Goal: Task Accomplishment & Management: Manage account settings

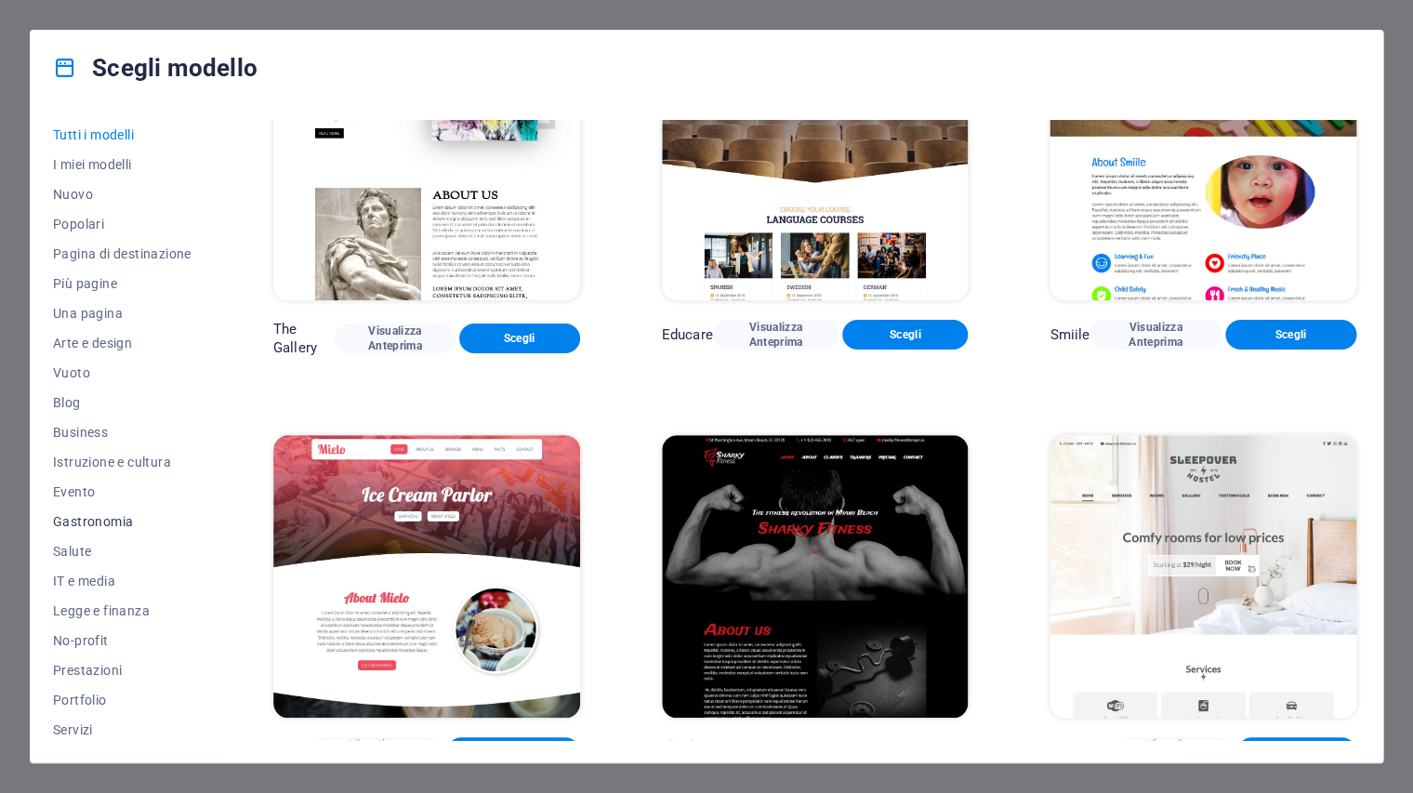
scroll to position [42, 0]
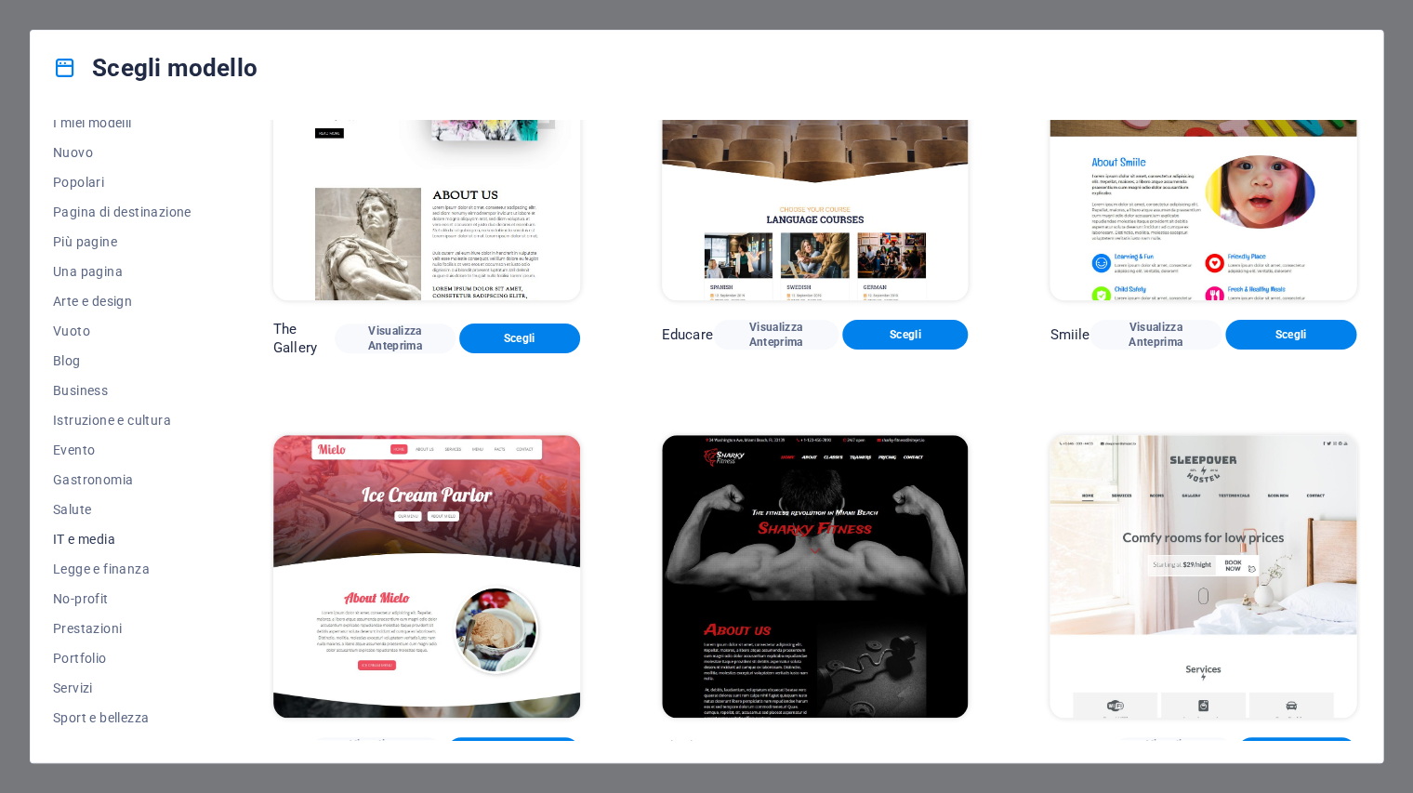
click at [108, 536] on span "IT e media" at bounding box center [122, 539] width 139 height 15
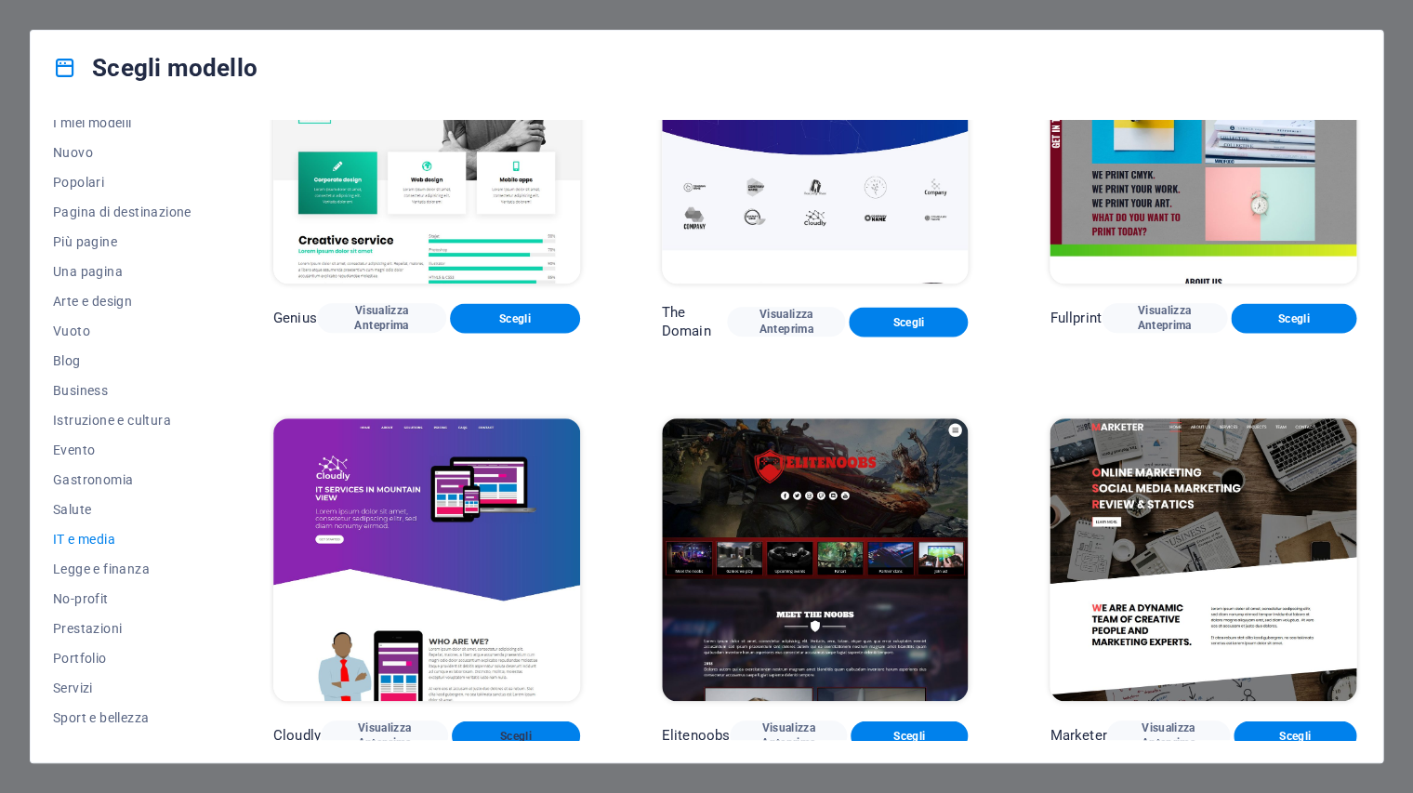
click at [533, 728] on span "Scegli" at bounding box center [516, 735] width 98 height 15
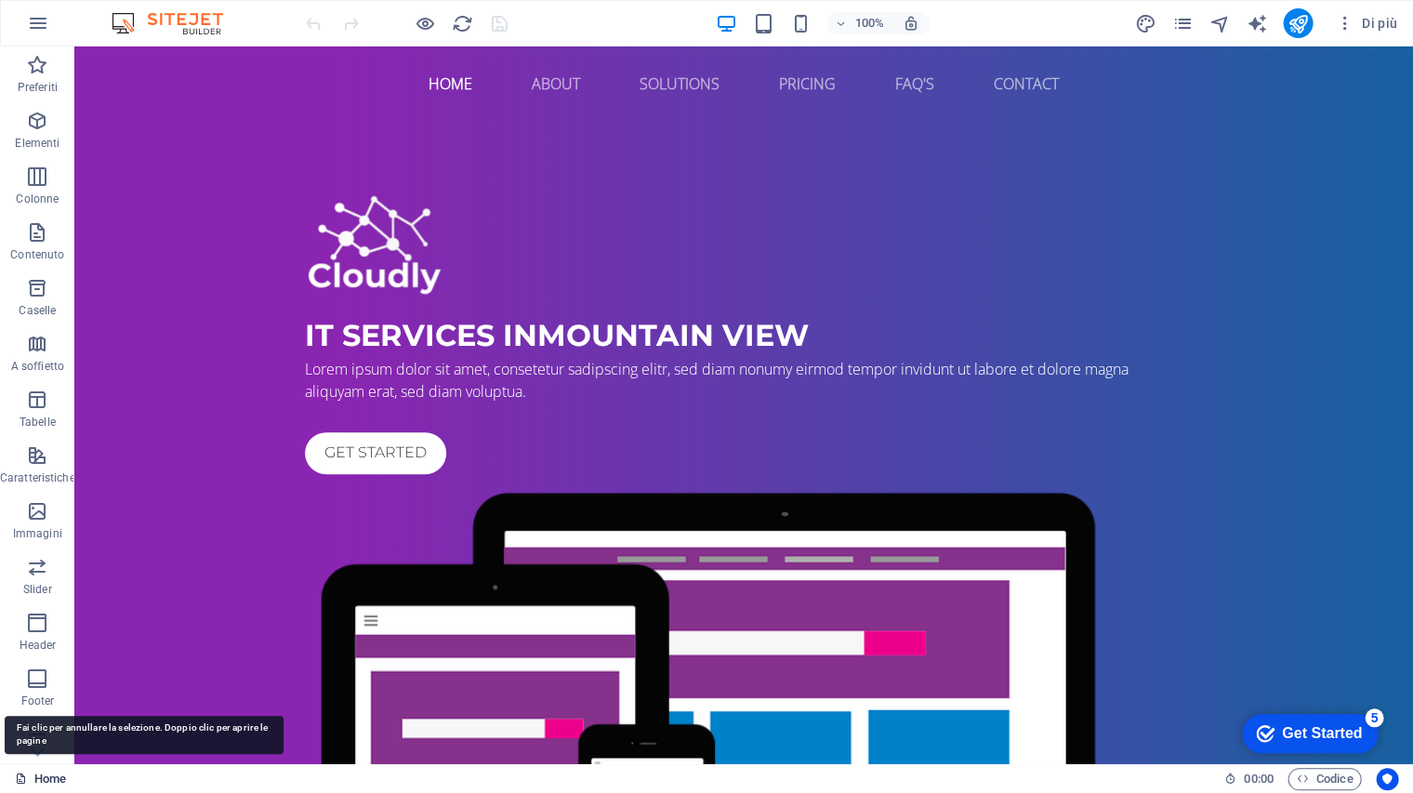
click at [41, 783] on link "Home" at bounding box center [40, 779] width 51 height 22
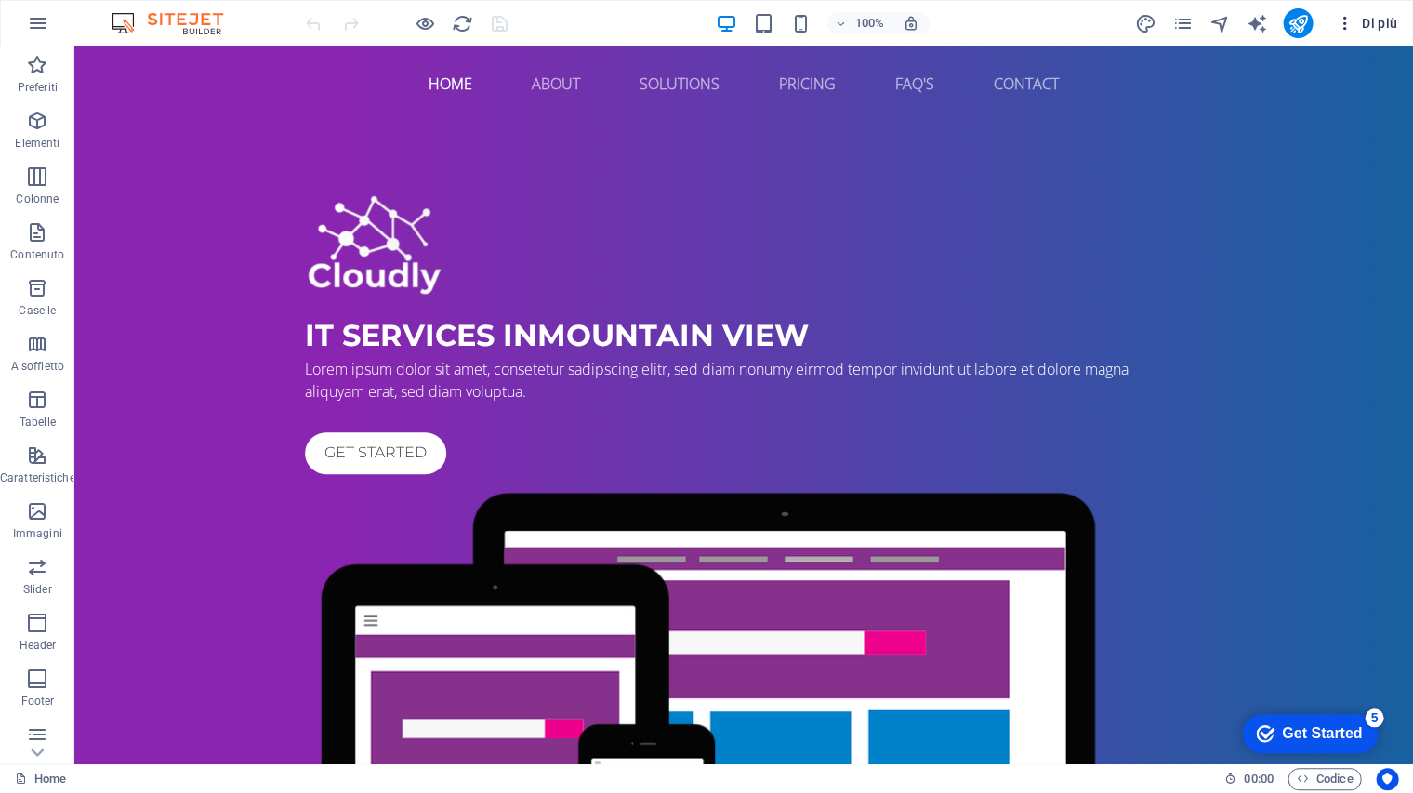
click at [1346, 28] on icon "button" at bounding box center [1344, 23] width 19 height 19
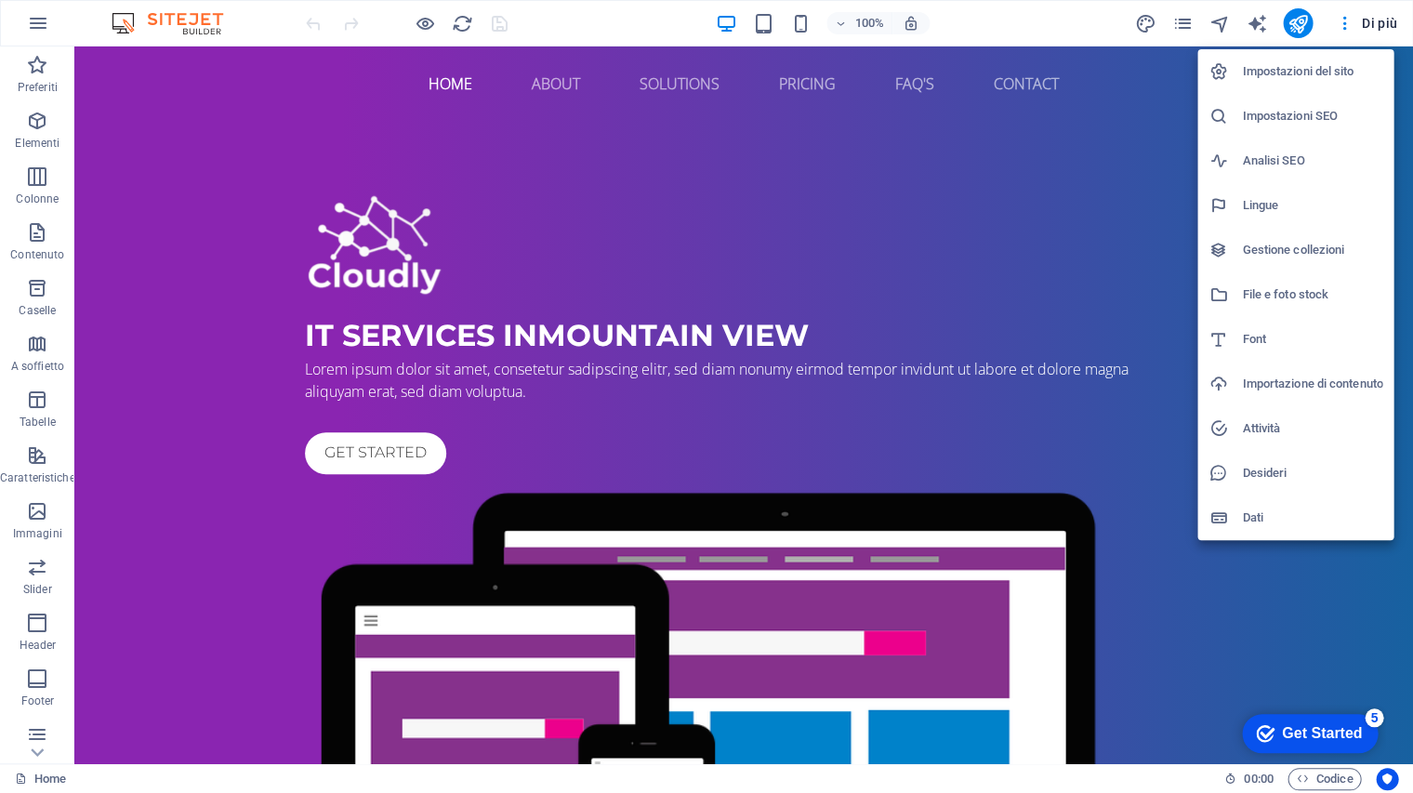
click at [1257, 517] on h6 "Dati" at bounding box center [1312, 518] width 140 height 22
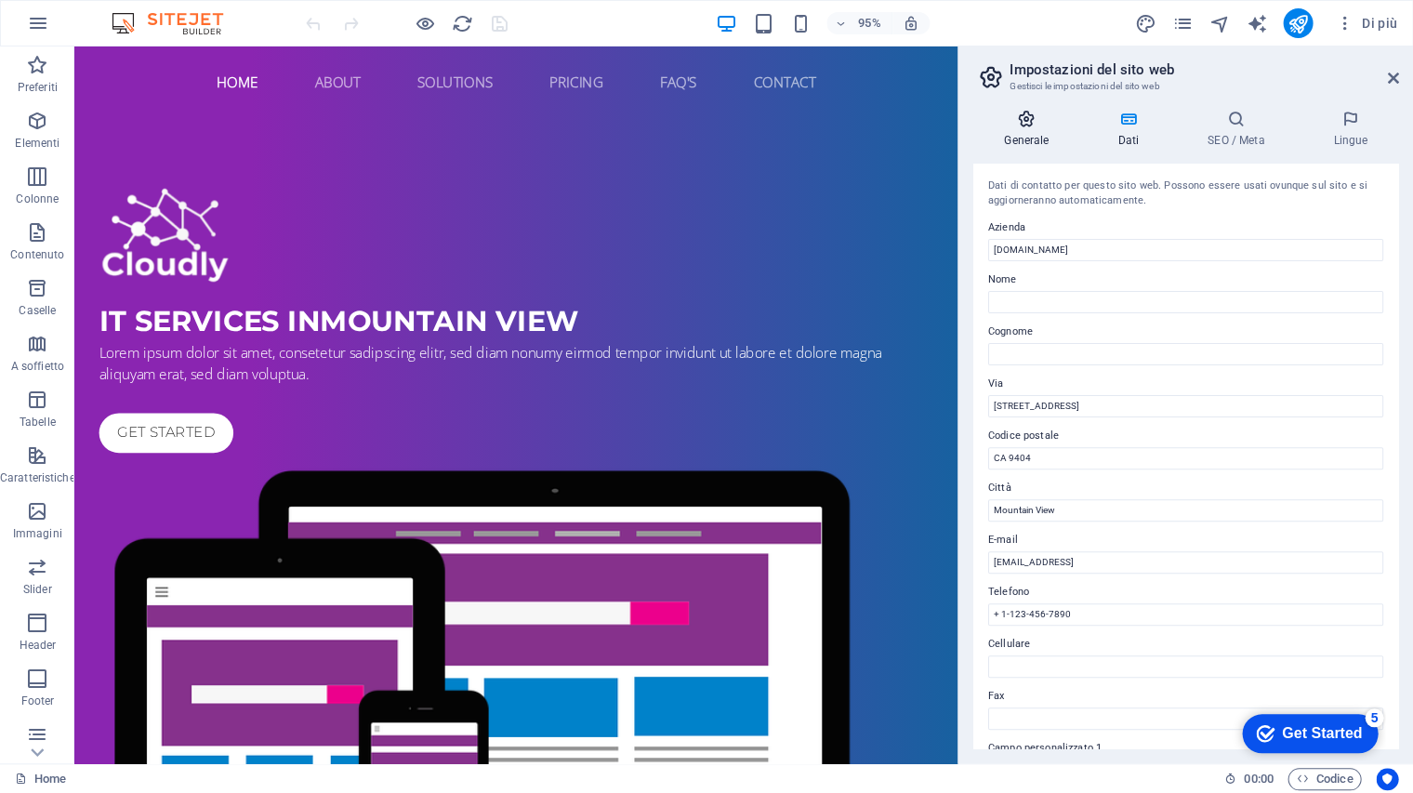
click at [1033, 125] on icon at bounding box center [1026, 119] width 106 height 19
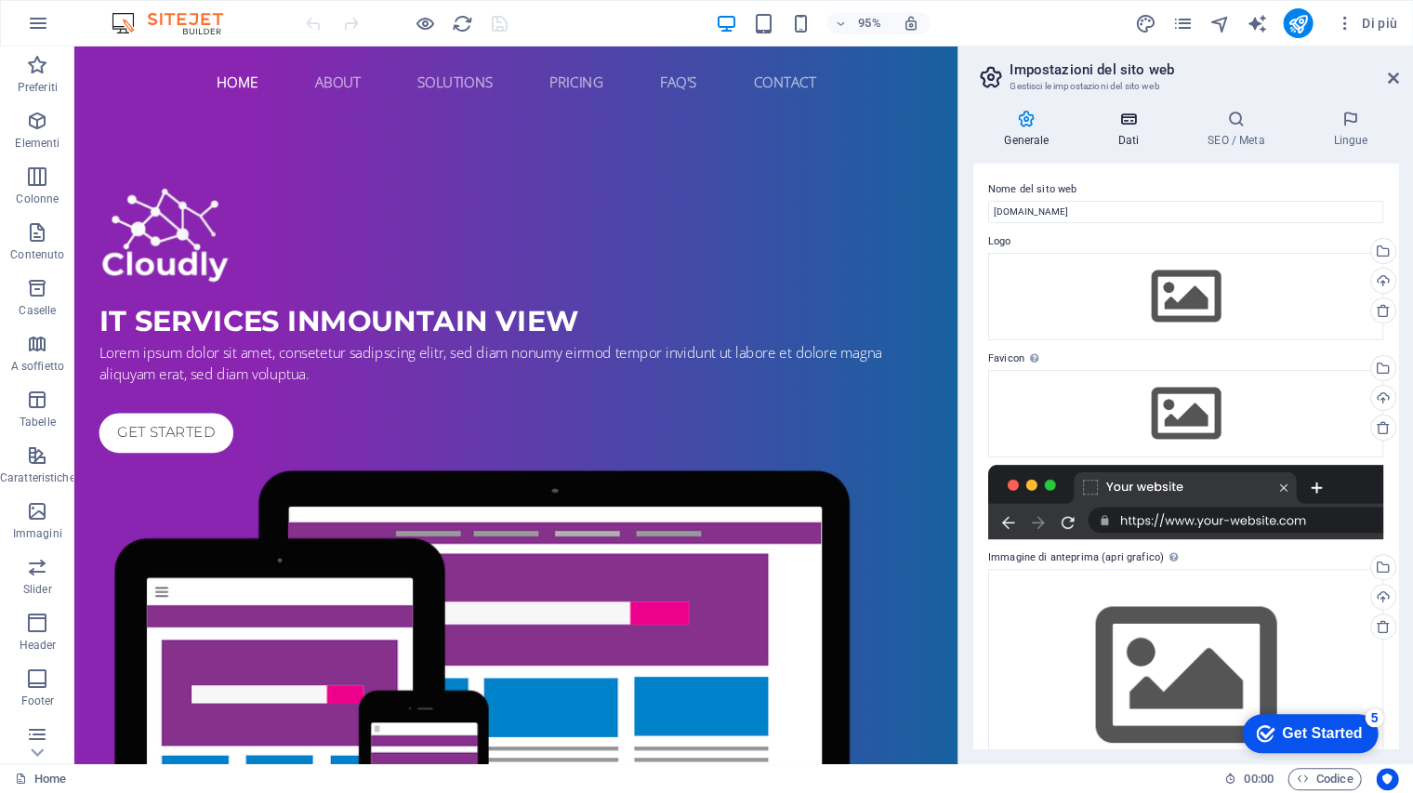
click at [1132, 119] on icon at bounding box center [1128, 119] width 83 height 19
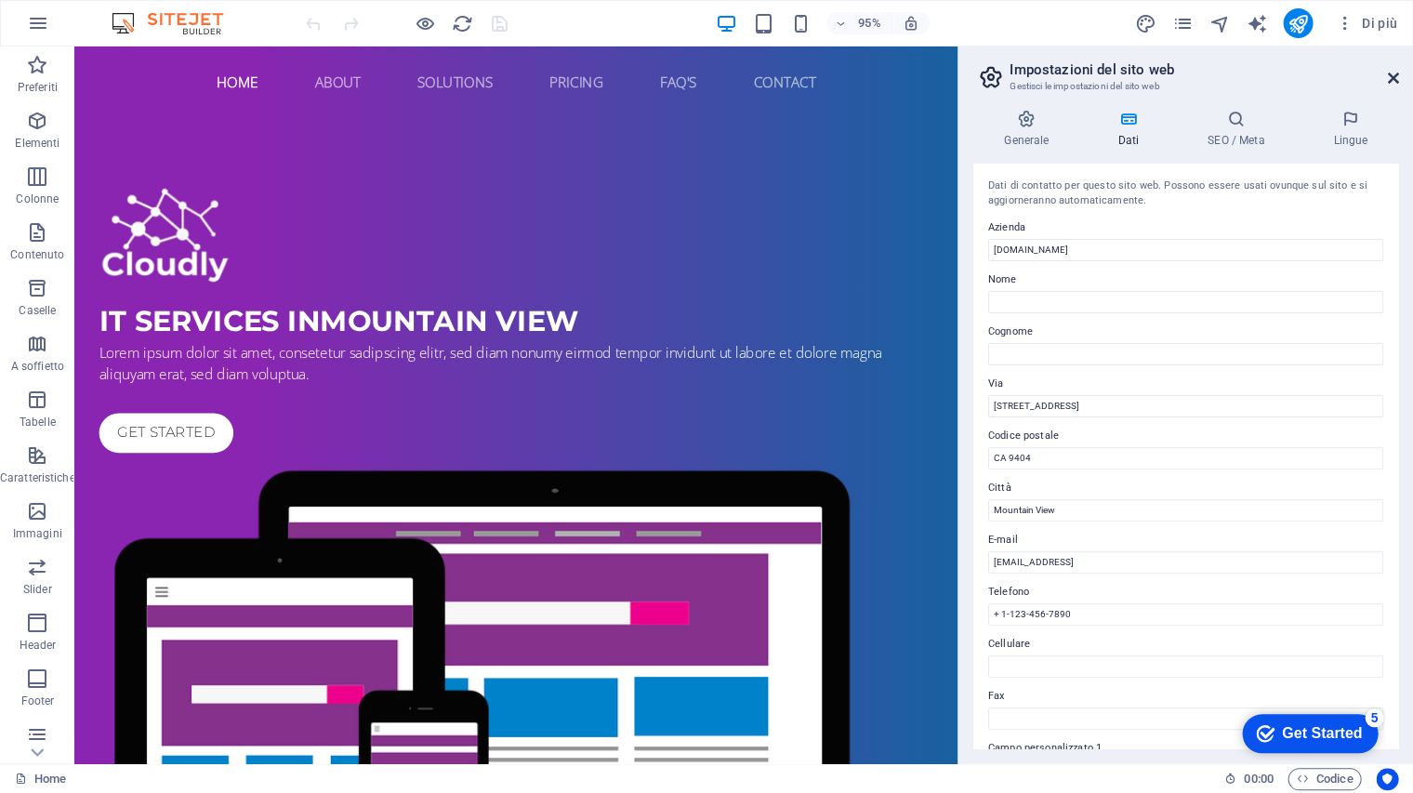
click at [1391, 77] on icon at bounding box center [1392, 78] width 11 height 15
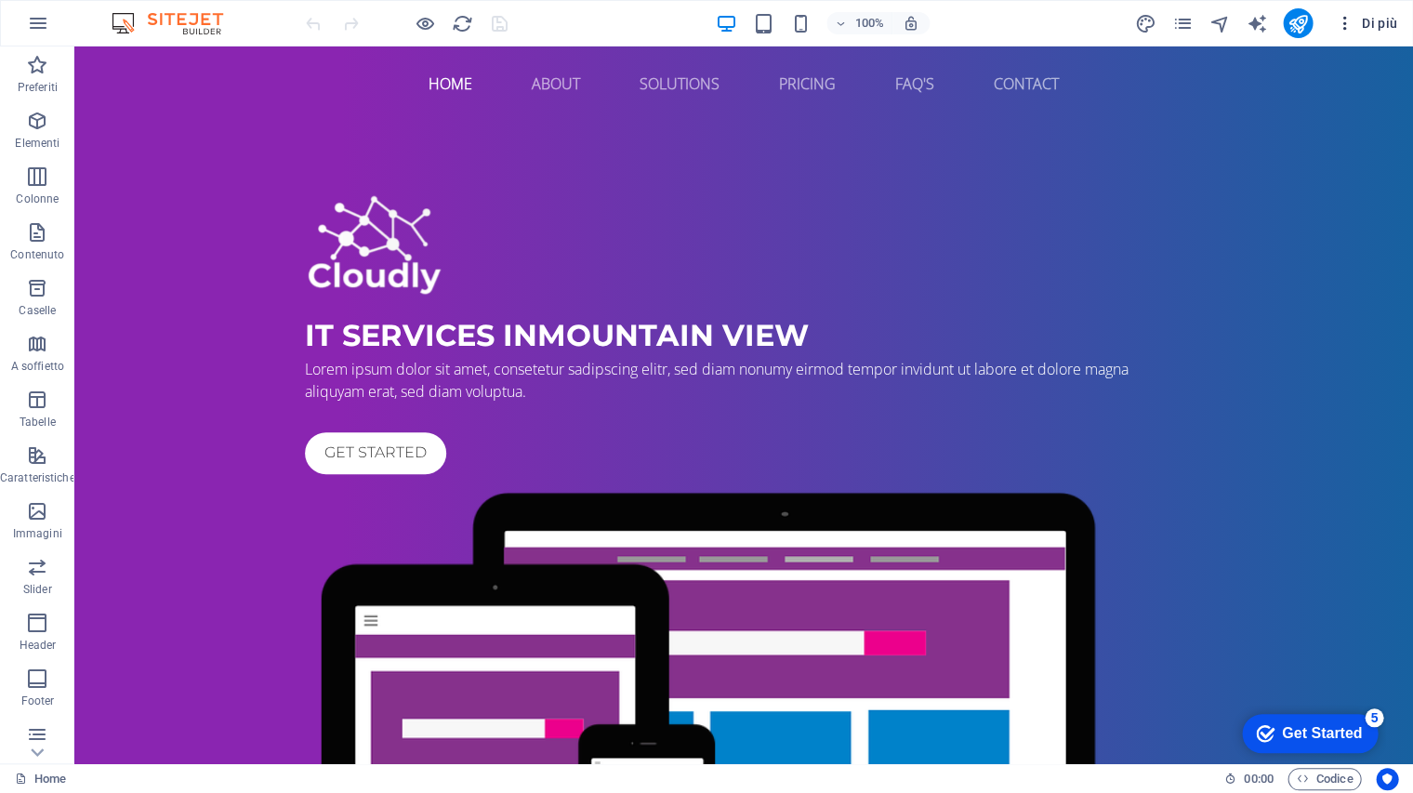
click at [1348, 25] on icon "button" at bounding box center [1344, 23] width 19 height 19
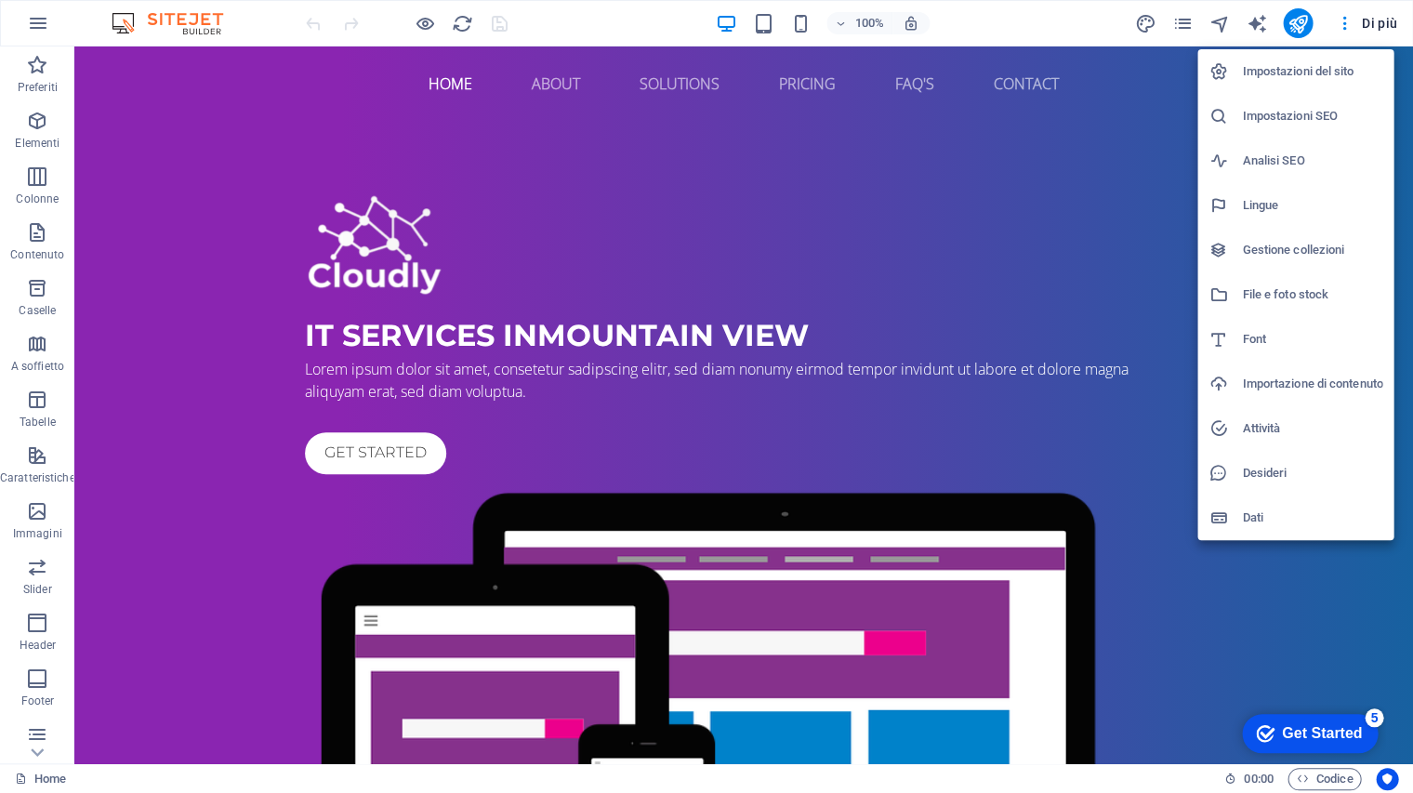
click at [1308, 74] on h6 "Impostazioni del sito" at bounding box center [1312, 71] width 140 height 22
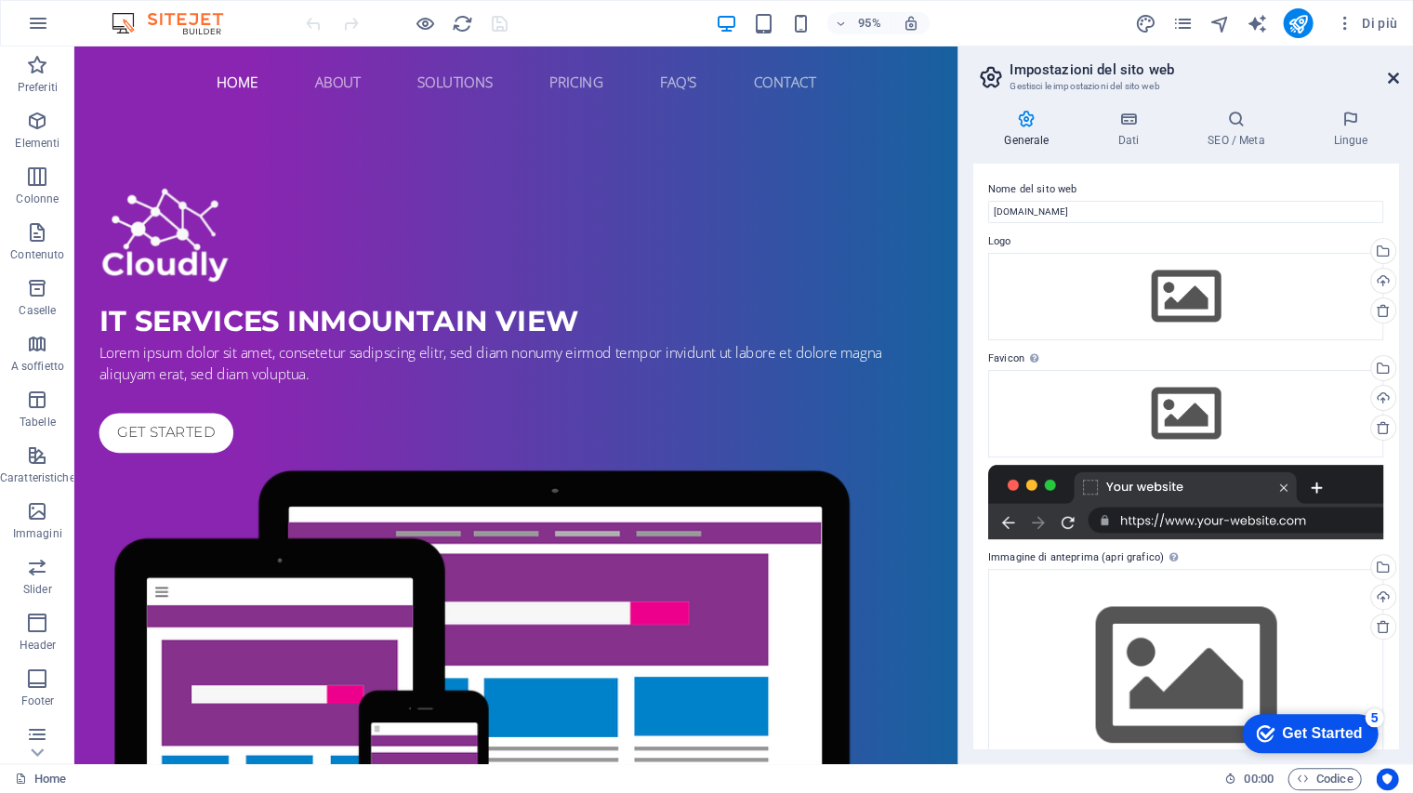
click at [1387, 81] on icon at bounding box center [1392, 78] width 11 height 15
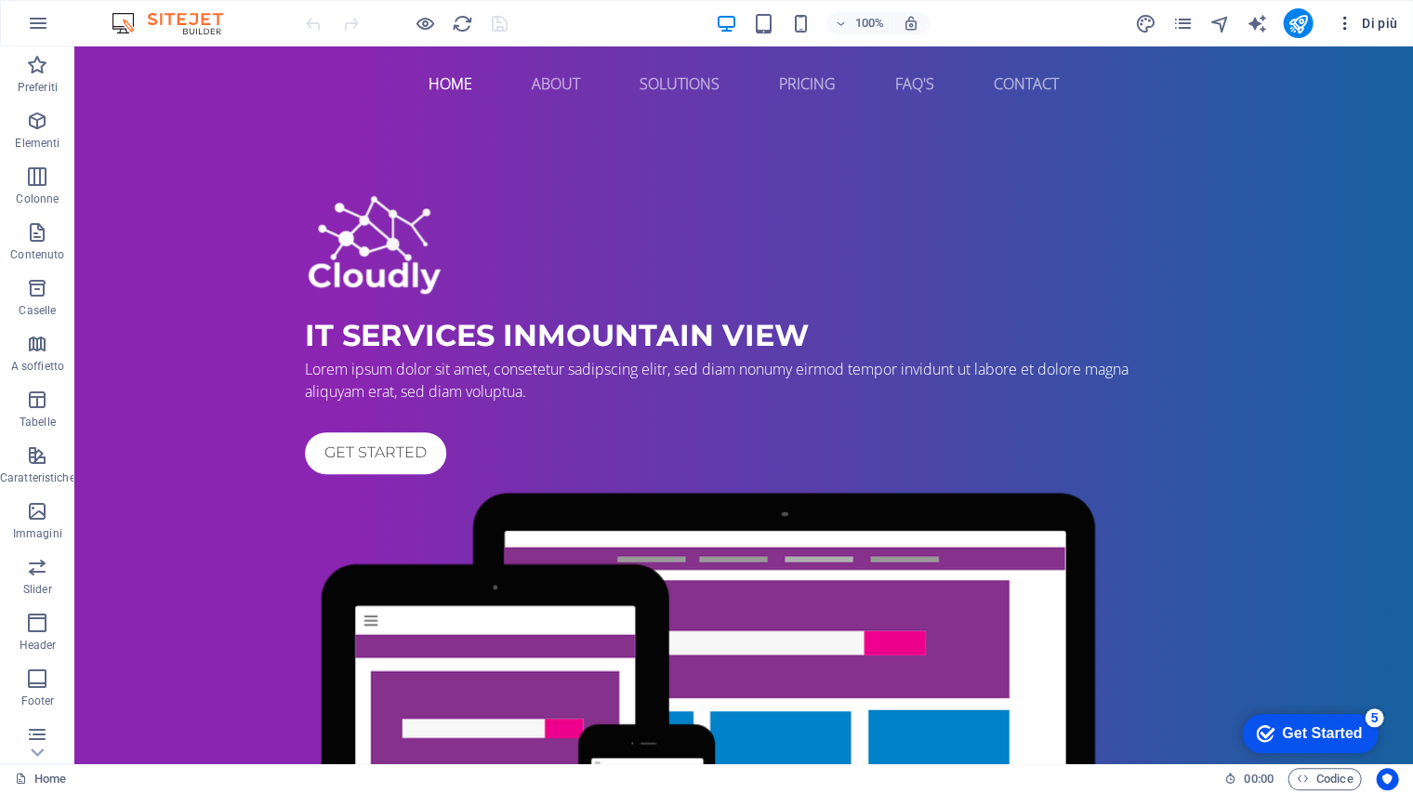
click at [1350, 30] on icon "button" at bounding box center [1344, 23] width 19 height 19
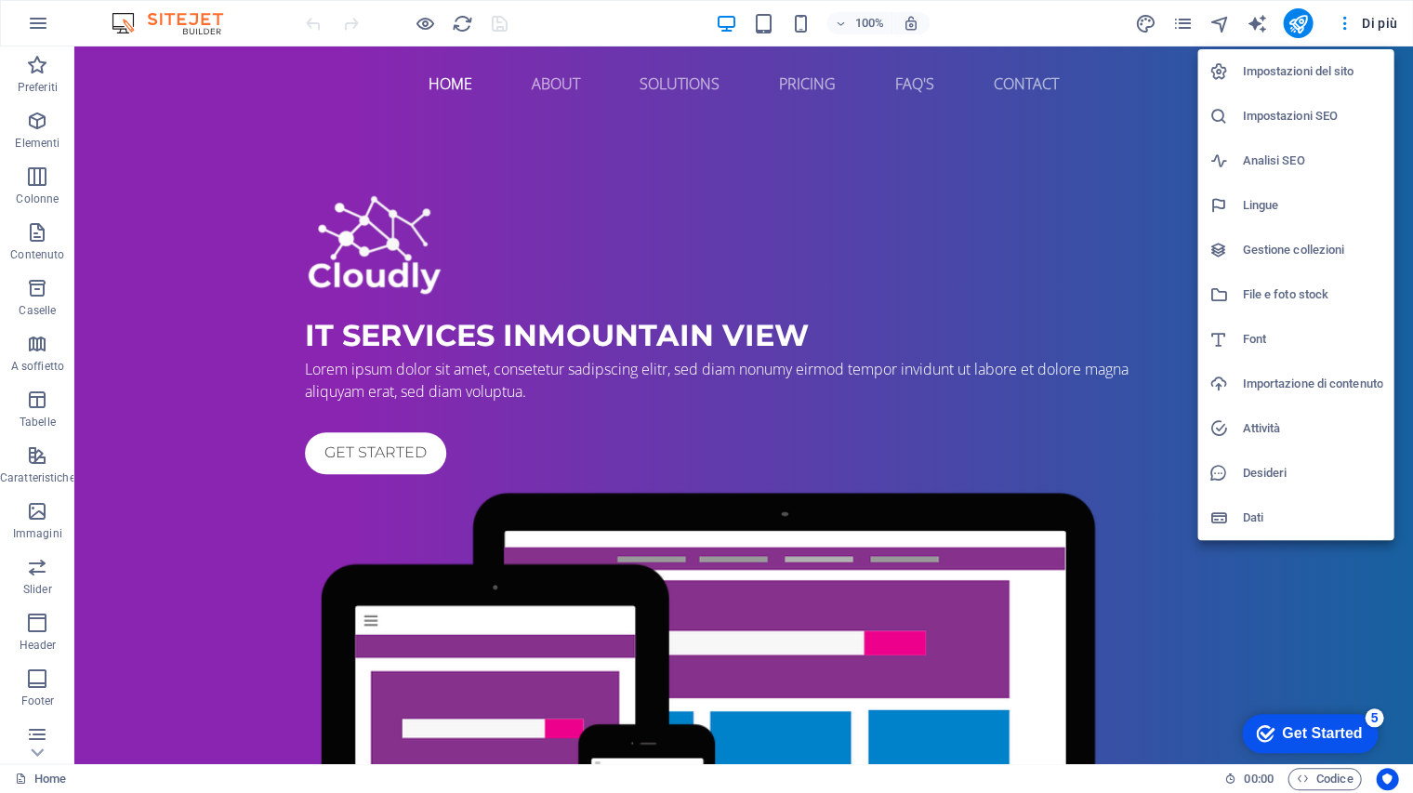
click at [1344, 386] on h6 "Importazione di contenuto" at bounding box center [1312, 384] width 140 height 22
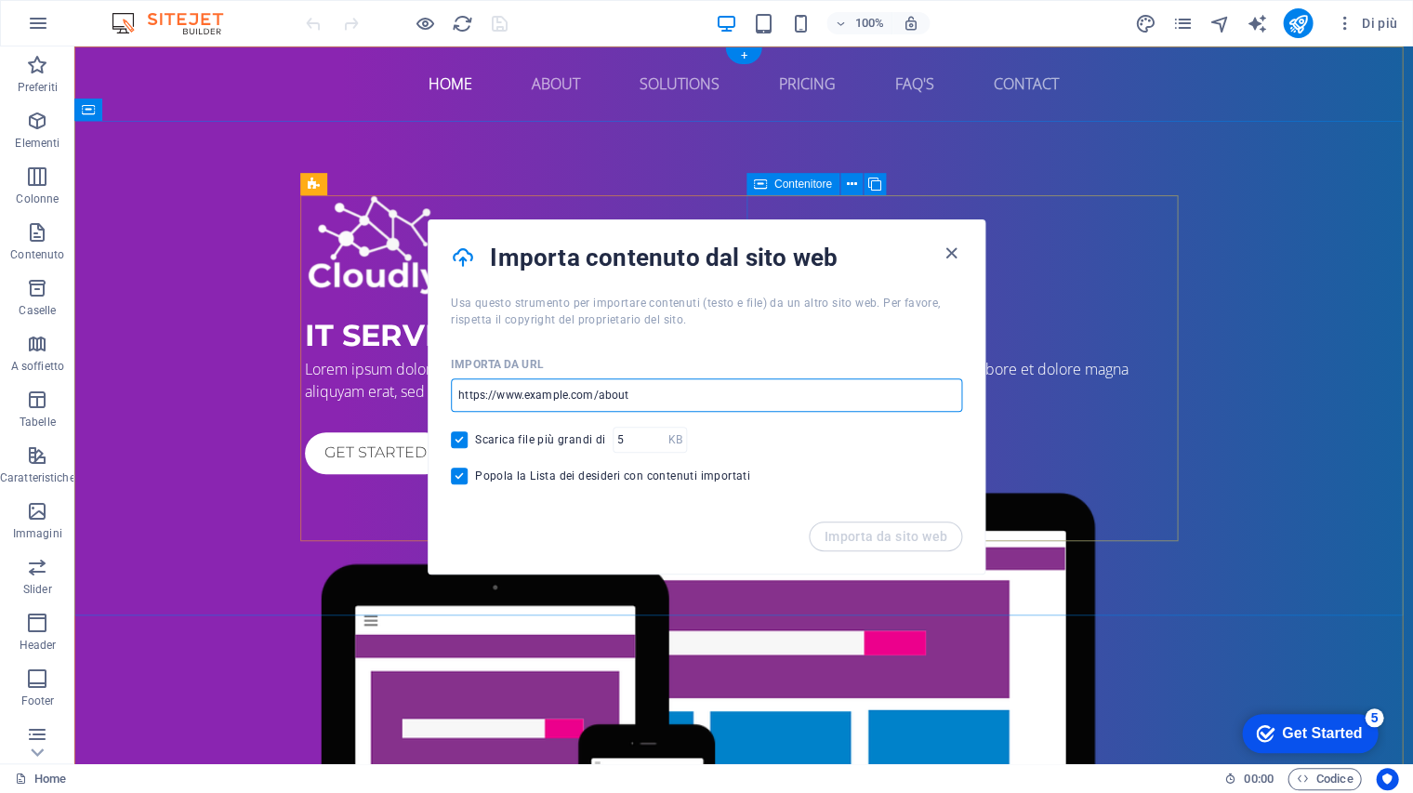
click at [620, 398] on input "url" at bounding box center [706, 394] width 511 height 33
drag, startPoint x: 661, startPoint y: 390, endPoint x: 582, endPoint y: 379, distance: 79.7
click at [582, 379] on input "url" at bounding box center [706, 394] width 511 height 33
click at [572, 385] on input "url" at bounding box center [706, 394] width 511 height 33
click at [948, 260] on icon "button" at bounding box center [951, 253] width 21 height 21
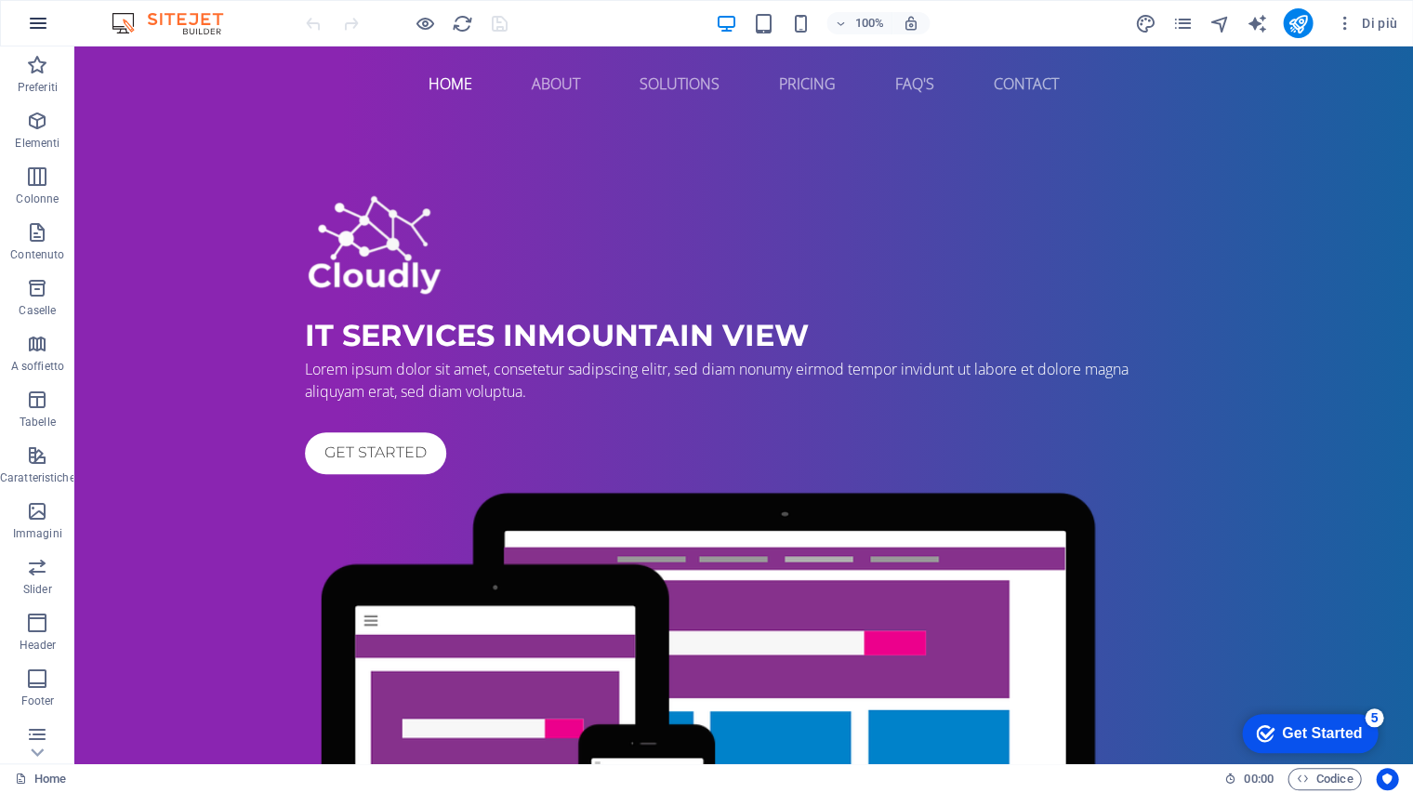
click at [37, 15] on icon "button" at bounding box center [38, 23] width 22 height 22
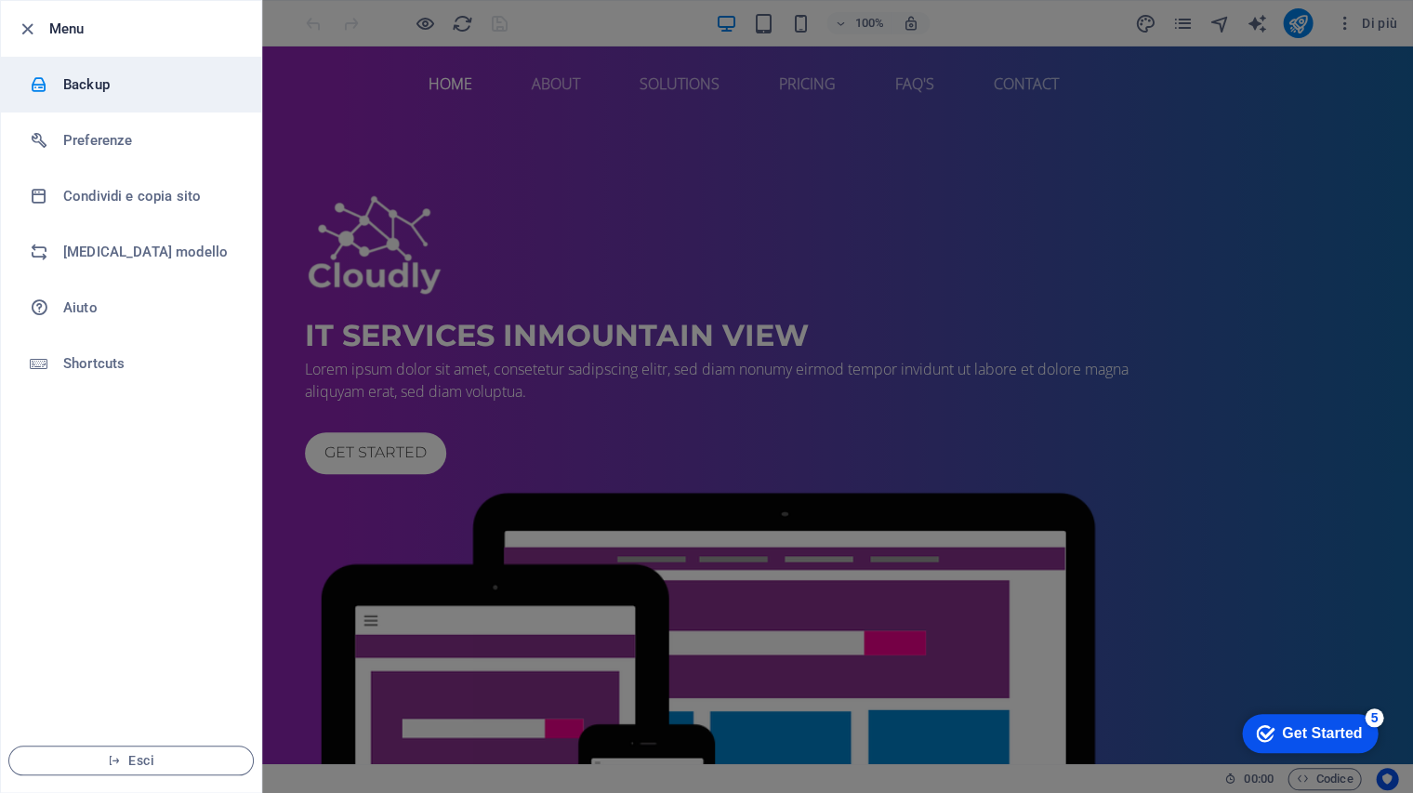
click at [67, 81] on h6 "Backup" at bounding box center [149, 84] width 172 height 22
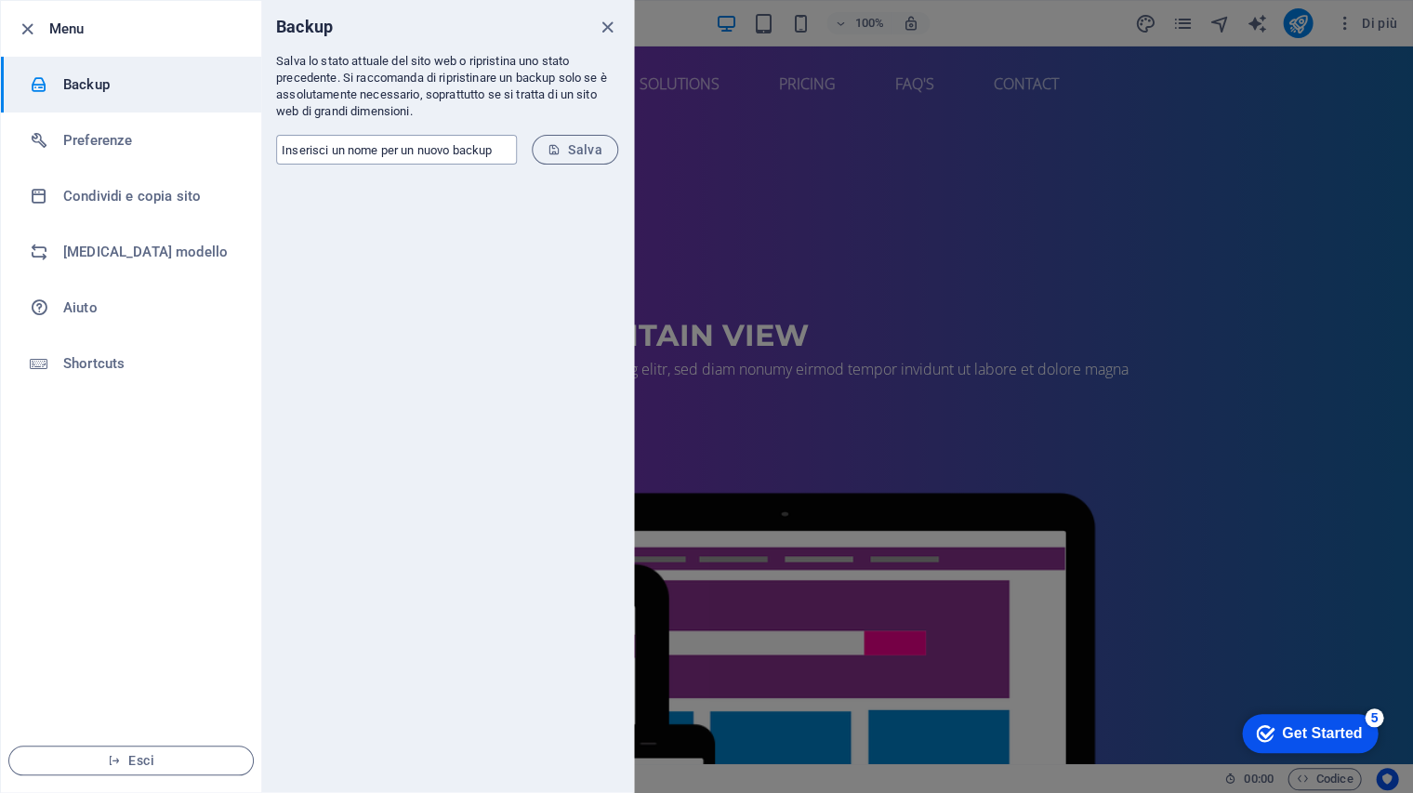
click at [435, 152] on input "text" at bounding box center [396, 150] width 241 height 30
click at [99, 259] on h6 "Cambia modello" at bounding box center [149, 252] width 172 height 22
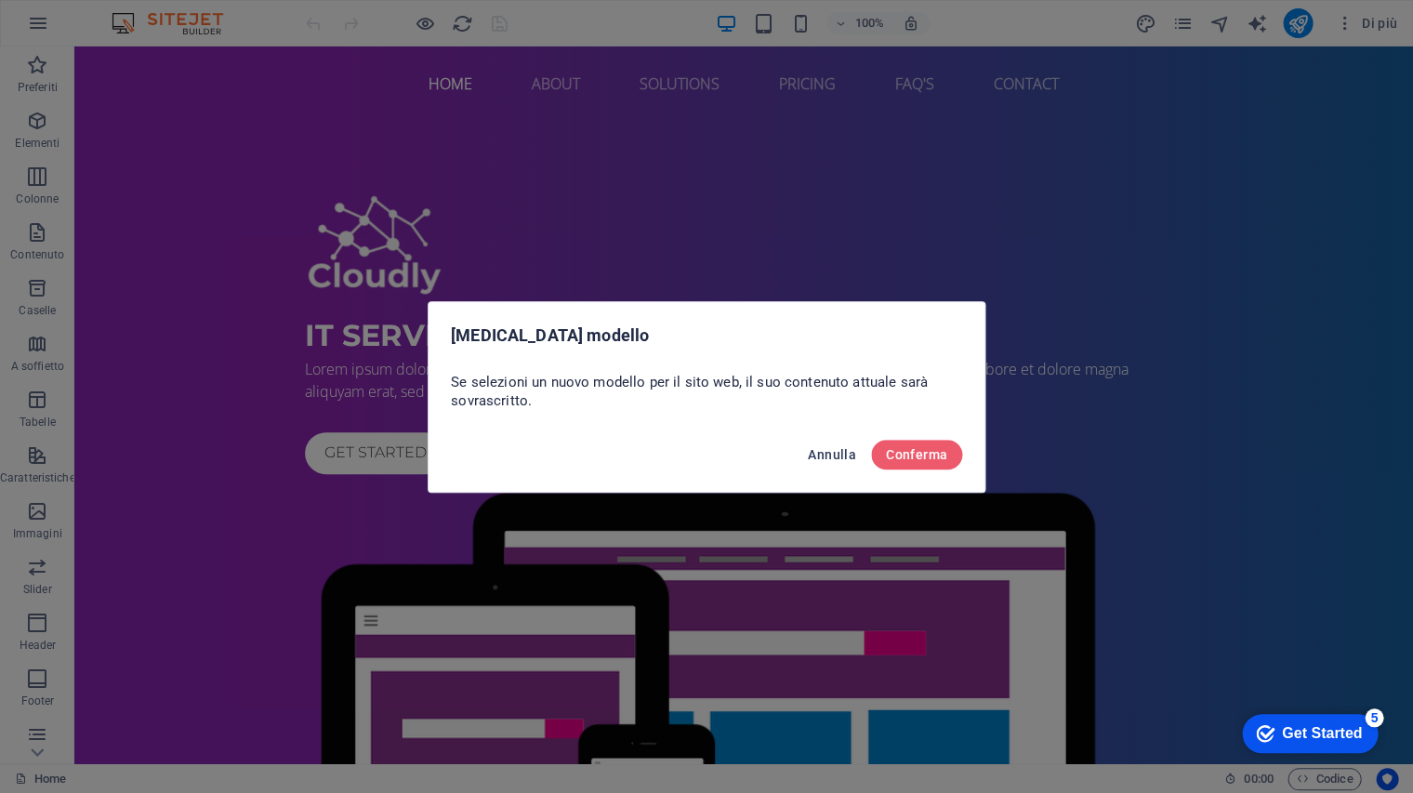
drag, startPoint x: 903, startPoint y: 452, endPoint x: 844, endPoint y: 454, distance: 58.6
click at [845, 454] on div "Annulla Conferma" at bounding box center [707, 460] width 556 height 63
click at [838, 450] on span "Annulla" at bounding box center [832, 454] width 48 height 15
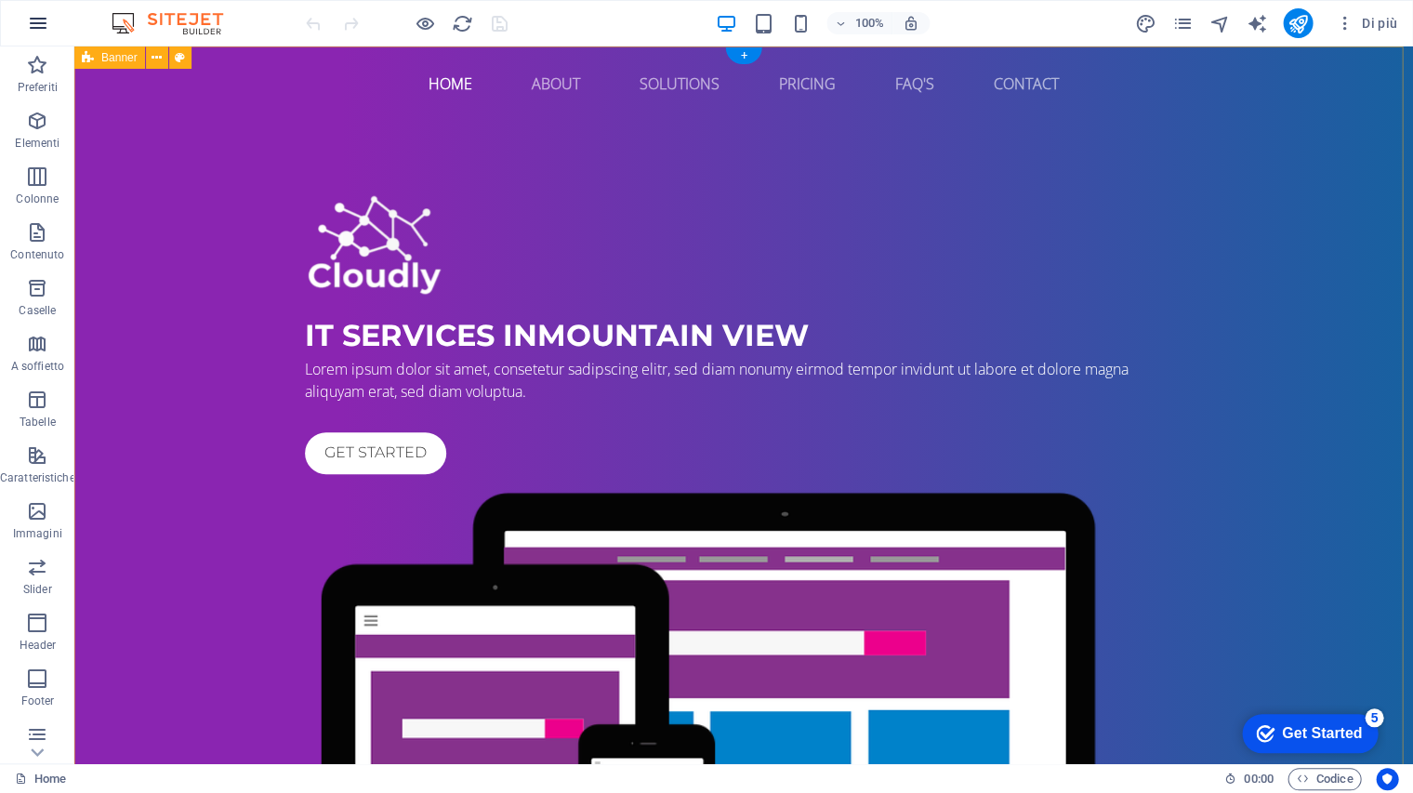
click at [45, 22] on icon "button" at bounding box center [38, 23] width 22 height 22
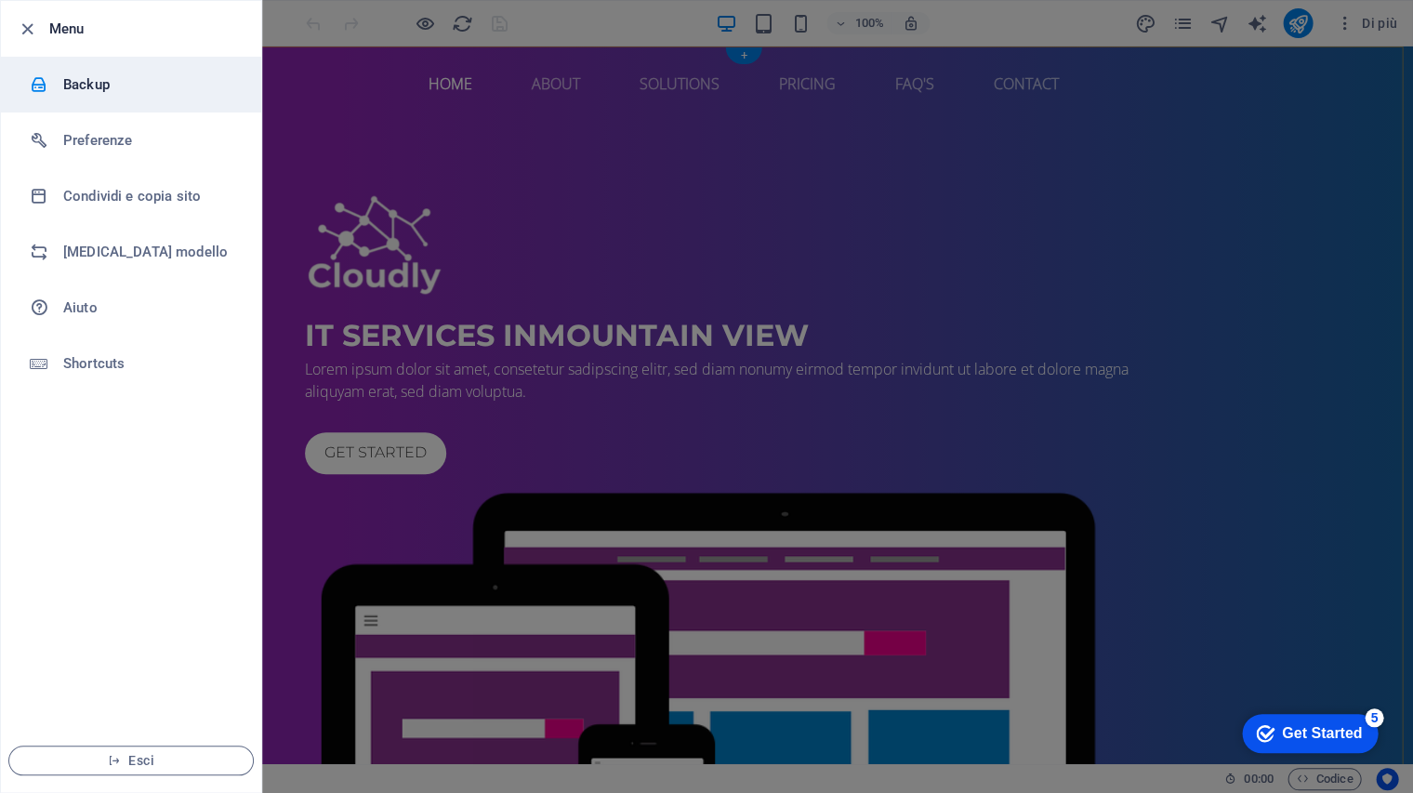
click at [110, 81] on h6 "Backup" at bounding box center [149, 84] width 172 height 22
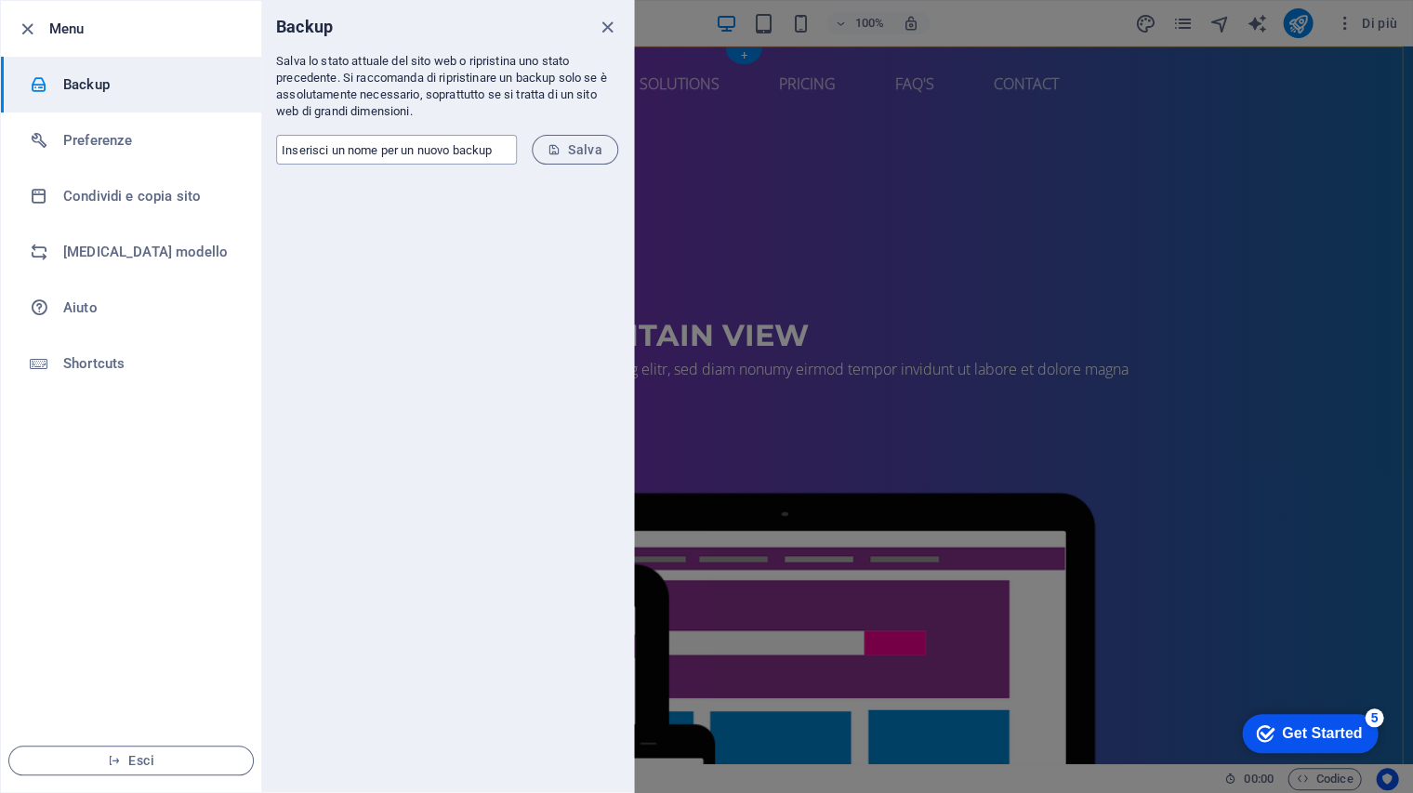
click at [400, 138] on input "text" at bounding box center [396, 150] width 241 height 30
paste input "[DOMAIN_NAME]"
type input "[DOMAIN_NAME]"
click at [545, 135] on button "Salva" at bounding box center [575, 150] width 86 height 30
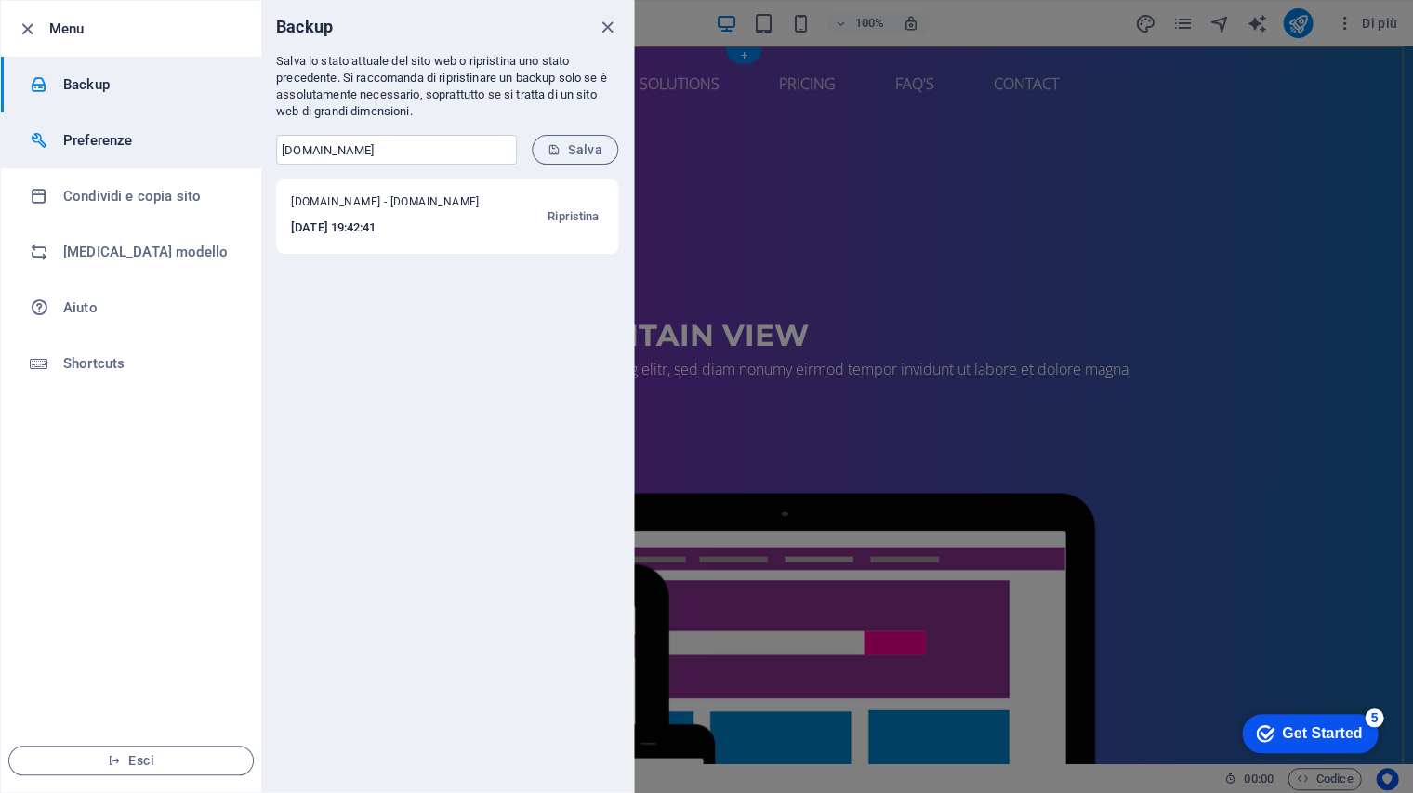
click at [104, 154] on li "Preferenze" at bounding box center [131, 141] width 260 height 56
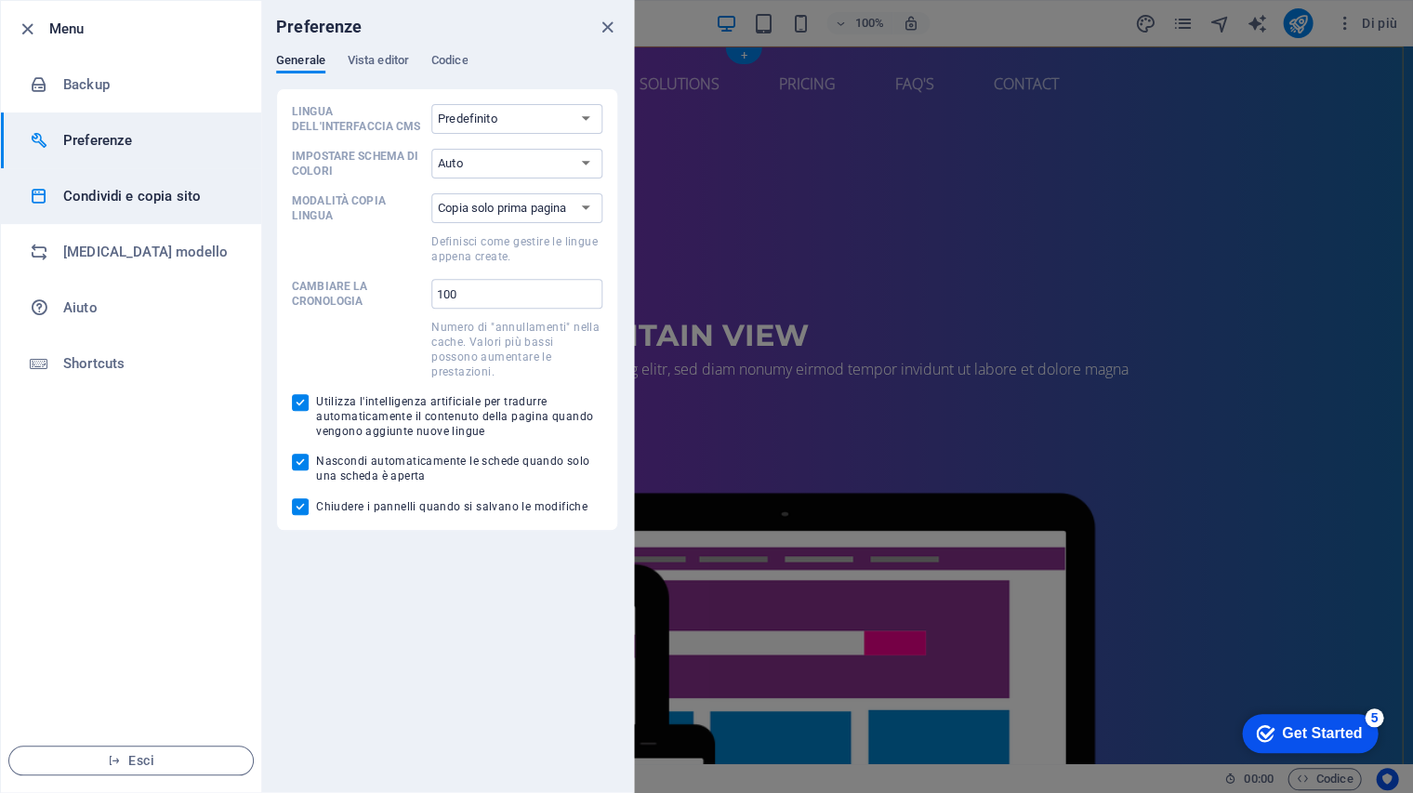
click at [102, 192] on h6 "Condividi e copia sito" at bounding box center [149, 196] width 172 height 22
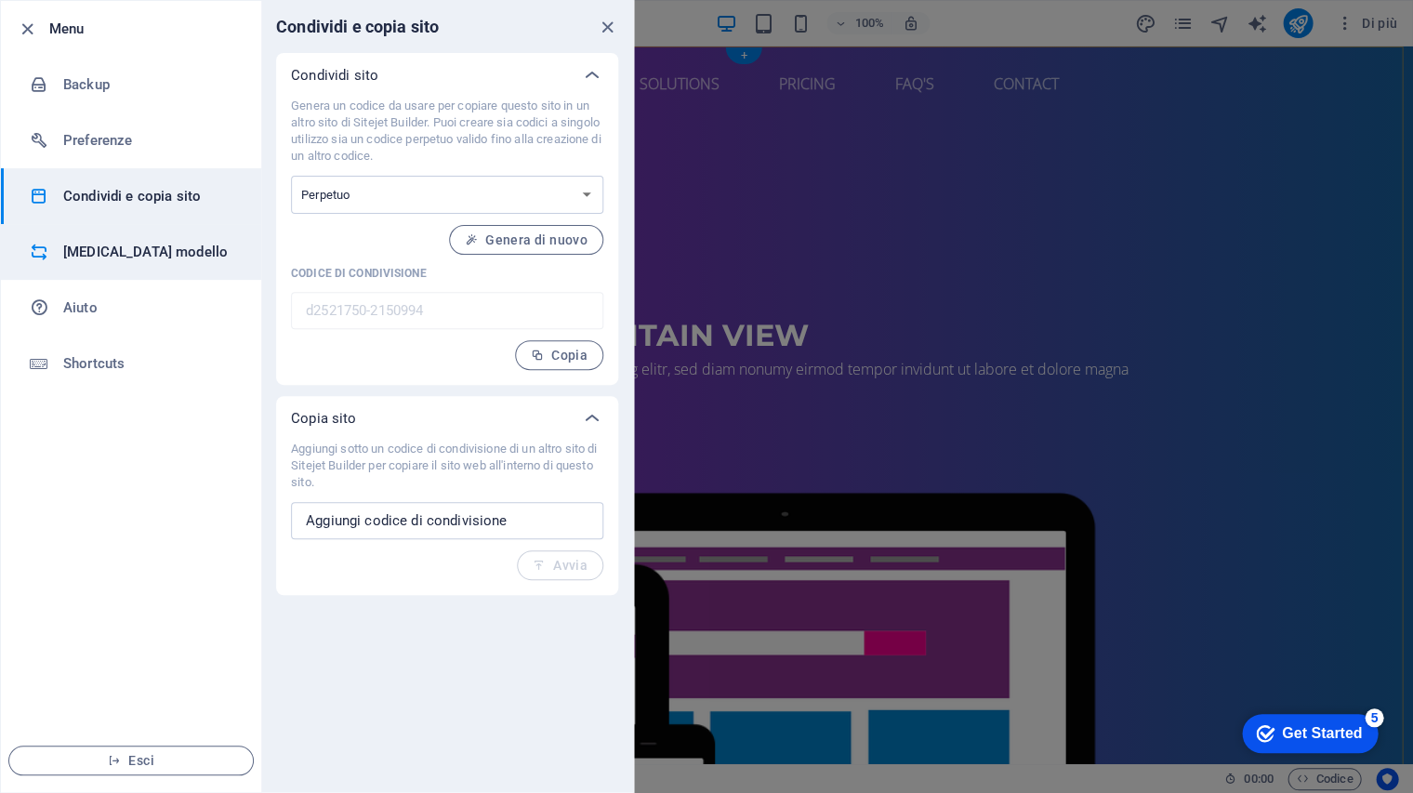
click at [79, 240] on li "Cambia modello" at bounding box center [131, 252] width 260 height 56
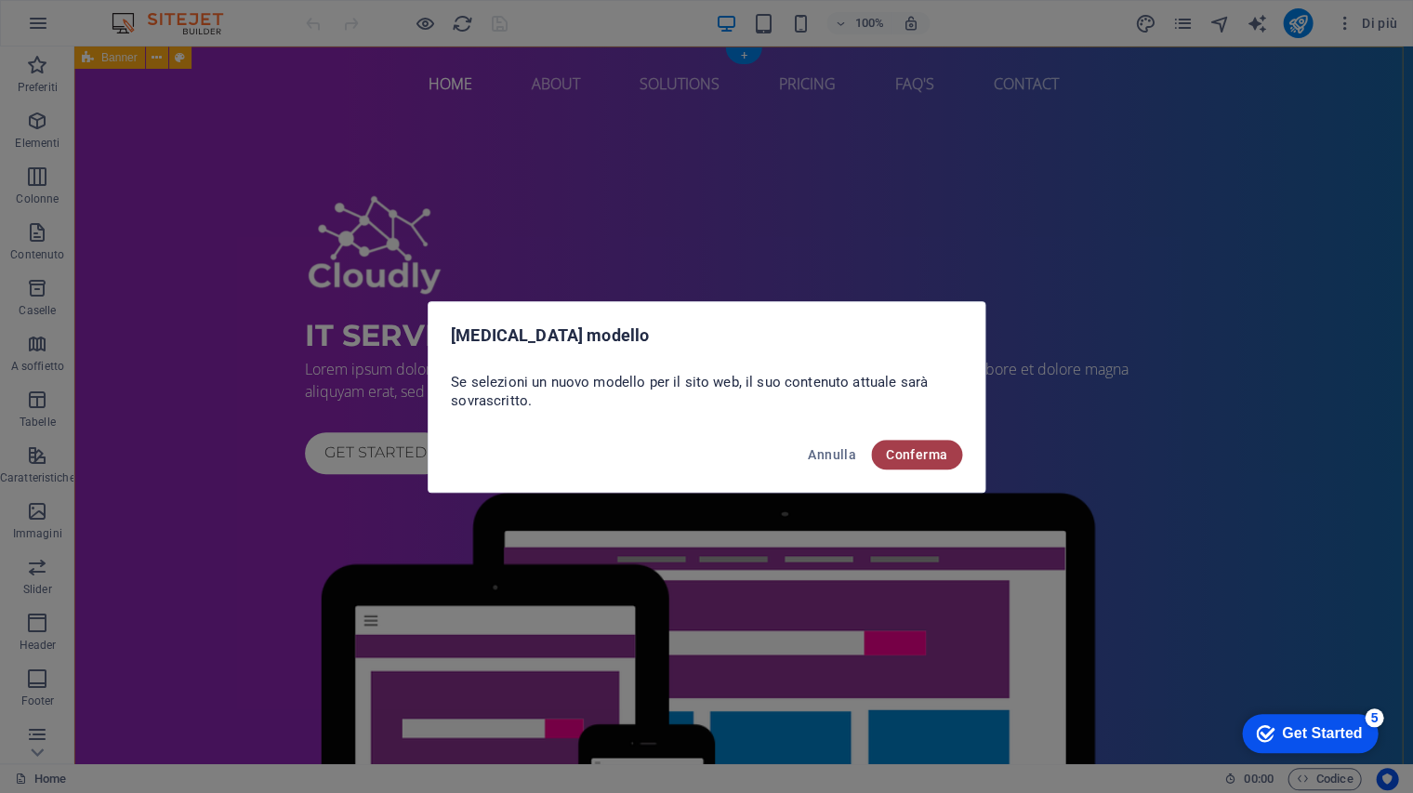
click at [926, 450] on span "Conferma" at bounding box center [916, 454] width 61 height 15
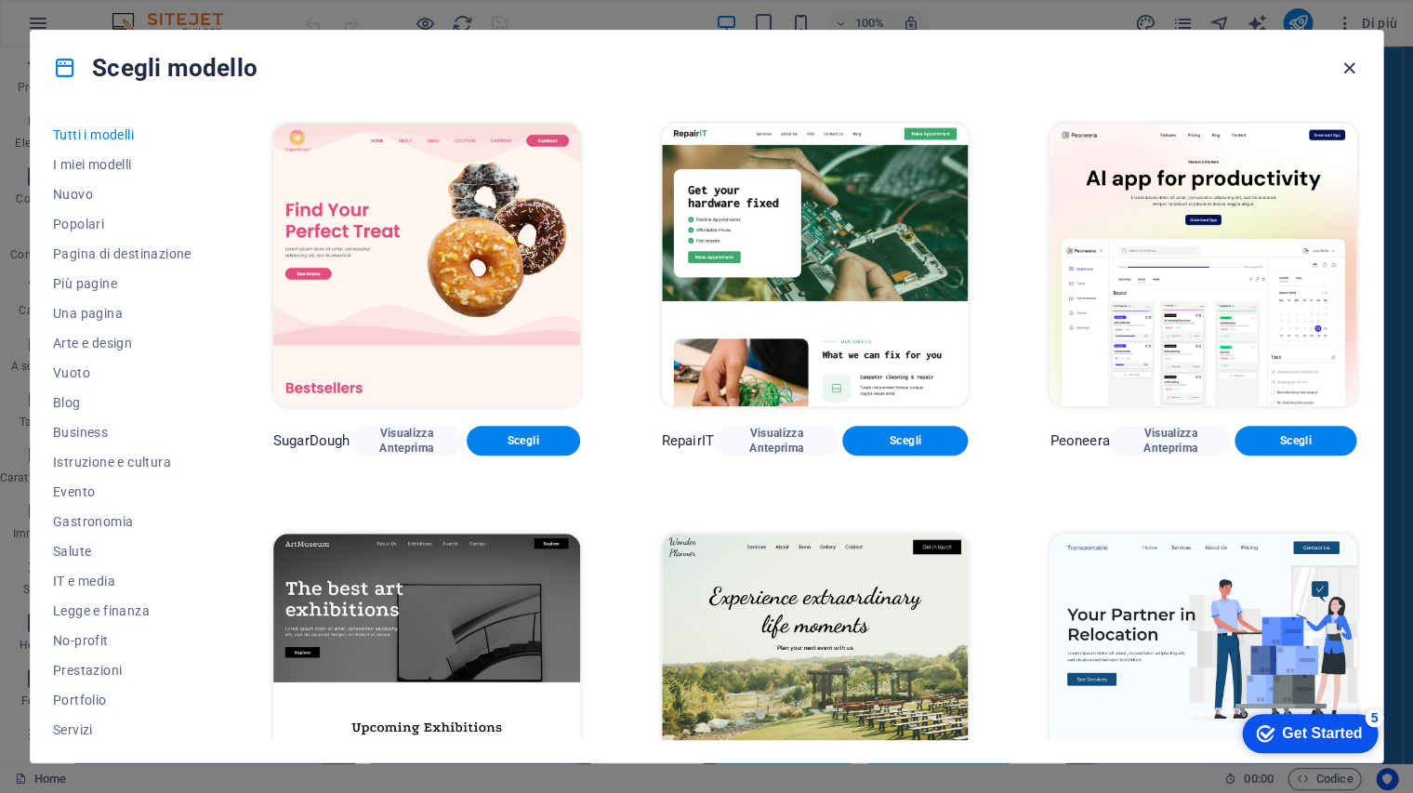
click at [1350, 66] on icon "button" at bounding box center [1349, 68] width 21 height 21
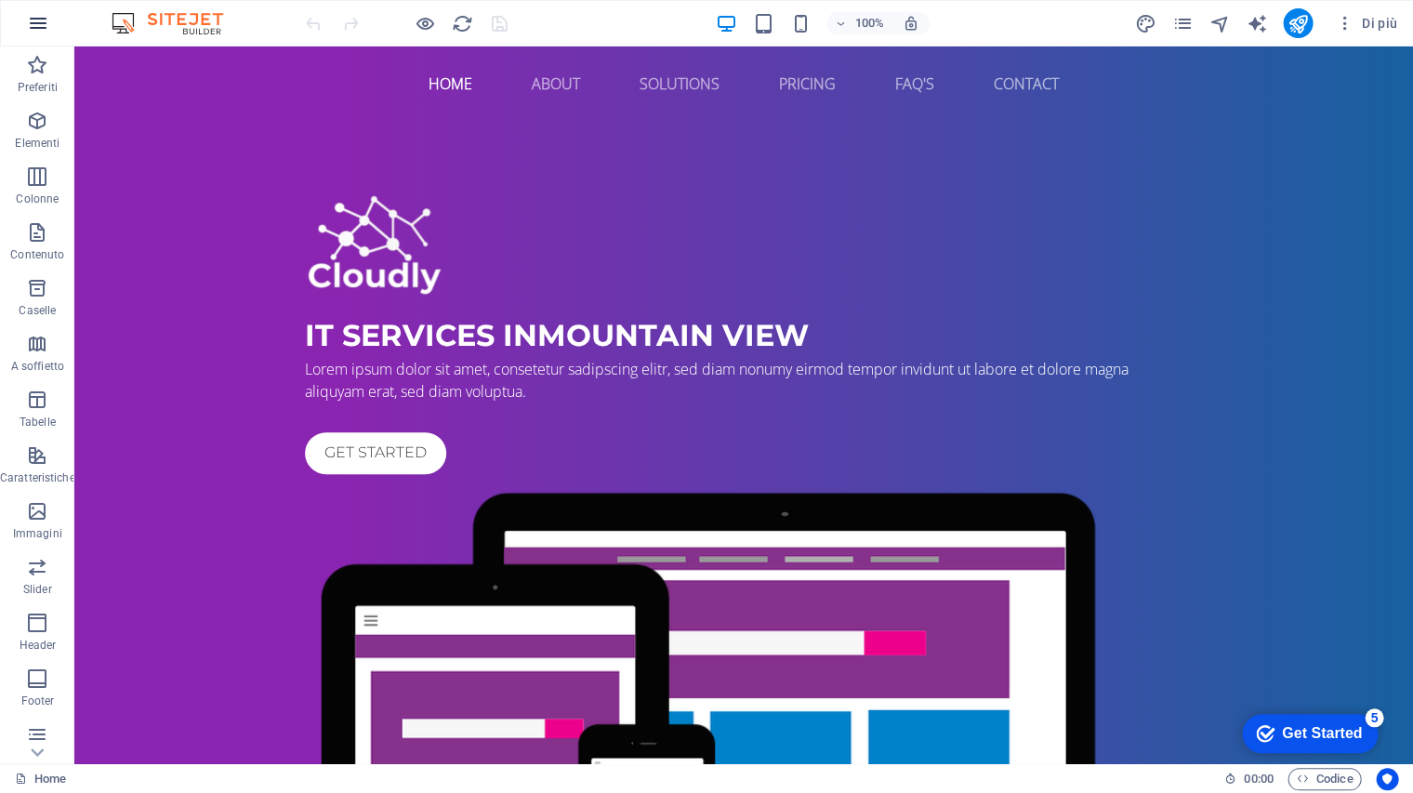
click at [30, 15] on icon "button" at bounding box center [38, 23] width 22 height 22
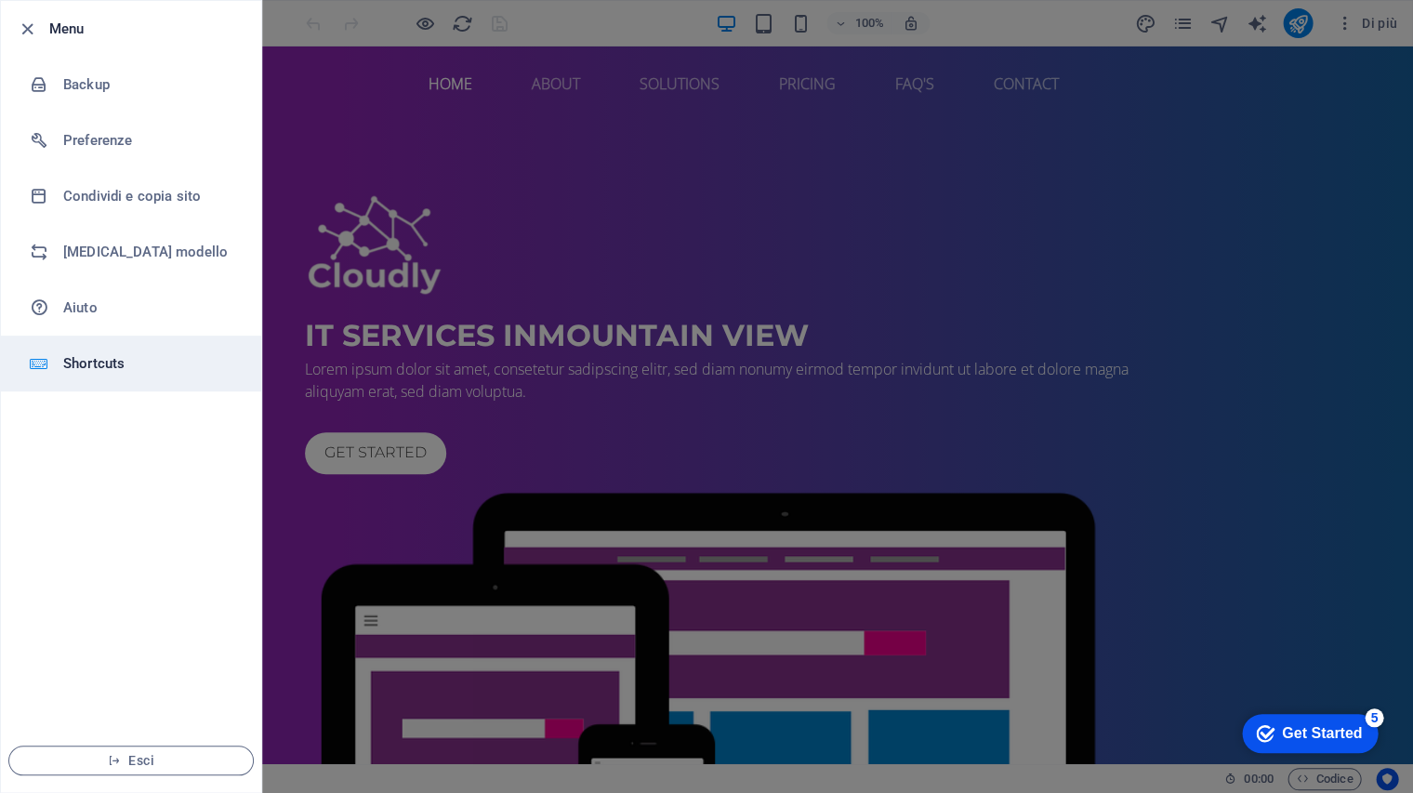
click at [124, 378] on li "Shortcuts" at bounding box center [131, 364] width 260 height 56
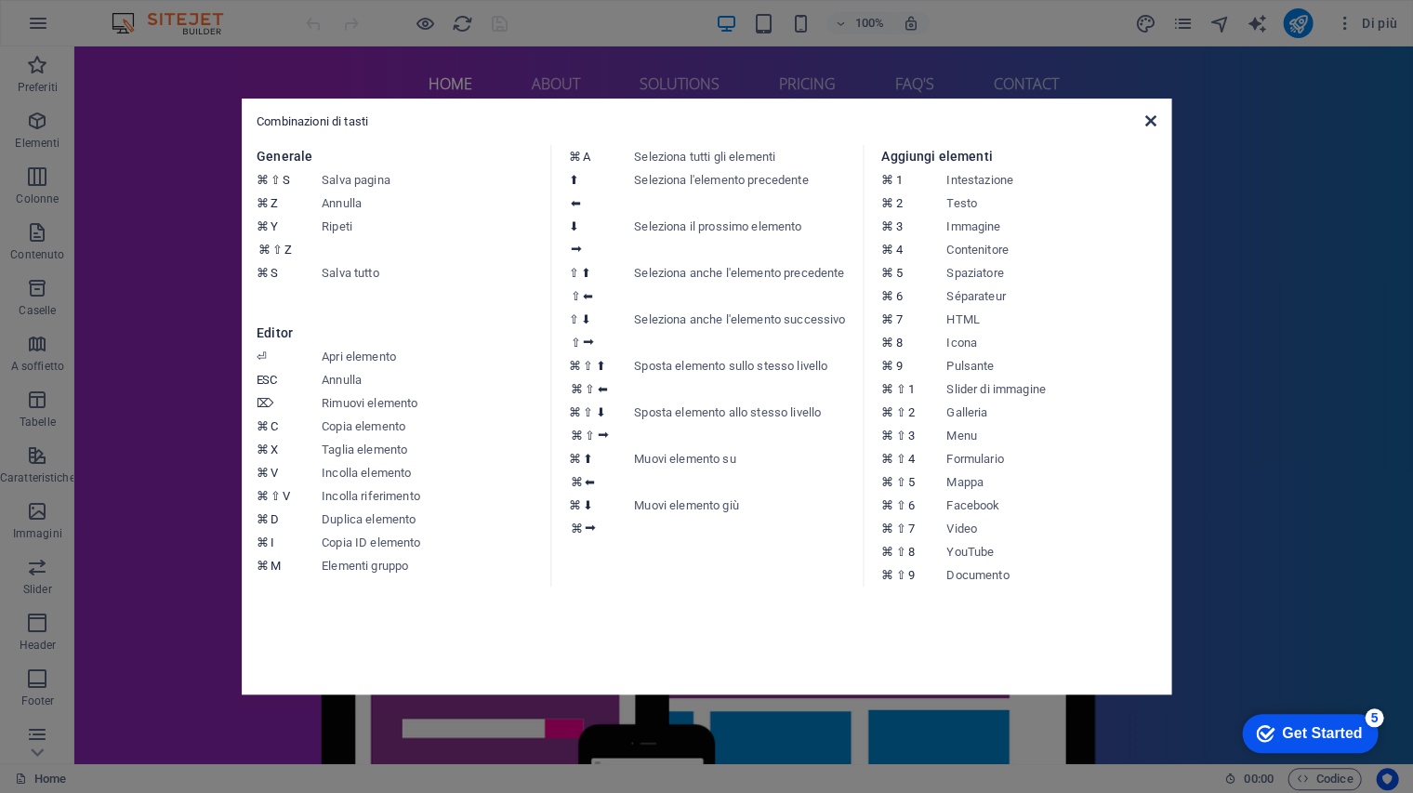
click at [1156, 116] on icon at bounding box center [1150, 120] width 11 height 15
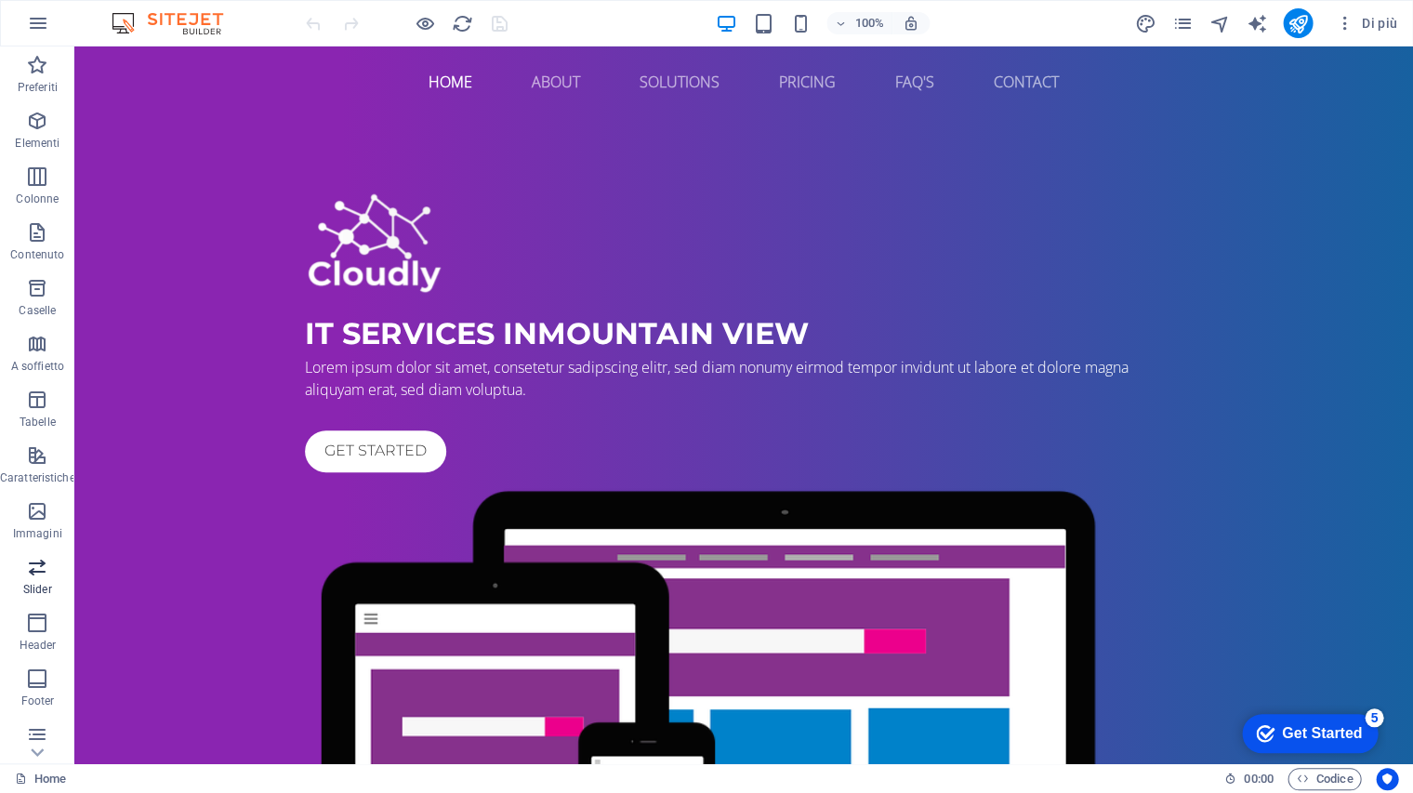
scroll to position [121, 0]
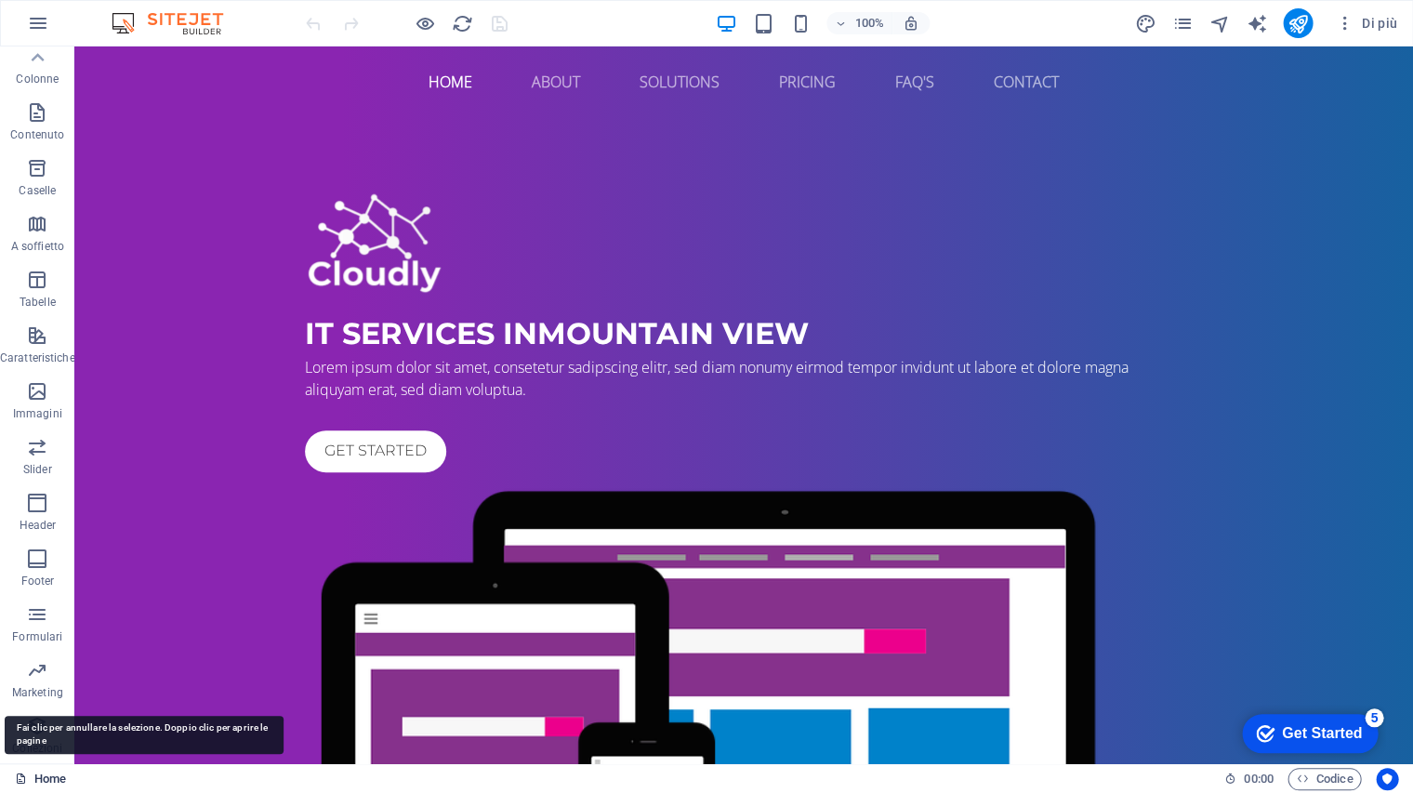
click at [45, 777] on link "Home" at bounding box center [40, 779] width 51 height 22
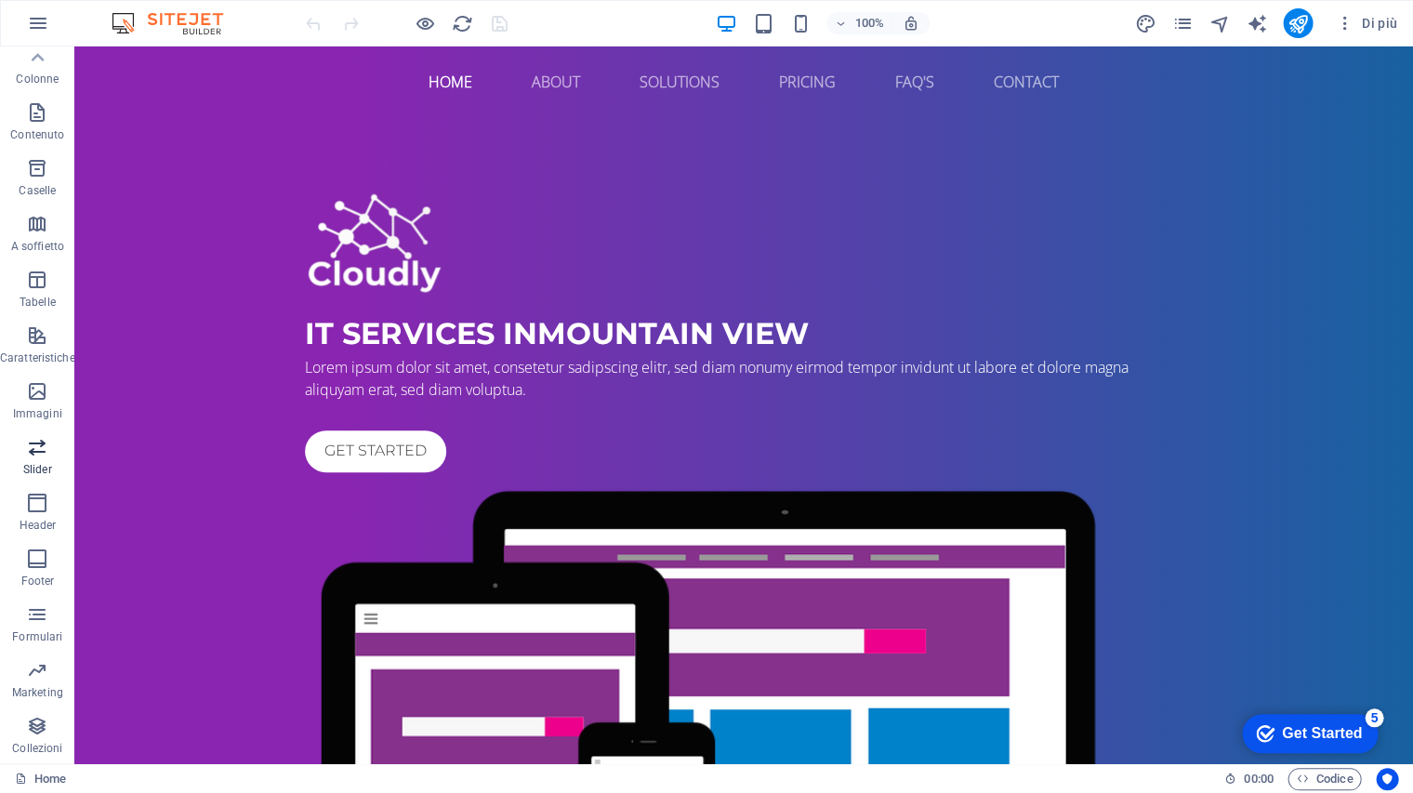
scroll to position [0, 0]
click at [1194, 19] on div "Di più" at bounding box center [1269, 23] width 271 height 30
click at [1185, 24] on icon "pages" at bounding box center [1182, 23] width 21 height 21
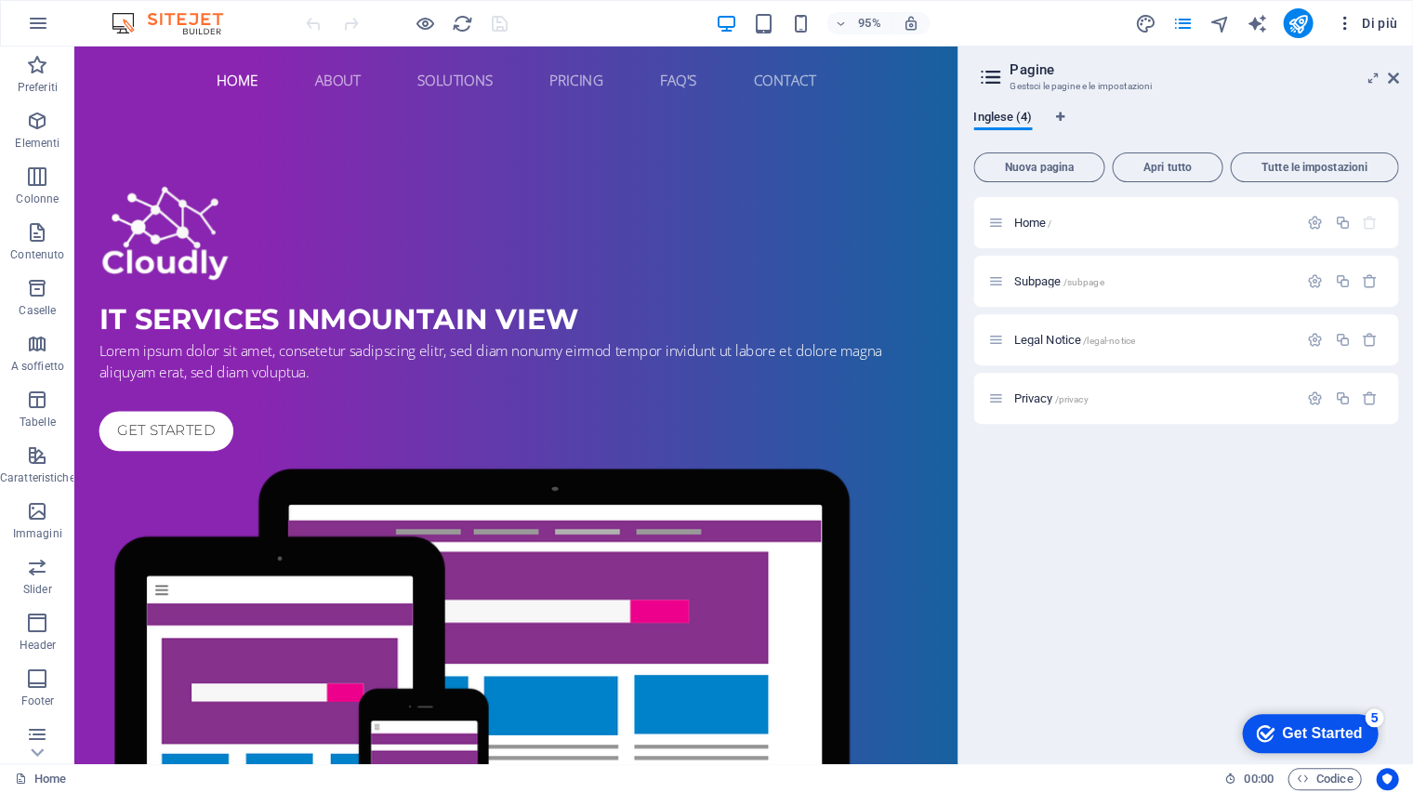
click at [1341, 20] on icon "button" at bounding box center [1344, 23] width 19 height 19
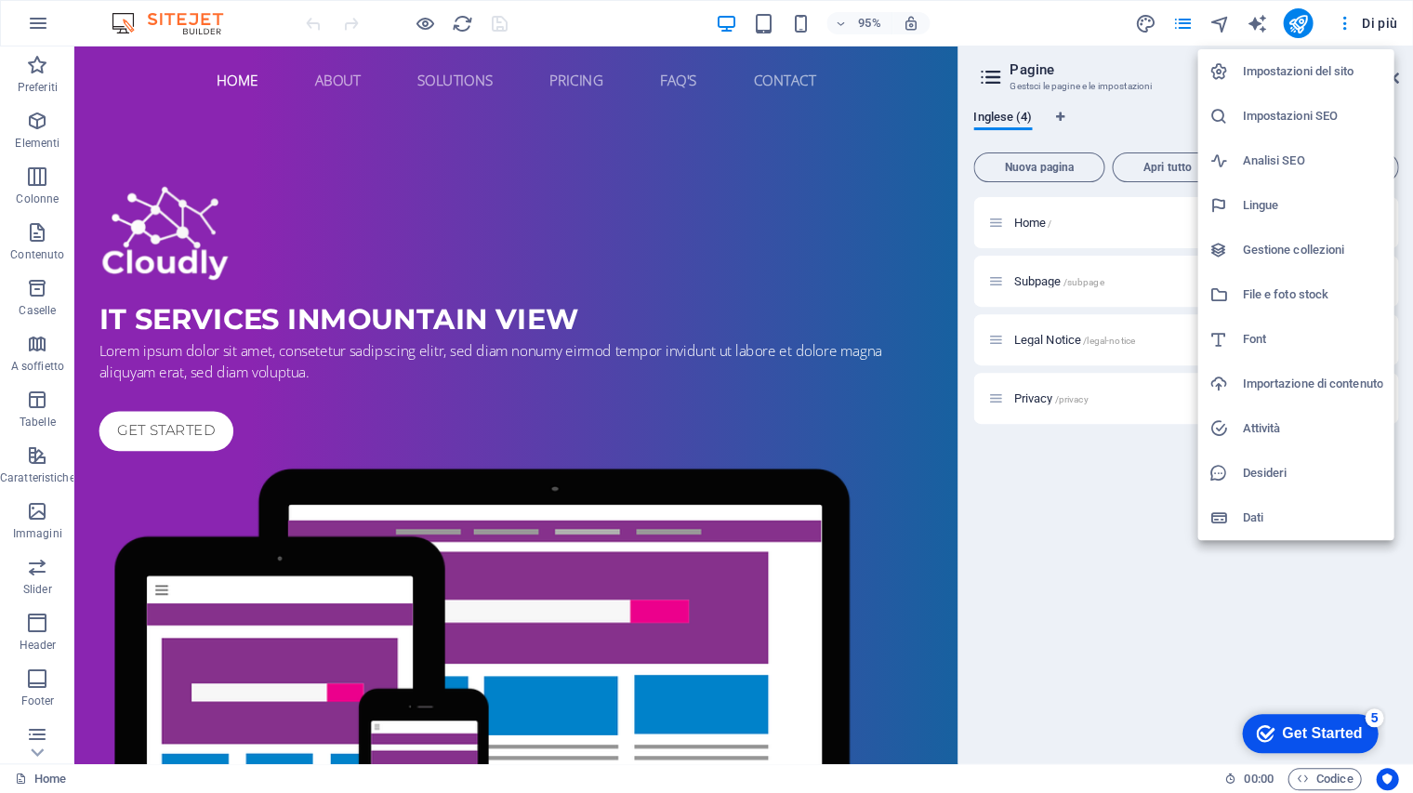
click at [1318, 253] on h6 "Gestione collezioni" at bounding box center [1312, 250] width 140 height 22
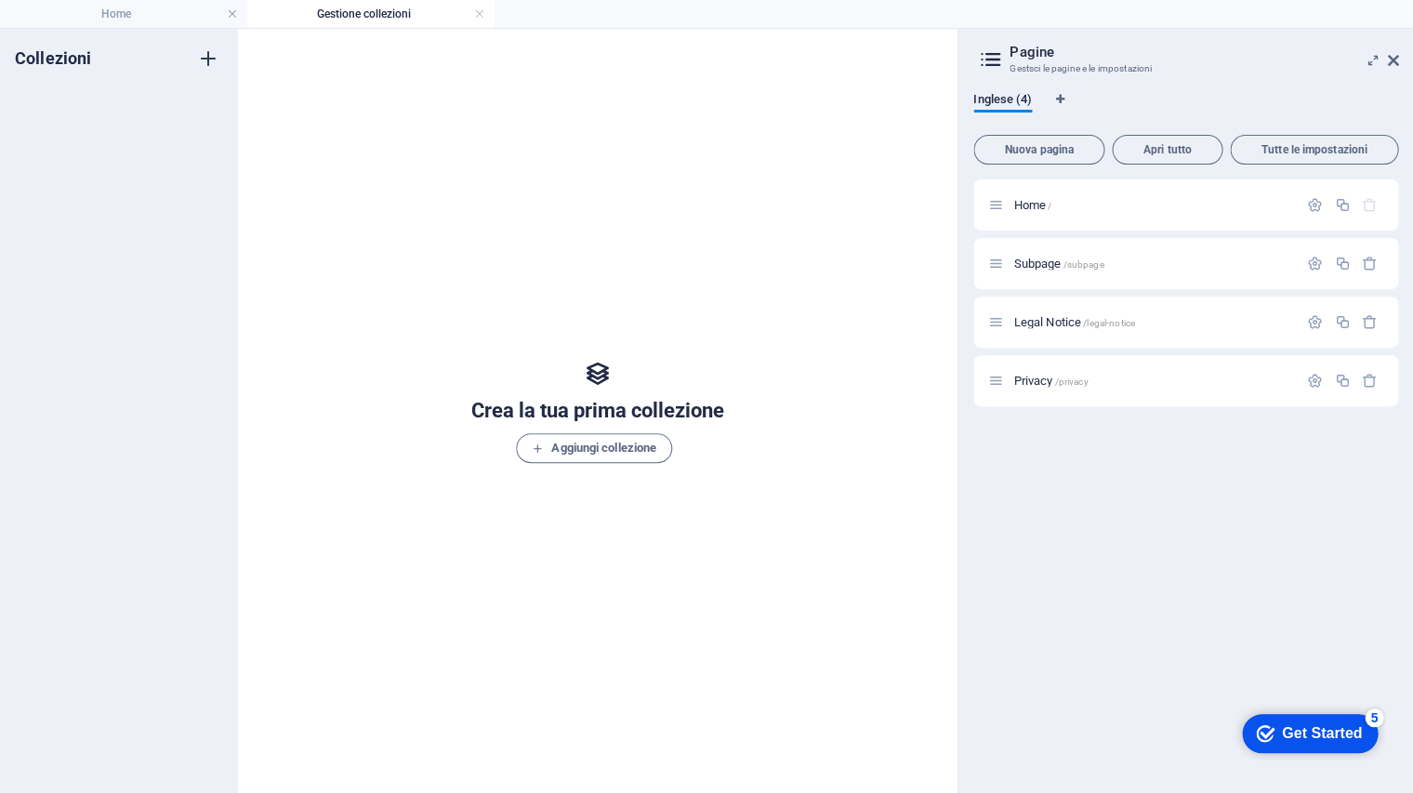
click at [210, 47] on icon "button" at bounding box center [208, 58] width 22 height 22
click at [114, 161] on div "Collezioni Nuova collezione Nuova collezione" at bounding box center [119, 411] width 238 height 764
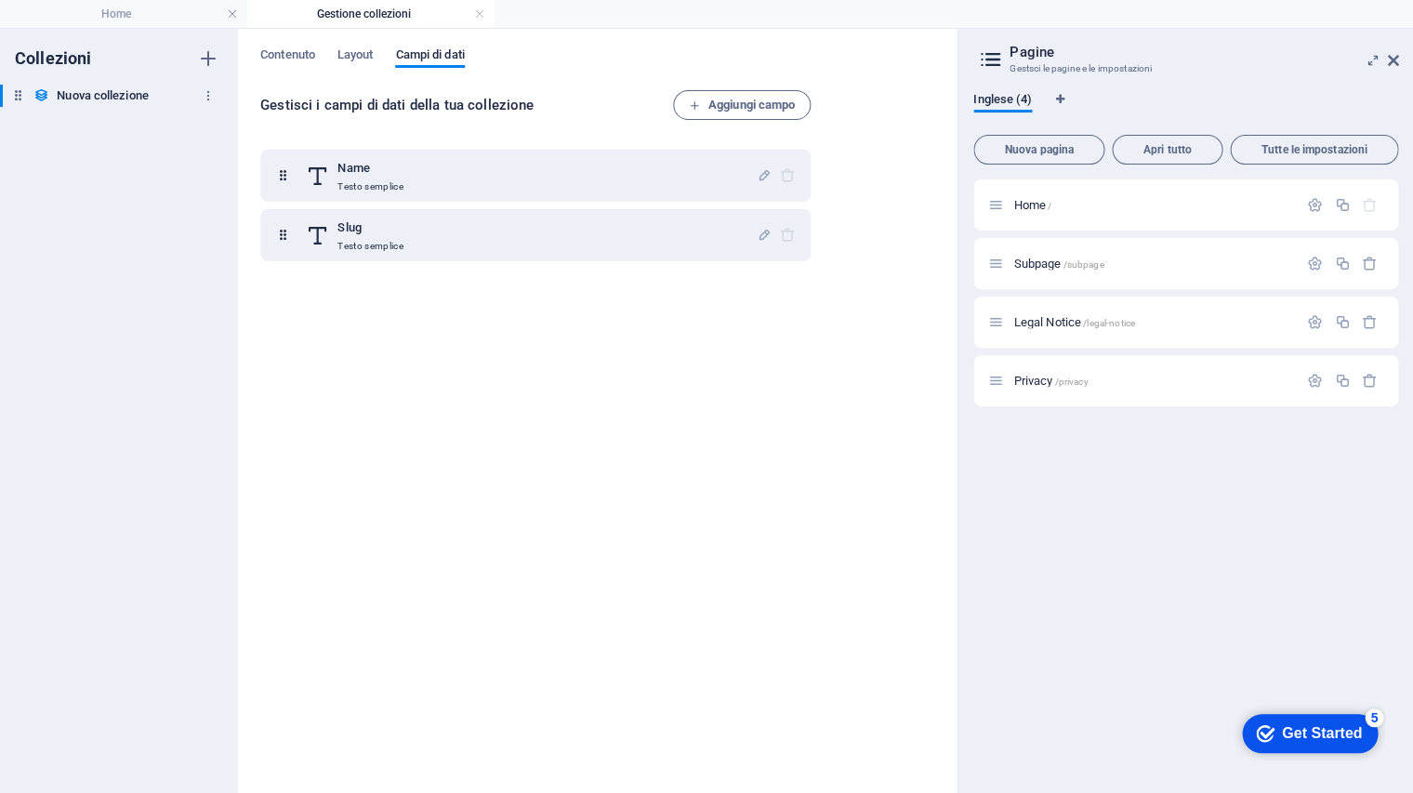
click at [105, 95] on h6 "Nuova collezione" at bounding box center [103, 96] width 92 height 22
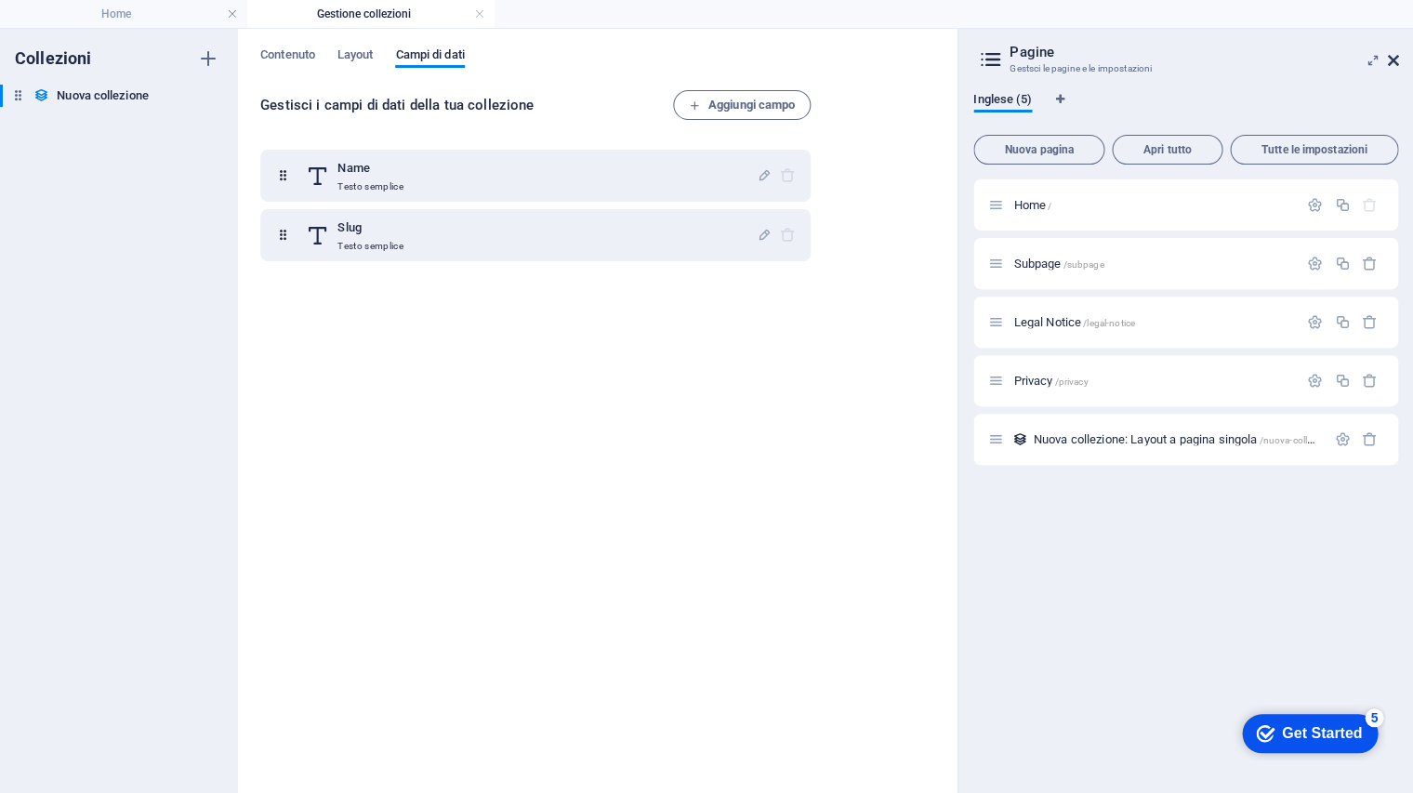
click at [1393, 60] on icon at bounding box center [1392, 60] width 11 height 15
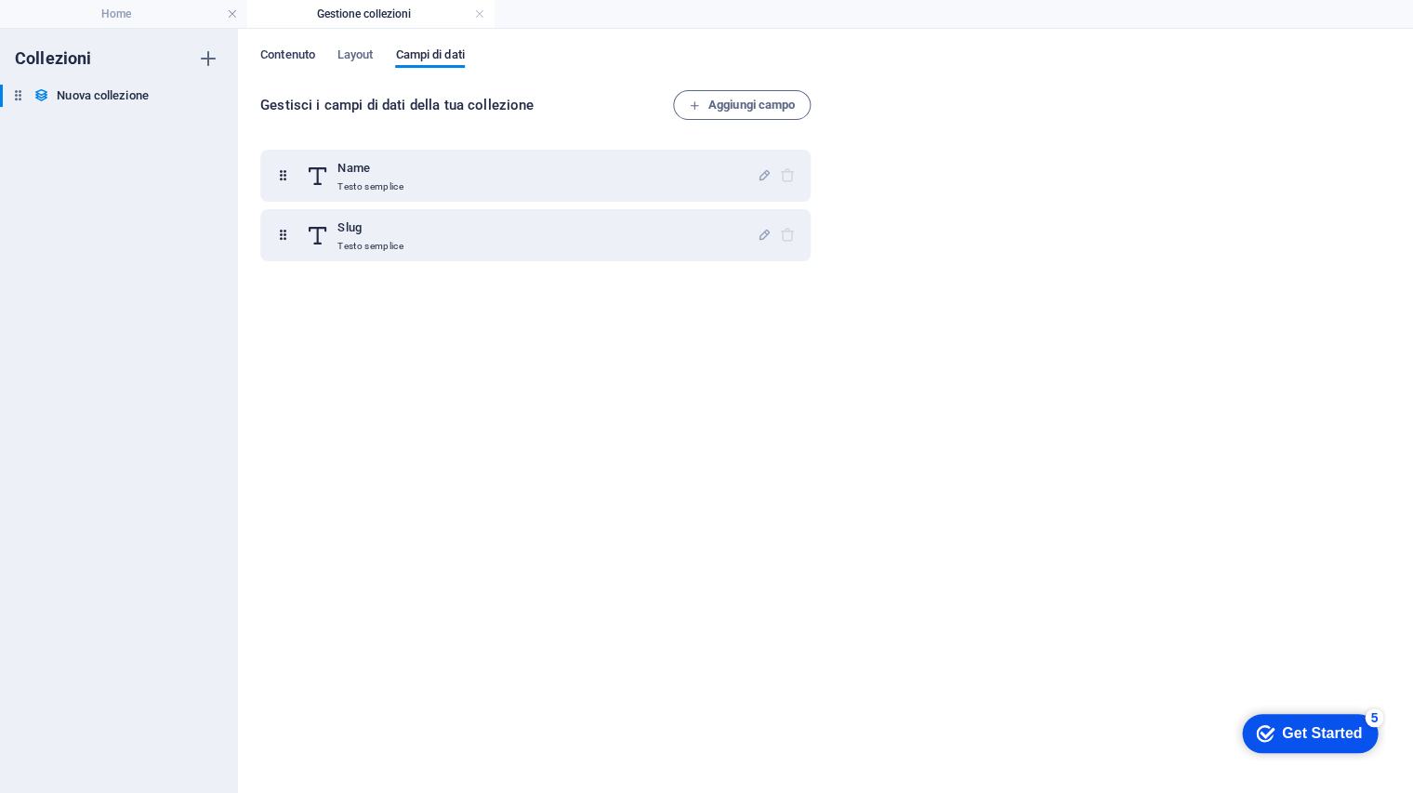
click at [298, 55] on span "Contenuto" at bounding box center [287, 57] width 55 height 26
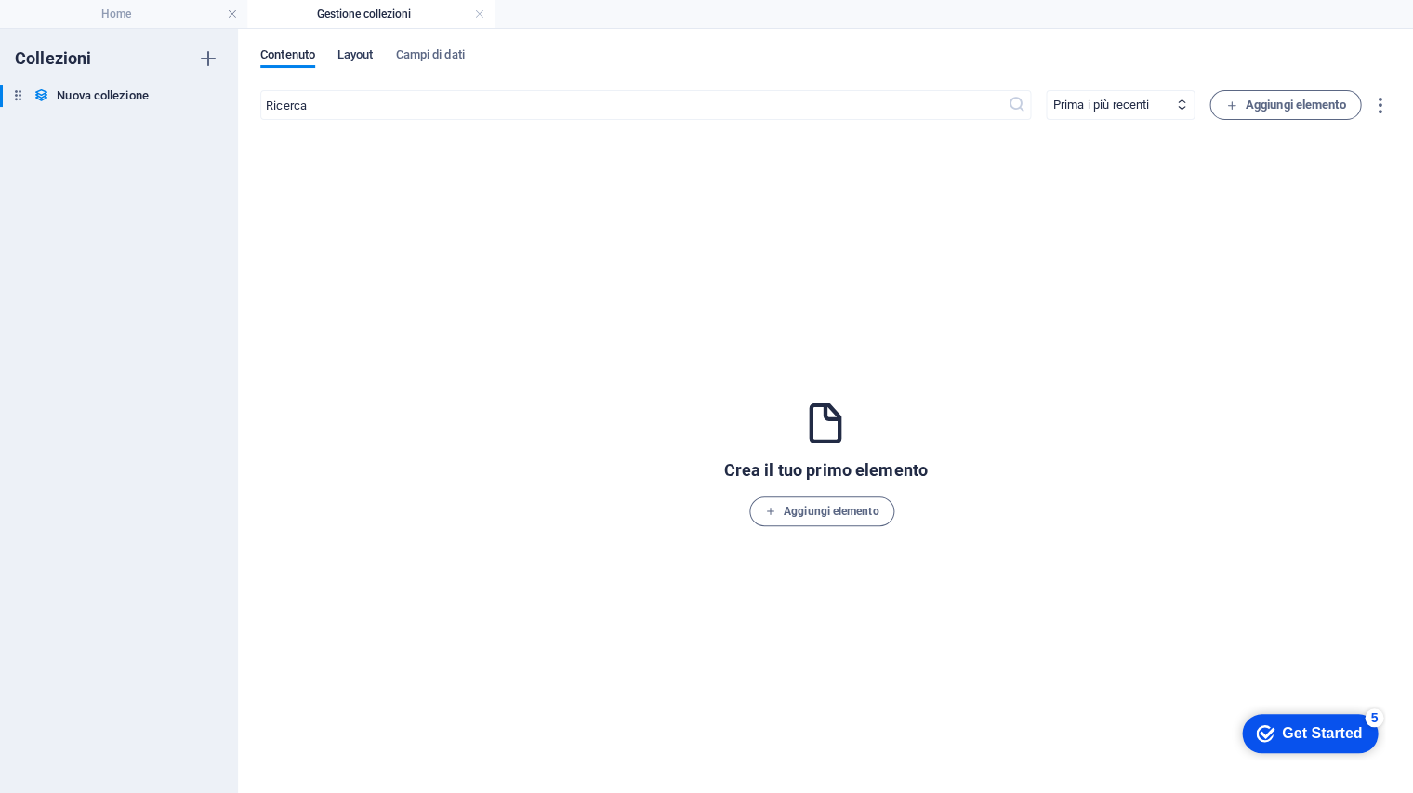
click at [356, 54] on span "Layout" at bounding box center [356, 57] width 36 height 26
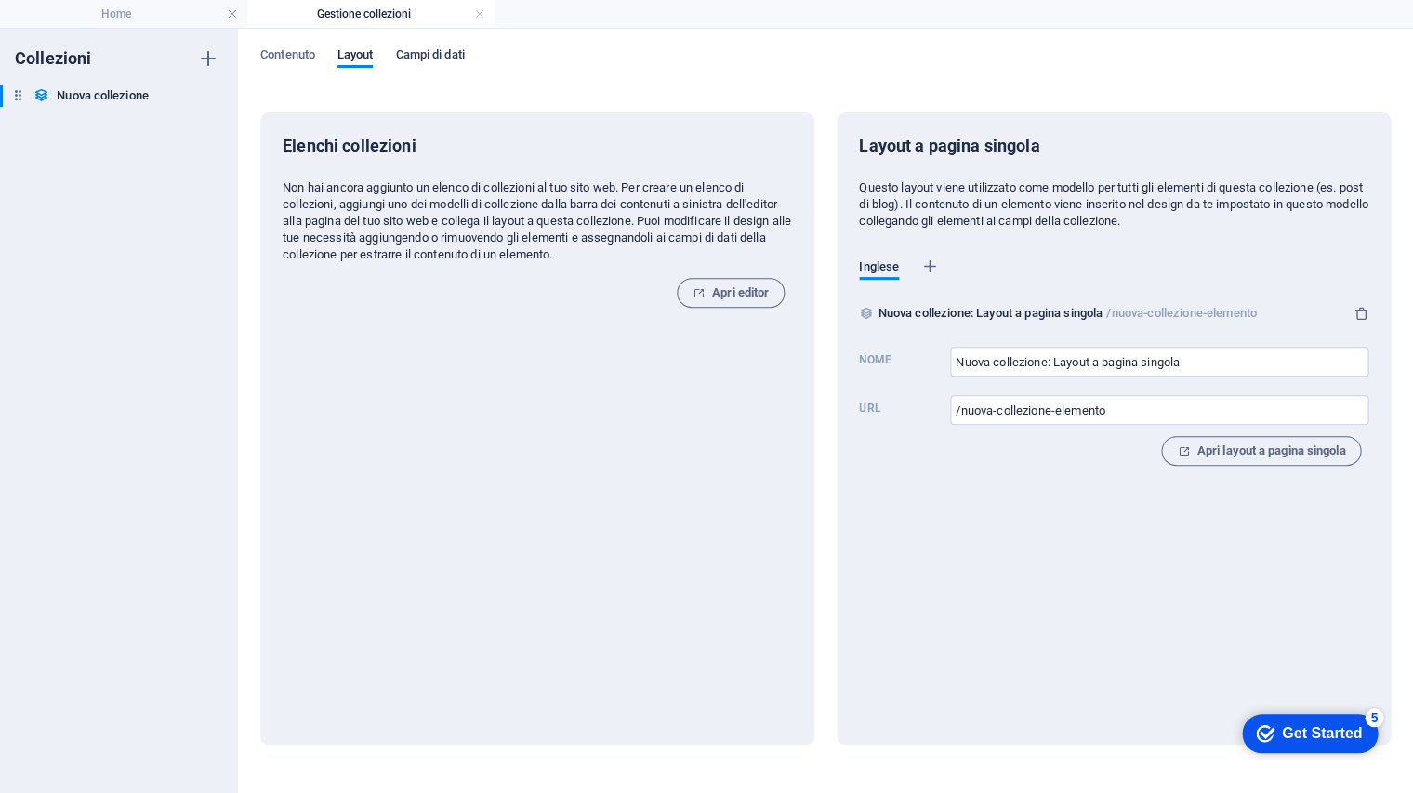
click at [444, 61] on span "Campi di dati" at bounding box center [429, 57] width 69 height 26
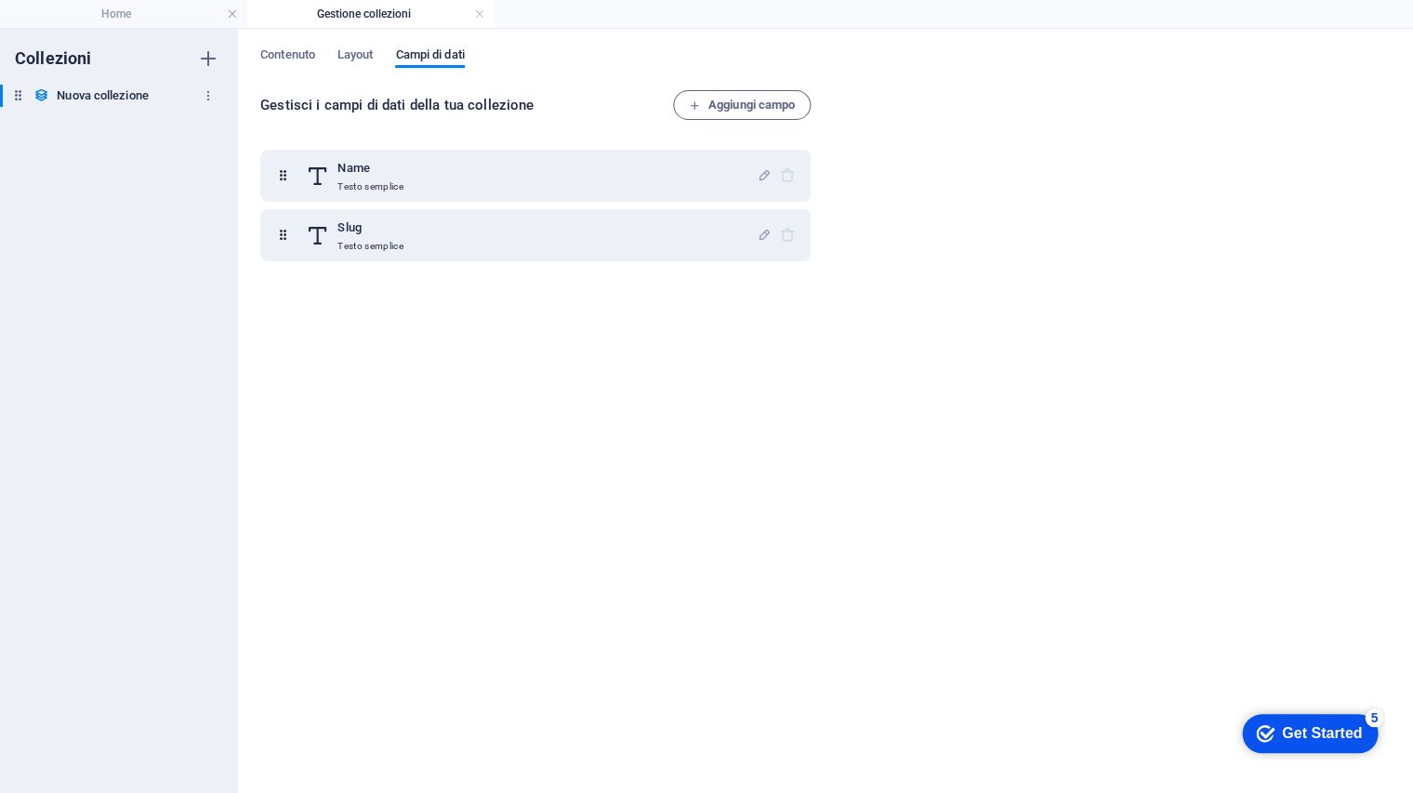
click at [20, 91] on icon at bounding box center [18, 95] width 16 height 16
click at [474, 11] on link at bounding box center [479, 15] width 11 height 18
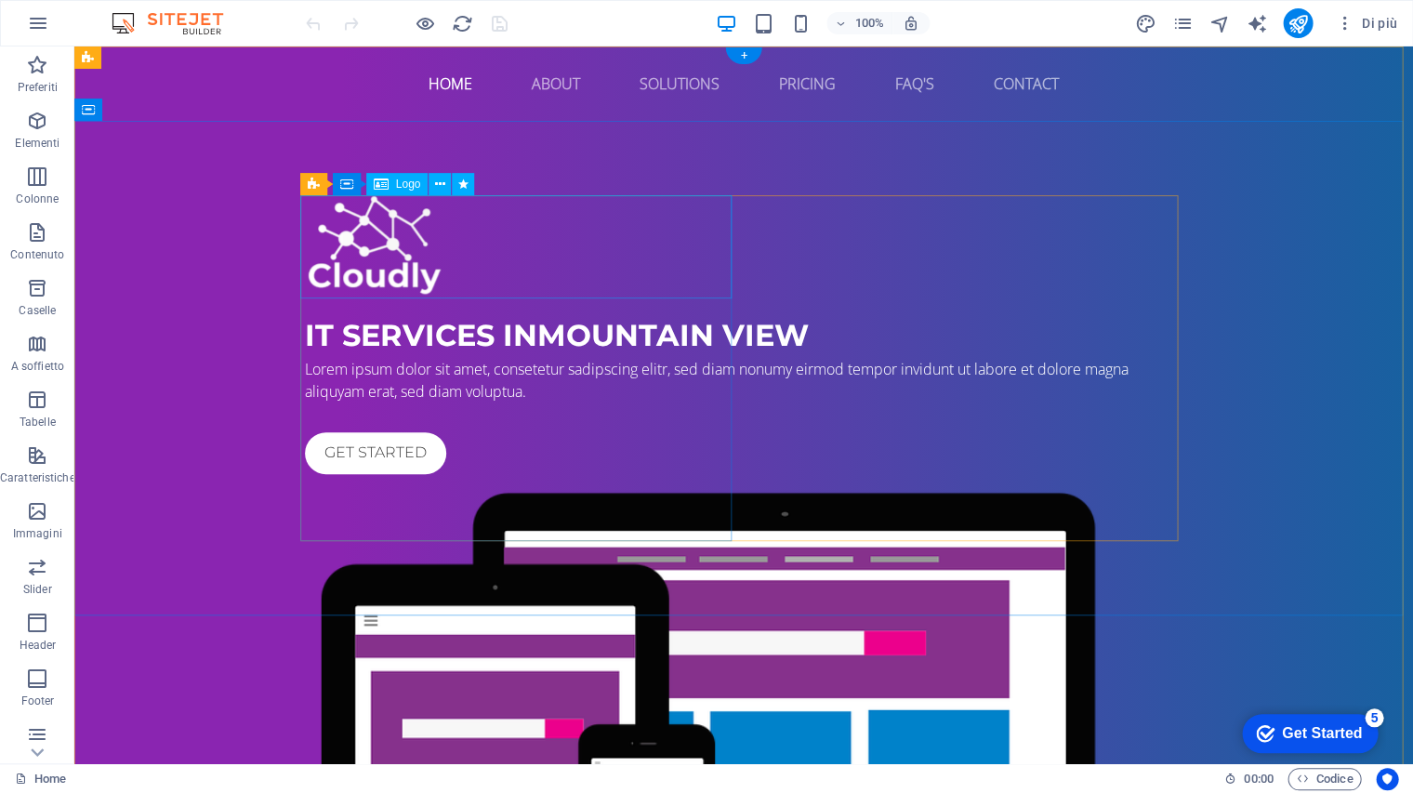
click at [390, 258] on div at bounding box center [744, 246] width 878 height 103
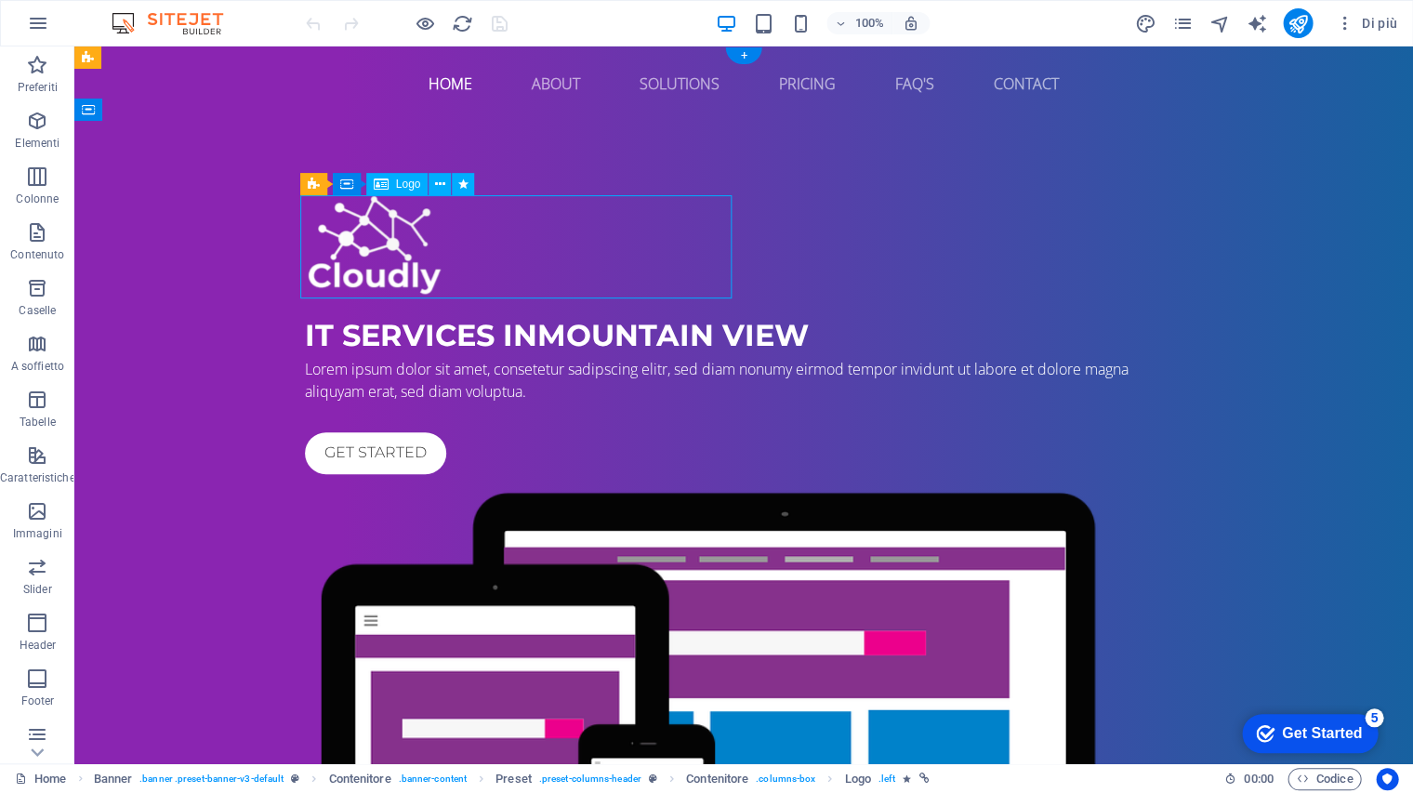
click at [387, 245] on div at bounding box center [744, 246] width 878 height 103
select select "px"
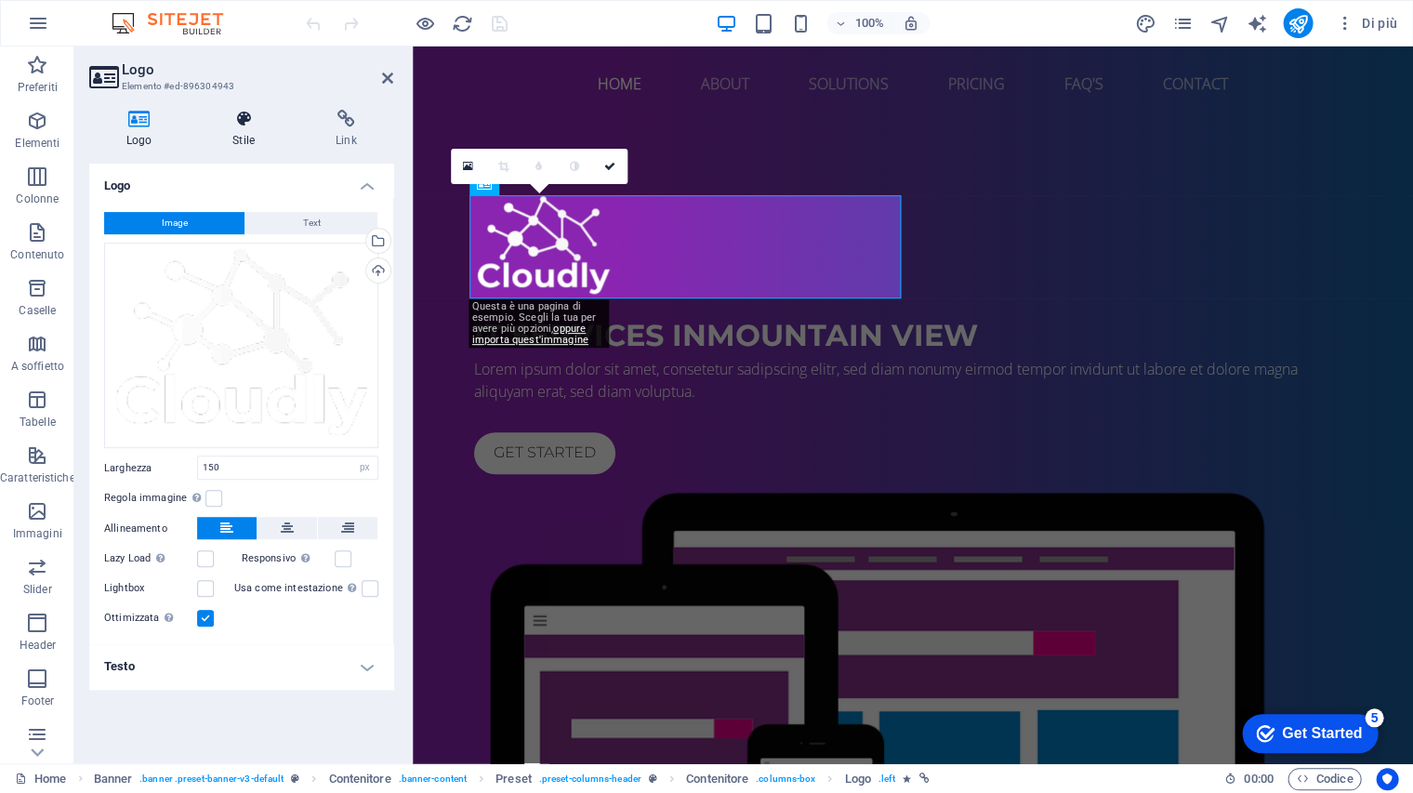
click at [241, 130] on h4 "Stile" at bounding box center [247, 129] width 103 height 39
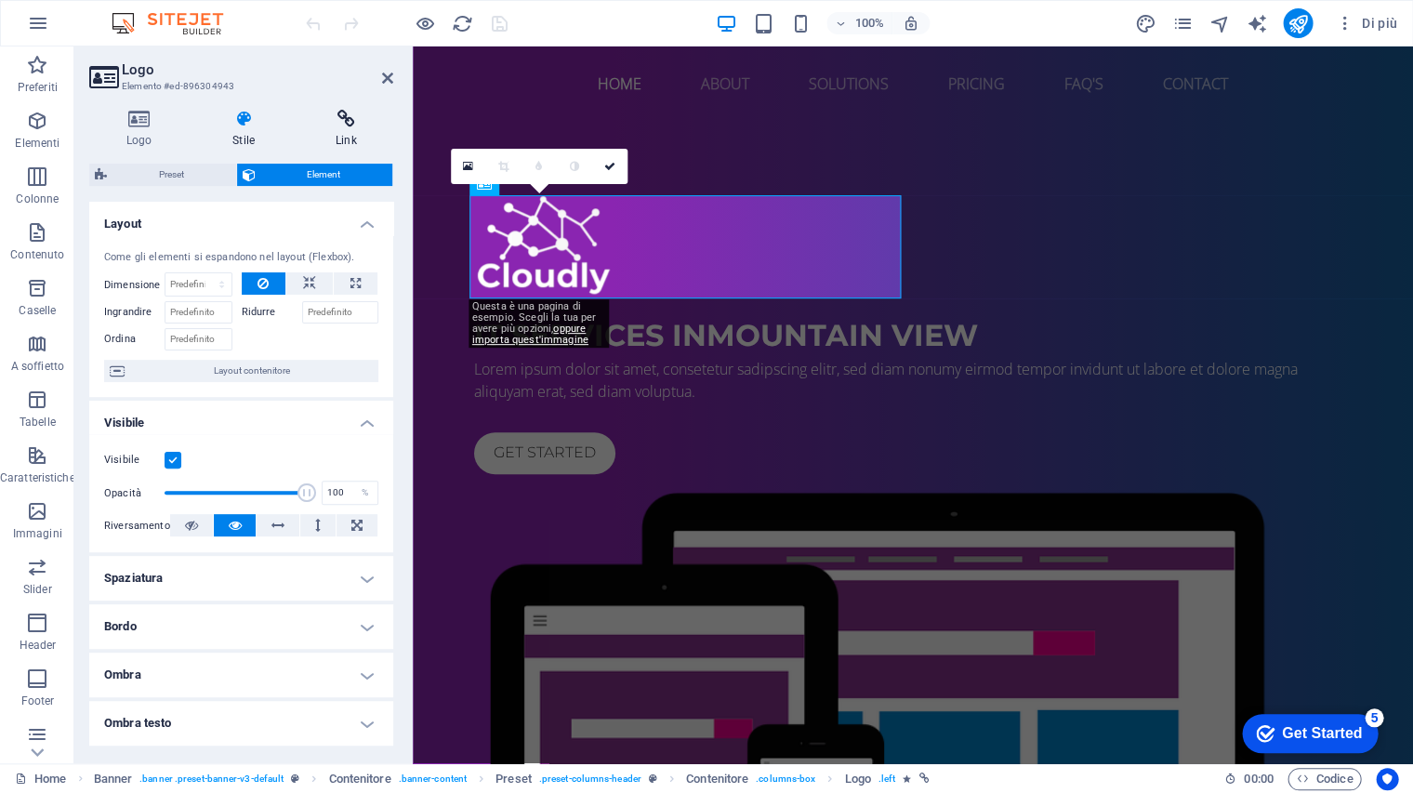
click at [351, 130] on h4 "Link" at bounding box center [345, 129] width 95 height 39
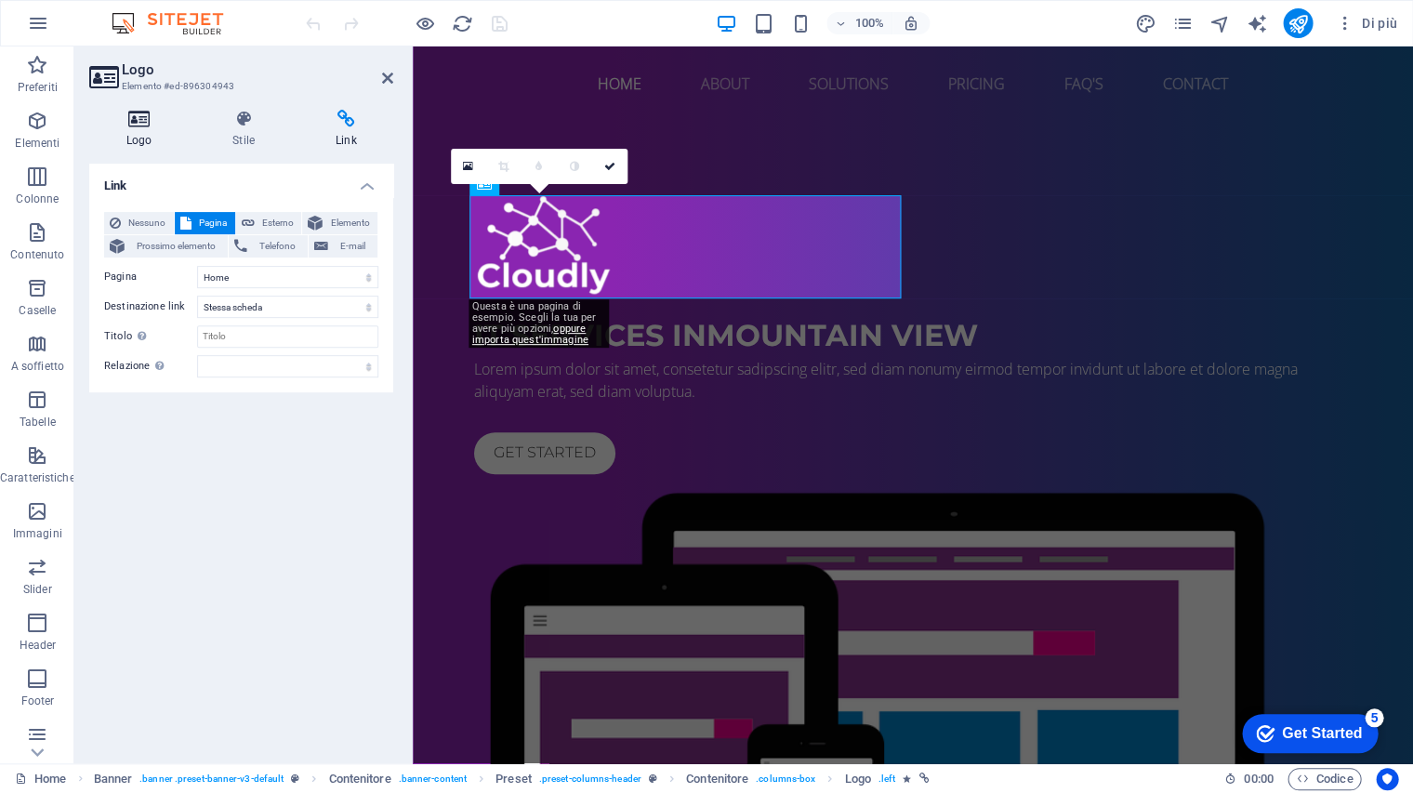
click at [147, 129] on h4 "Logo" at bounding box center [142, 129] width 107 height 39
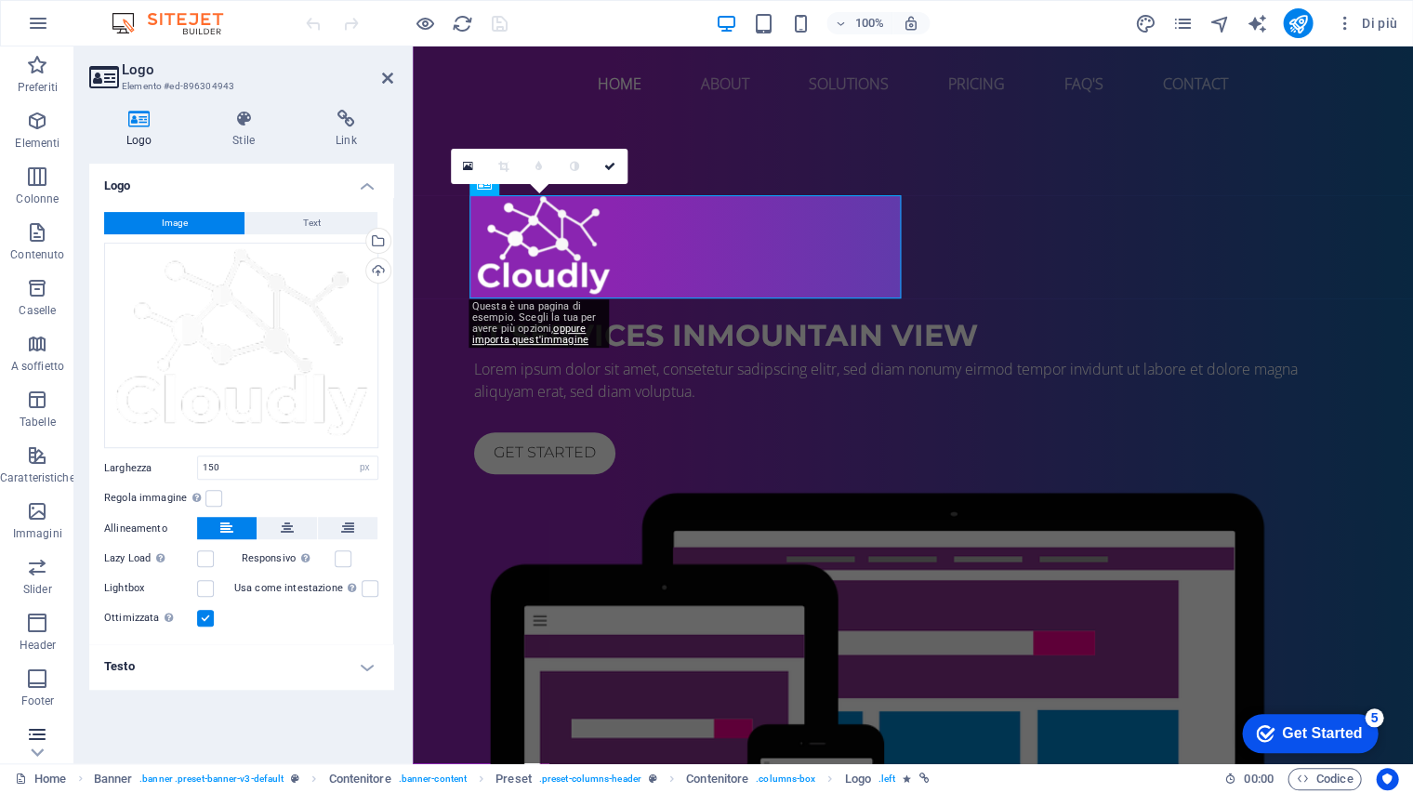
click at [40, 734] on icon "button" at bounding box center [37, 734] width 22 height 22
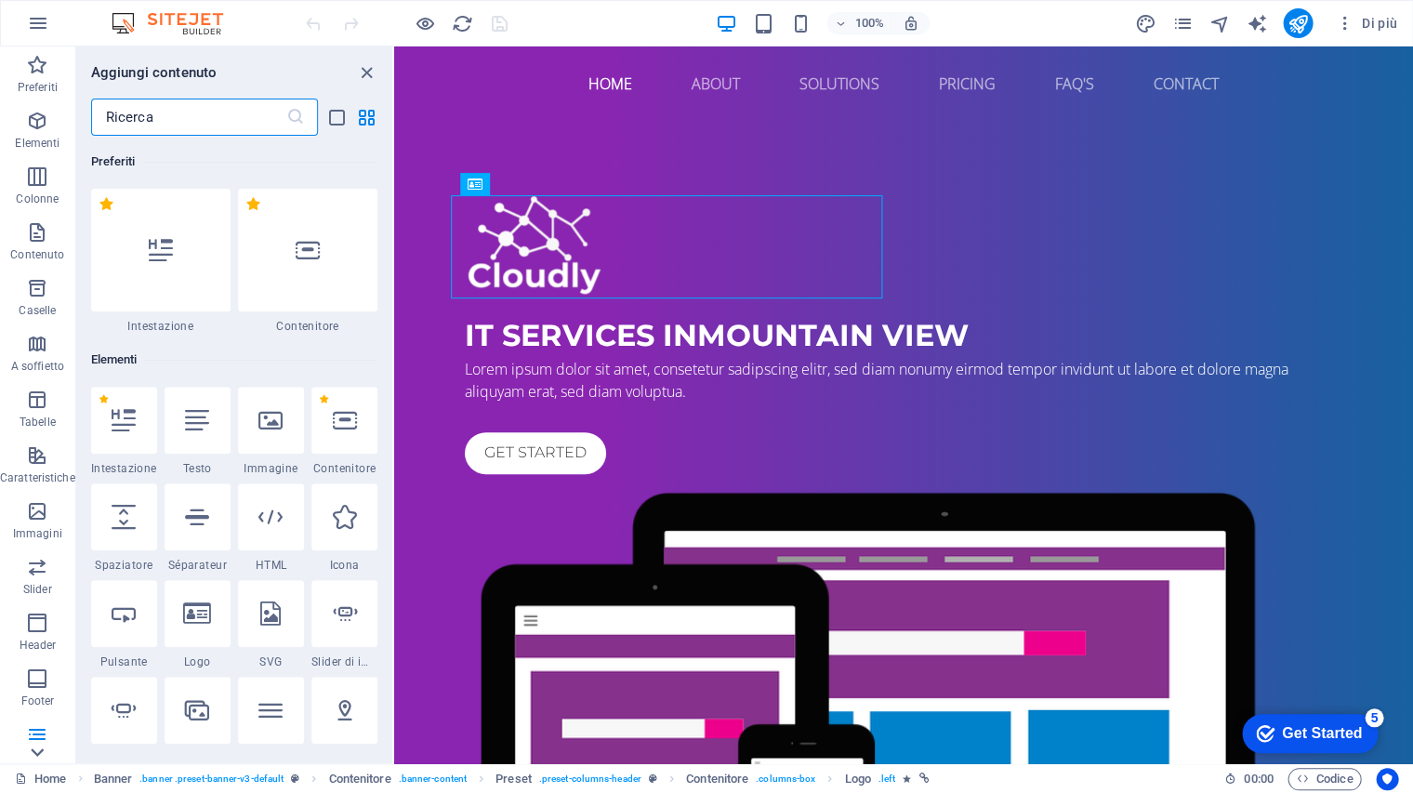
scroll to position [83, 0]
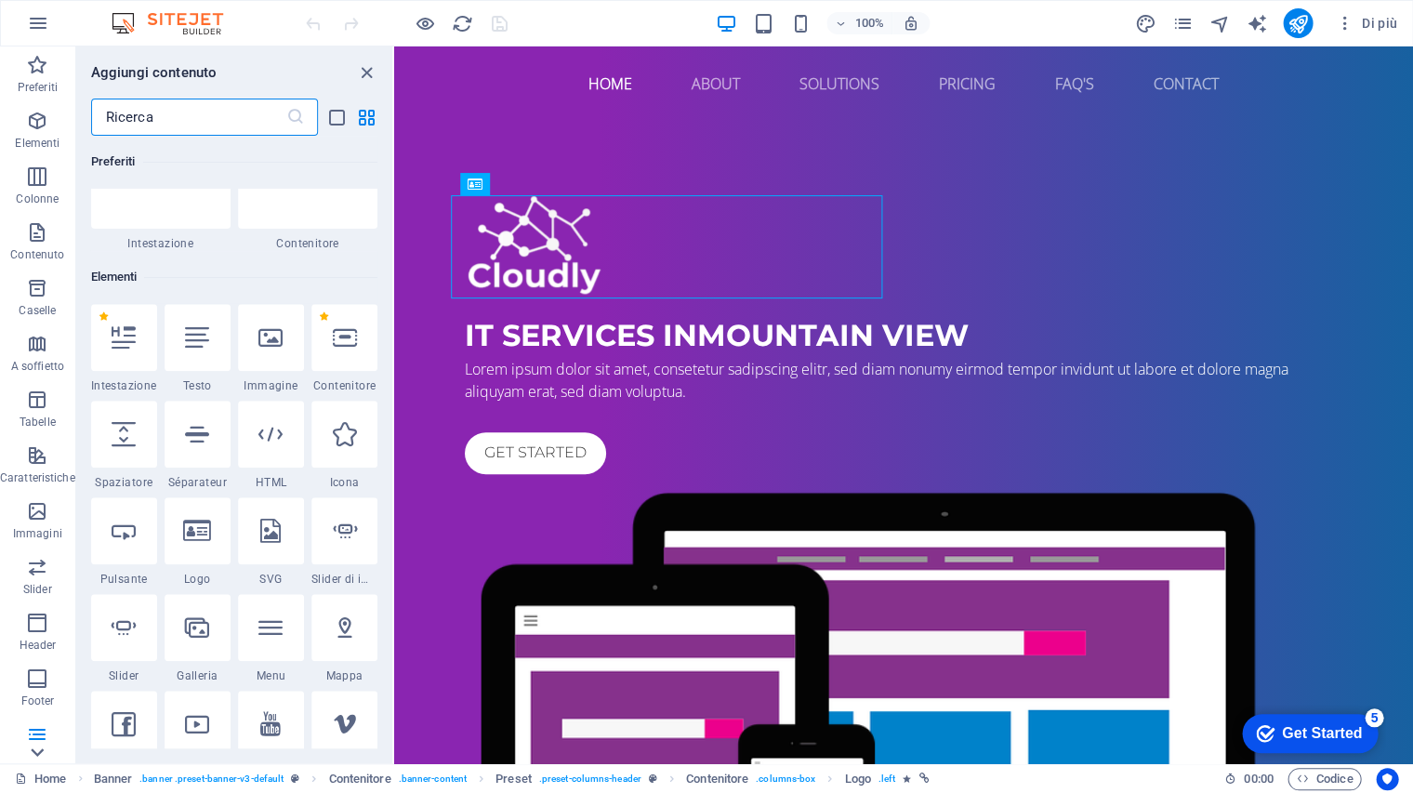
click at [35, 61] on icon at bounding box center [38, 57] width 13 height 8
click at [36, 730] on icon "button" at bounding box center [37, 726] width 22 height 22
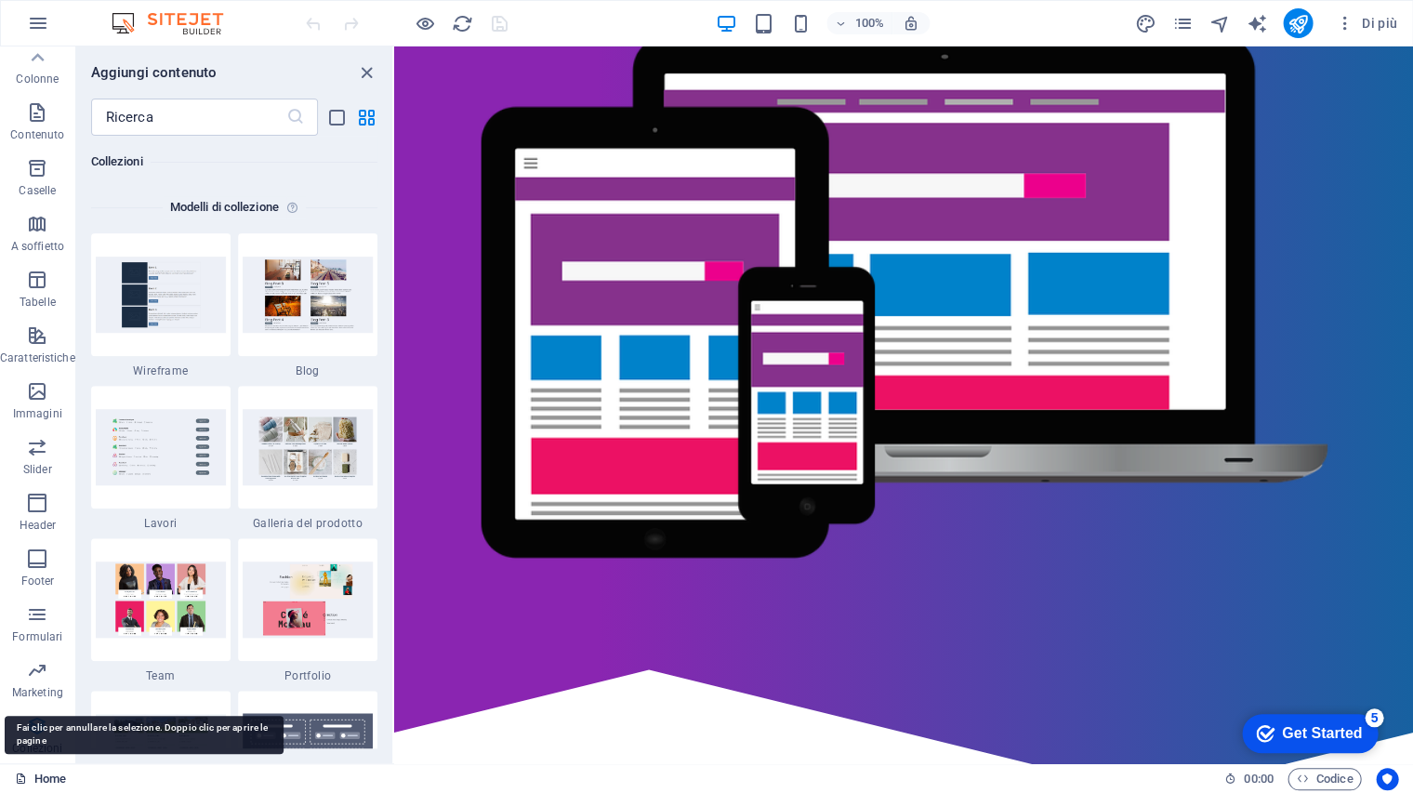
click at [33, 775] on link "Home" at bounding box center [40, 779] width 51 height 22
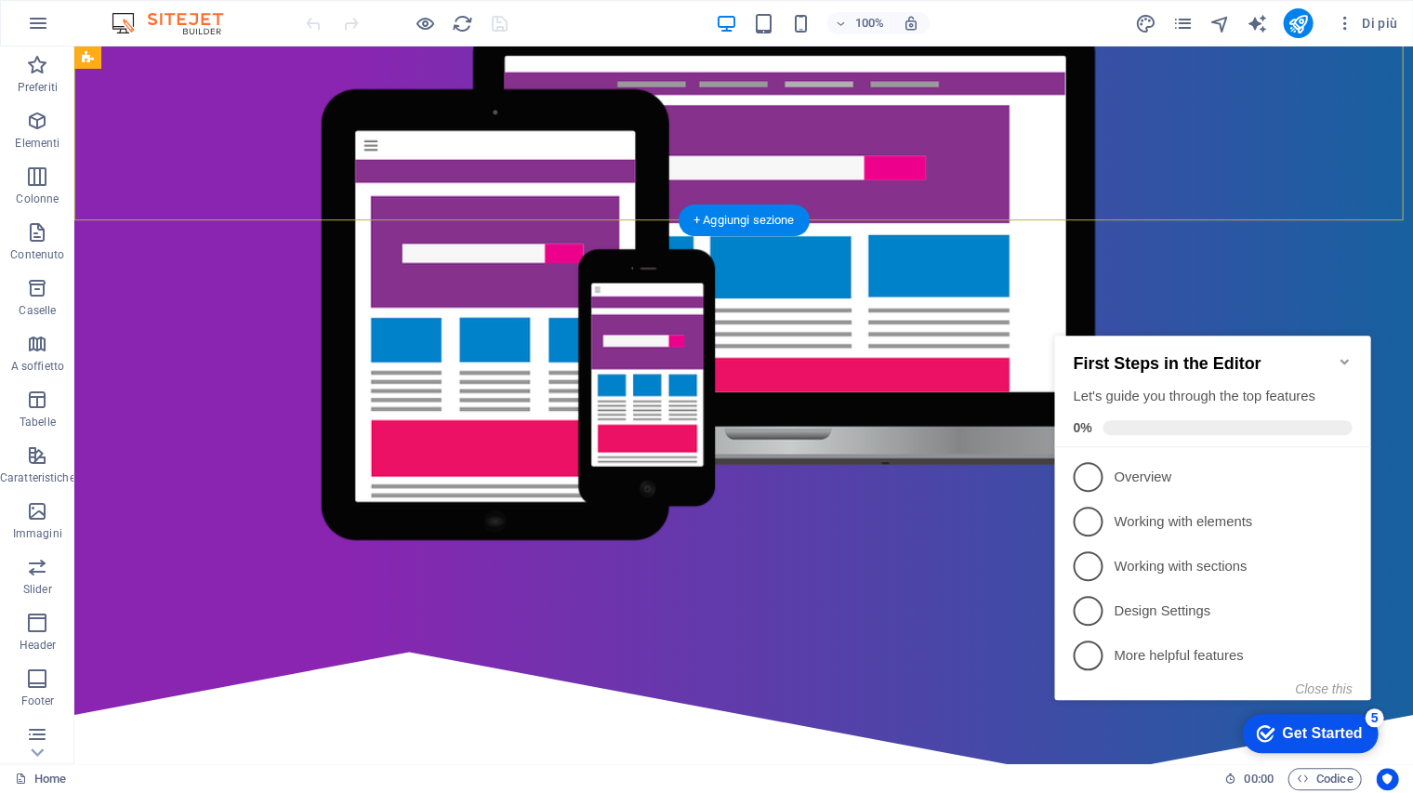
scroll to position [751, 0]
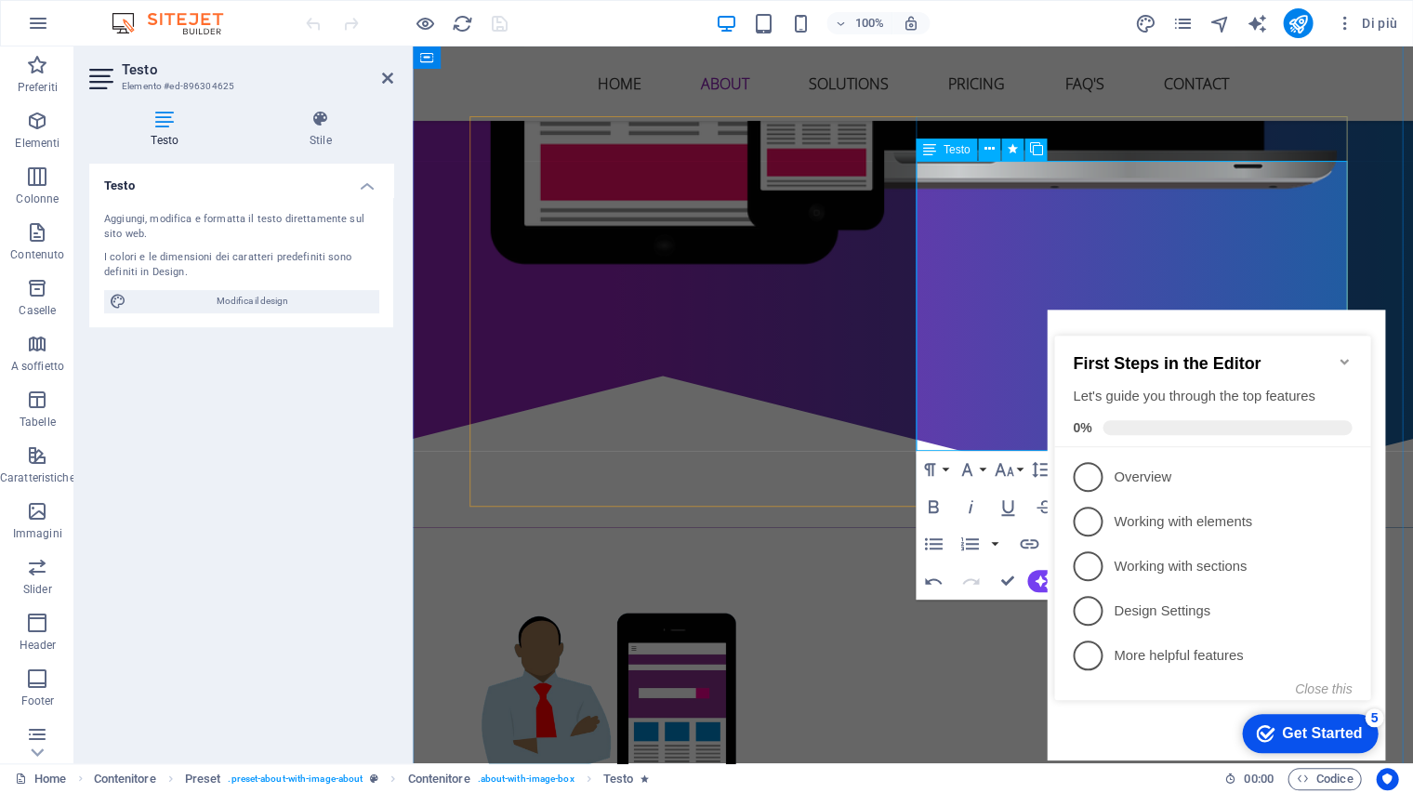
click at [1342, 354] on icon "Minimize checklist" at bounding box center [1344, 361] width 15 height 15
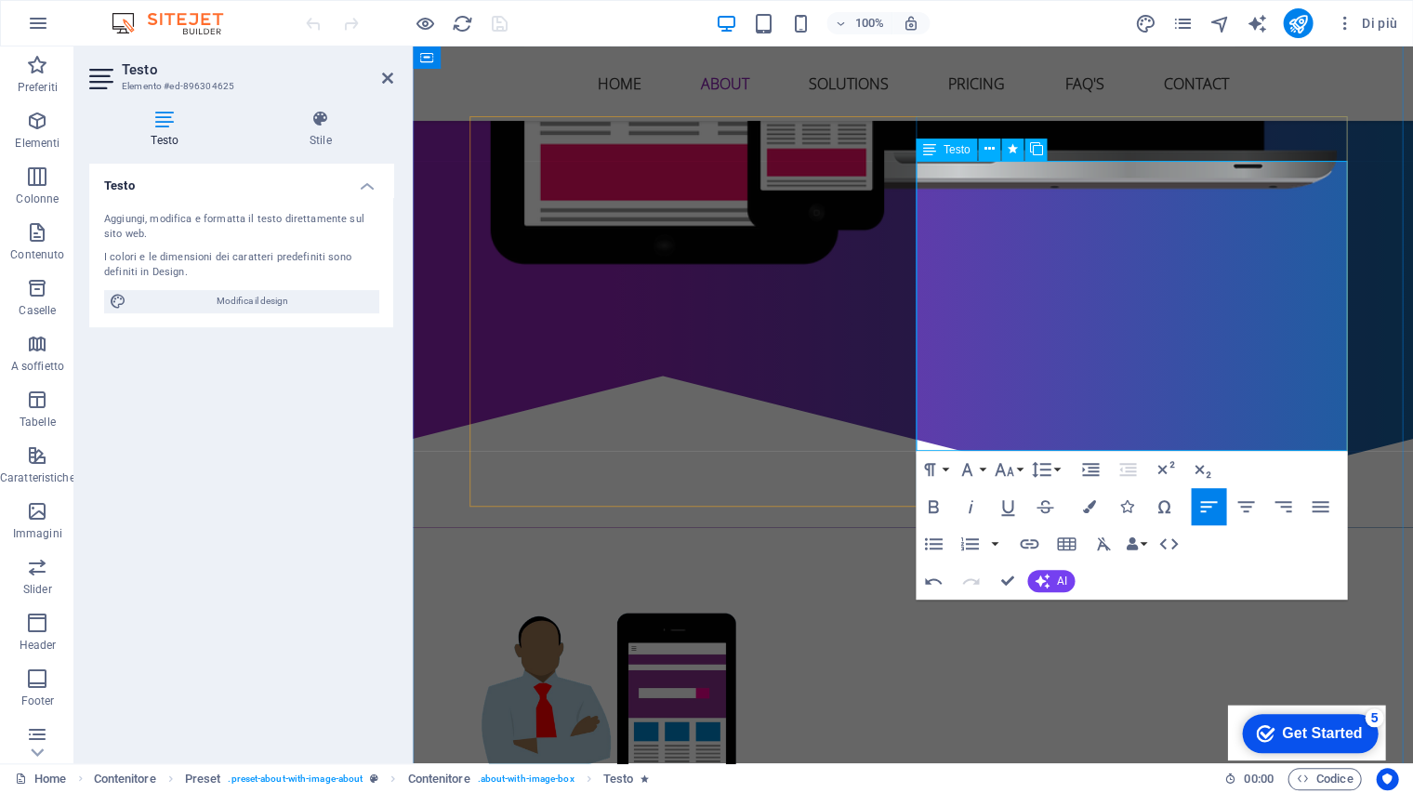
drag, startPoint x: 1087, startPoint y: 307, endPoint x: 1111, endPoint y: 313, distance: 25.0
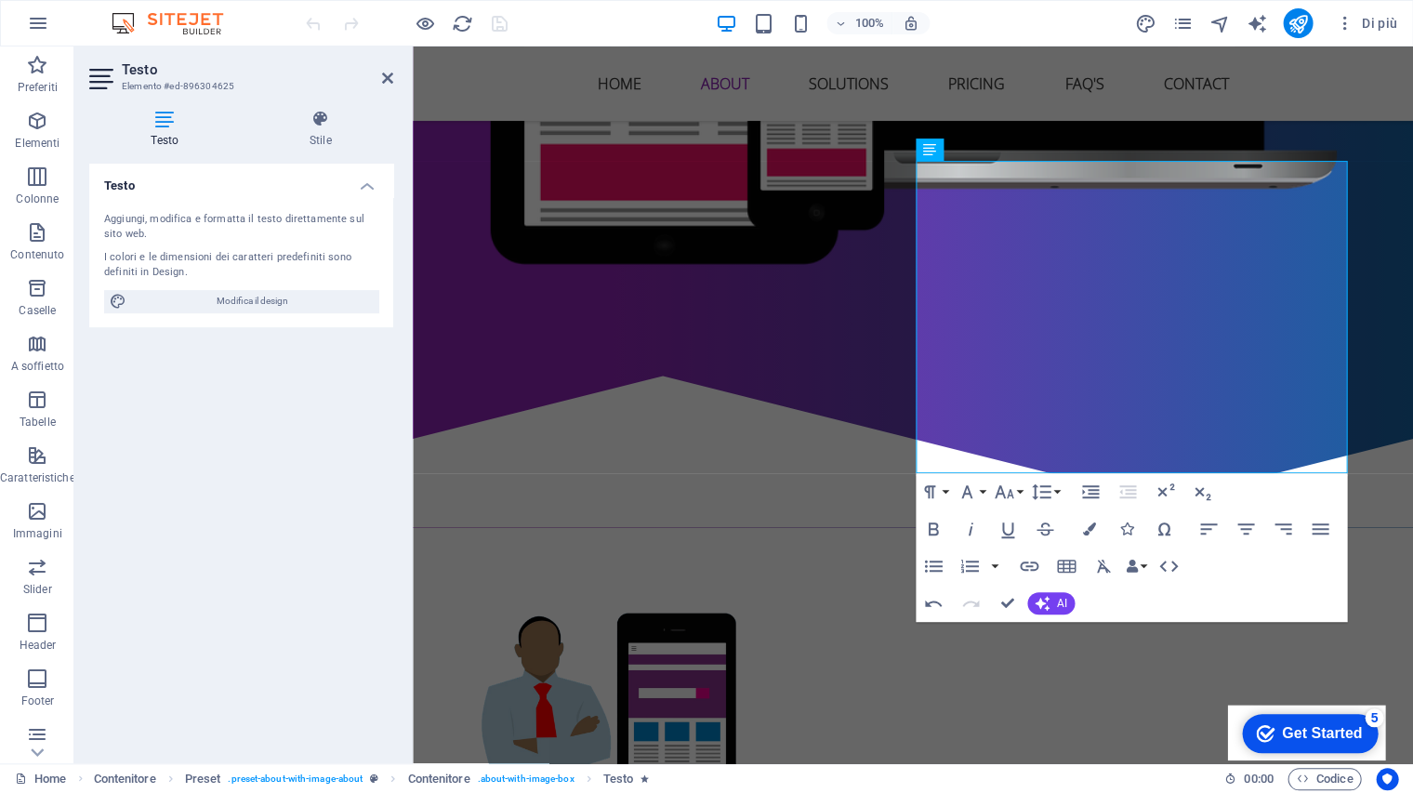
copy div "IRPARES è un ecosistema globale che garantisce autenticità, trasparenza e prote…"
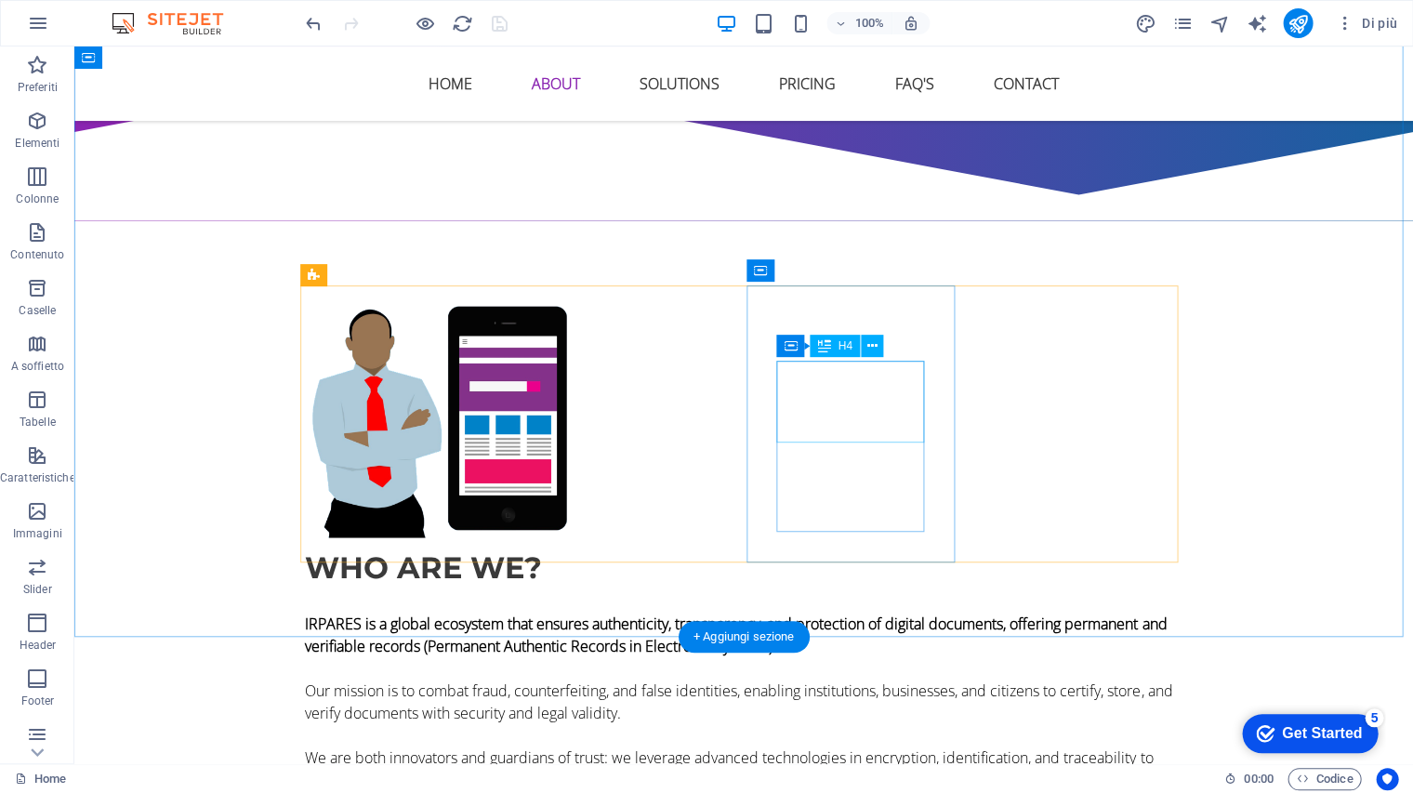
scroll to position [1114, 0]
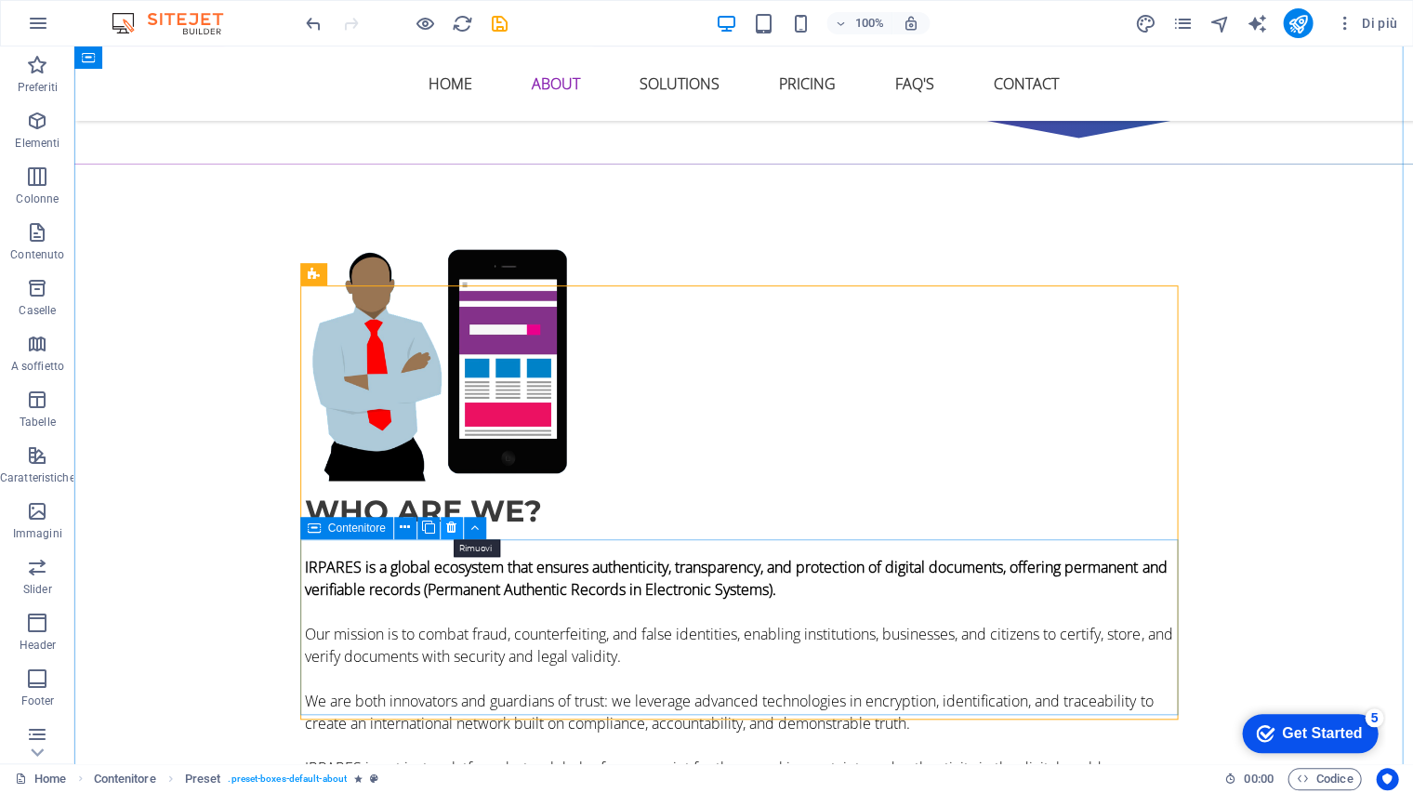
click at [444, 531] on button at bounding box center [452, 528] width 22 height 22
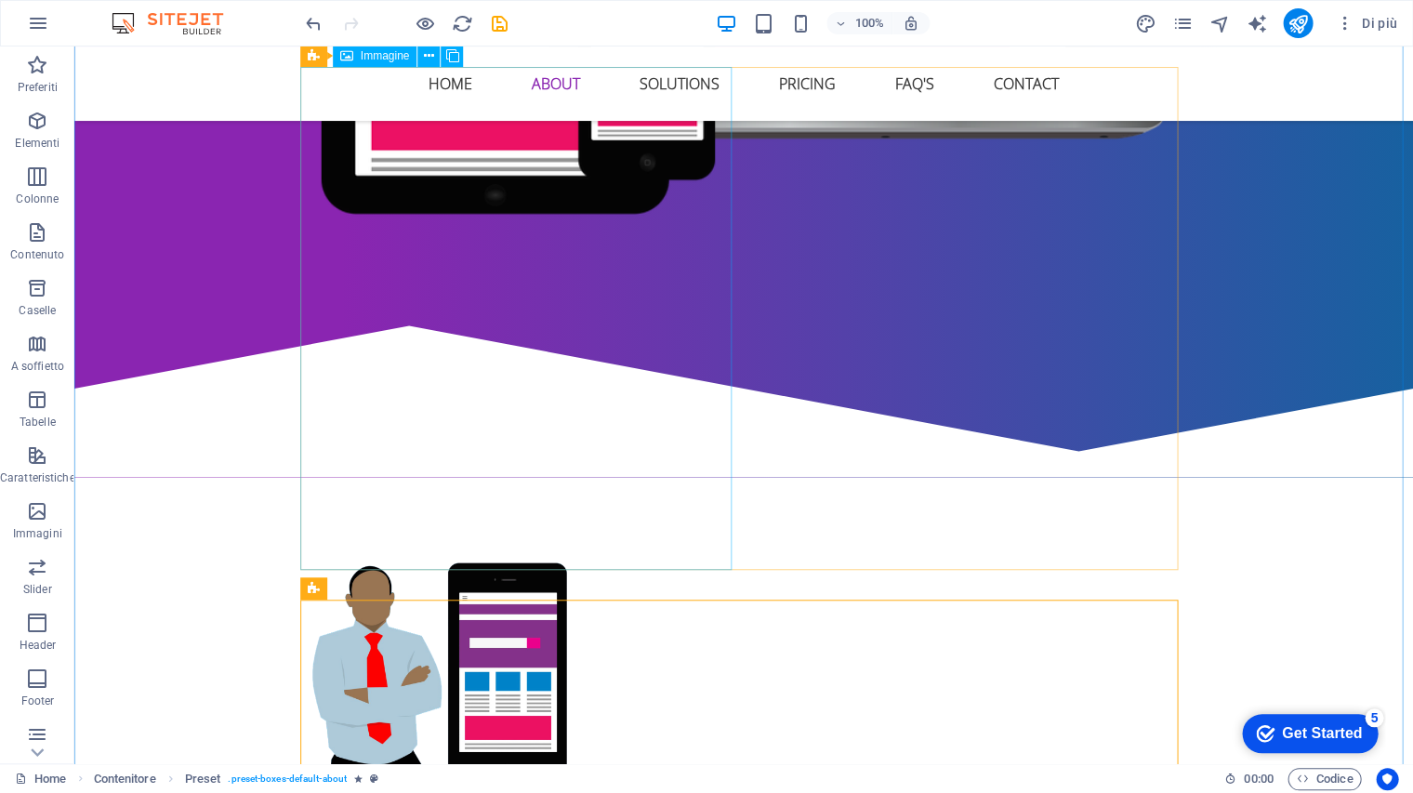
scroll to position [980, 0]
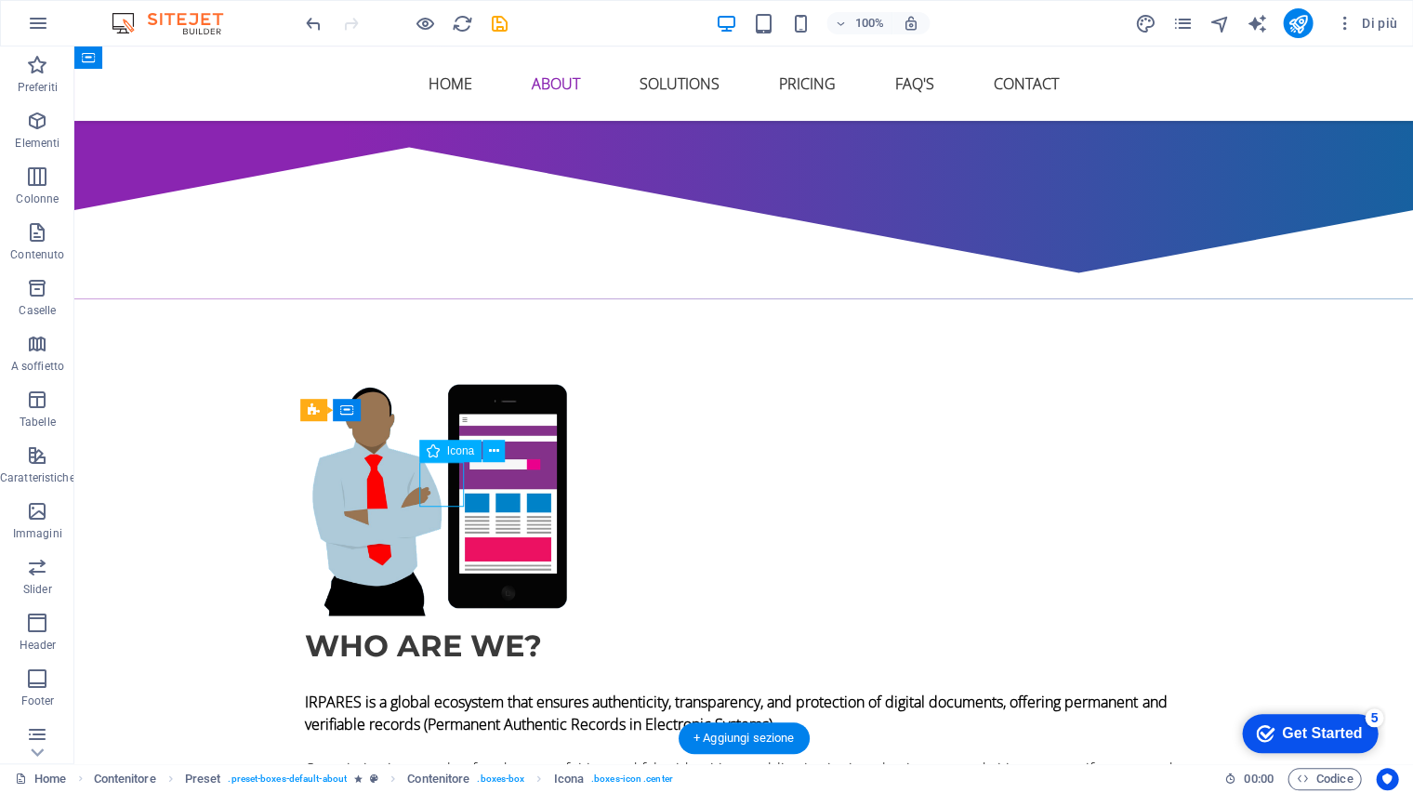
select select "xMidYMid"
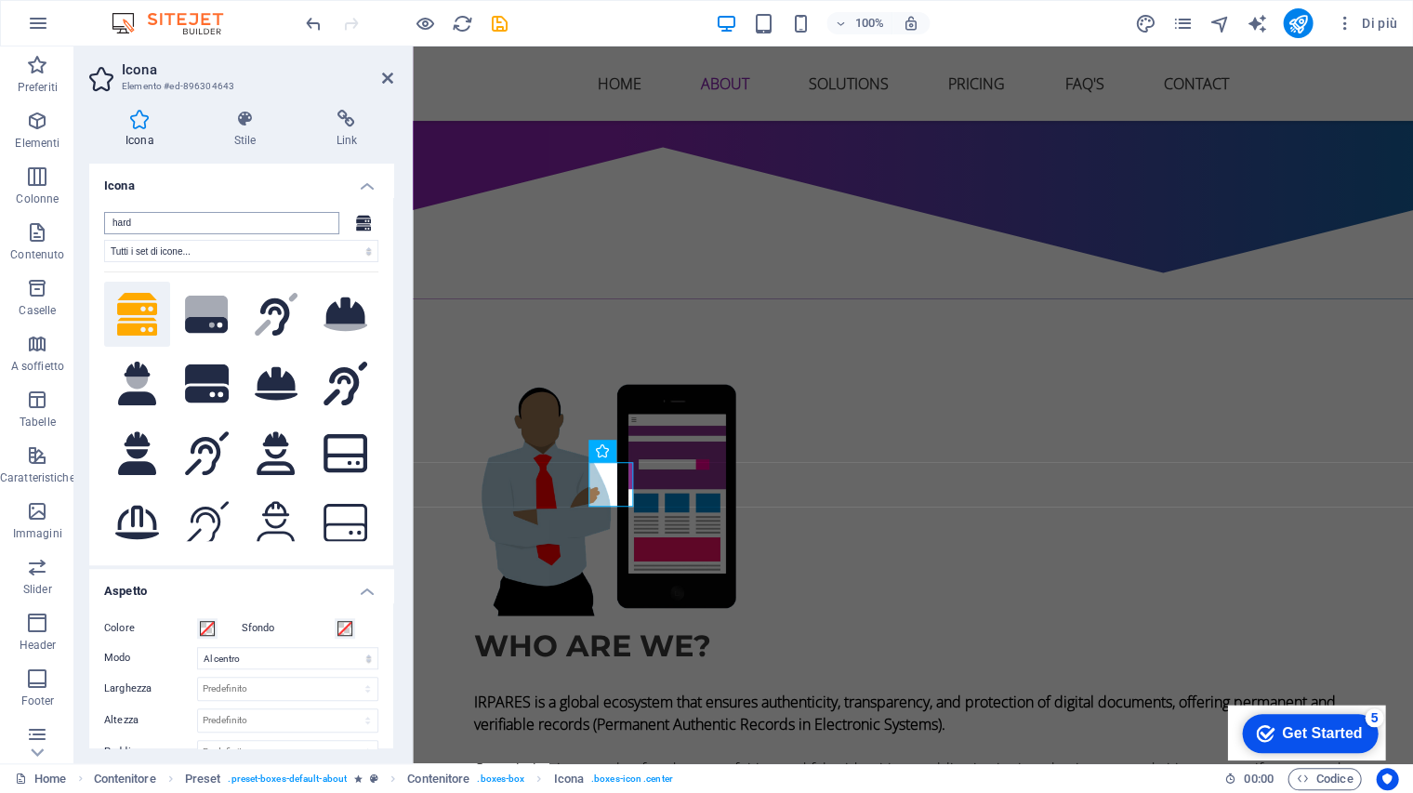
click at [160, 222] on input "hard" at bounding box center [221, 223] width 235 height 22
drag, startPoint x: 160, startPoint y: 222, endPoint x: -15, endPoint y: 207, distance: 175.4
click at [0, 207] on html "[DOMAIN_NAME] Home Preferiti Elementi Colonne Contenuto Caselle A soffietto Tab…" at bounding box center [706, 396] width 1413 height 793
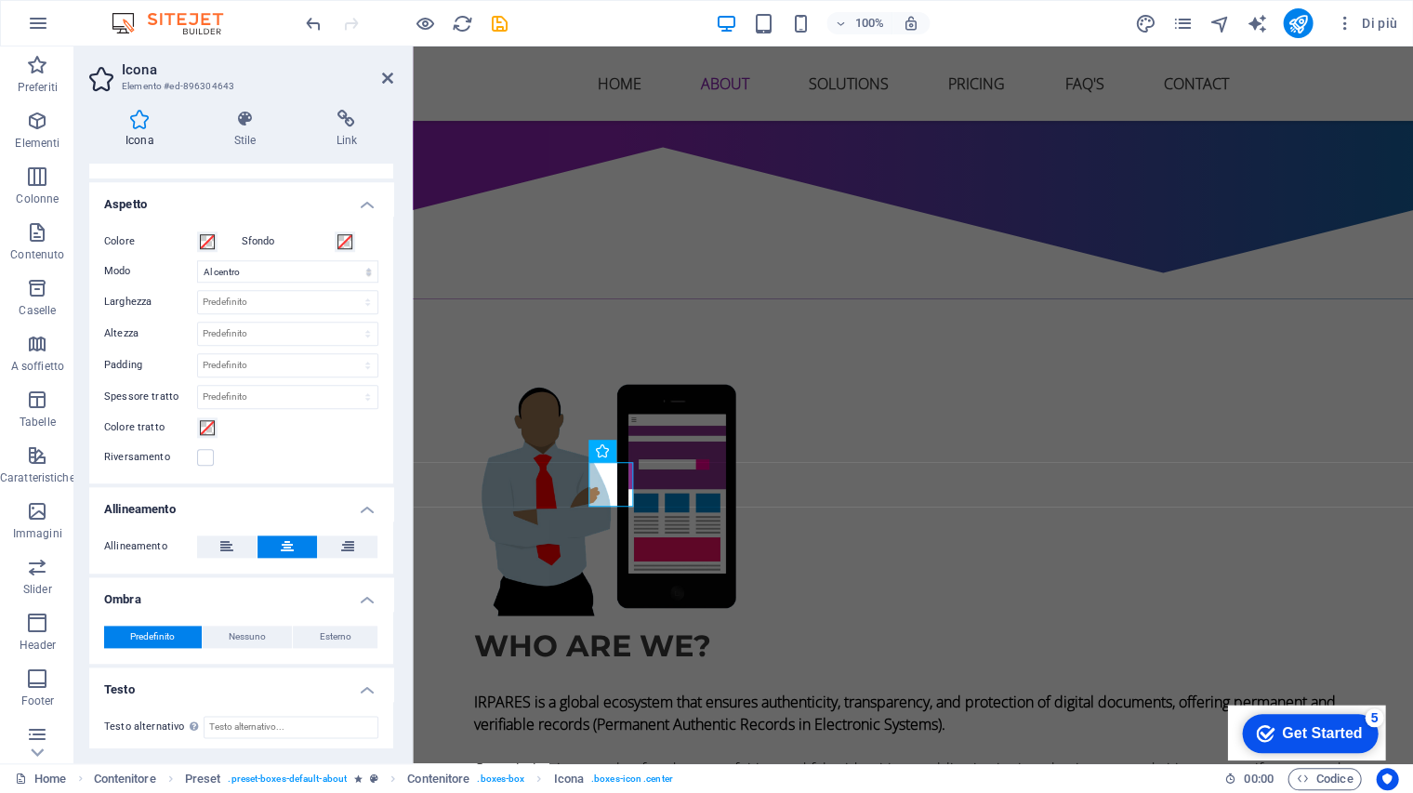
scroll to position [0, 0]
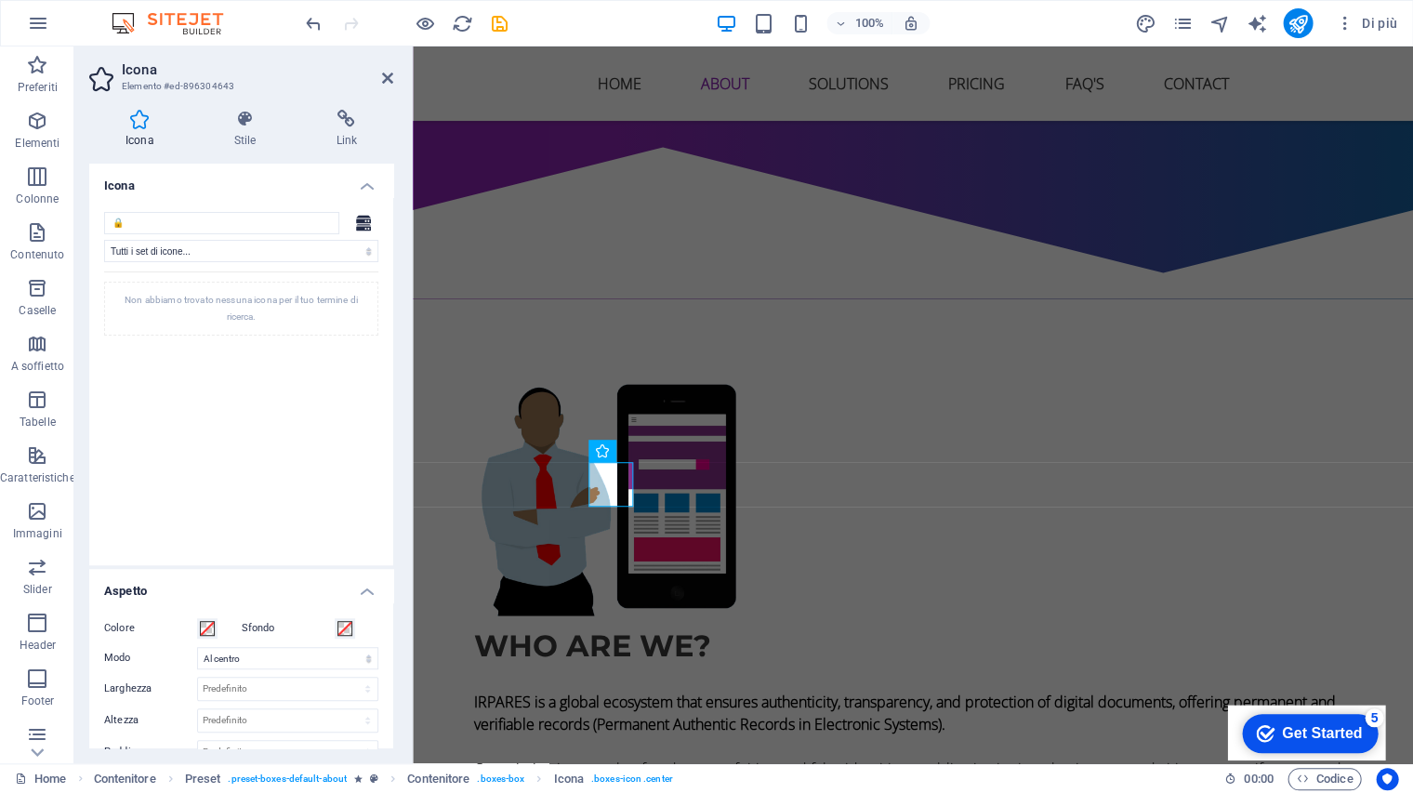
click at [200, 294] on div "Non abbiamo trovato nessuna icona per il tuo termine di ricerca." at bounding box center [241, 309] width 274 height 54
click at [201, 302] on div "Non abbiamo trovato nessuna icona per il tuo termine di ricerca." at bounding box center [241, 309] width 274 height 54
click at [170, 392] on div "Non abbiamo trovato nessuna icona per il tuo termine di ricerca." at bounding box center [241, 406] width 274 height 270
drag, startPoint x: 147, startPoint y: 221, endPoint x: 134, endPoint y: 222, distance: 13.0
click at [139, 221] on input "🔒" at bounding box center [221, 223] width 235 height 22
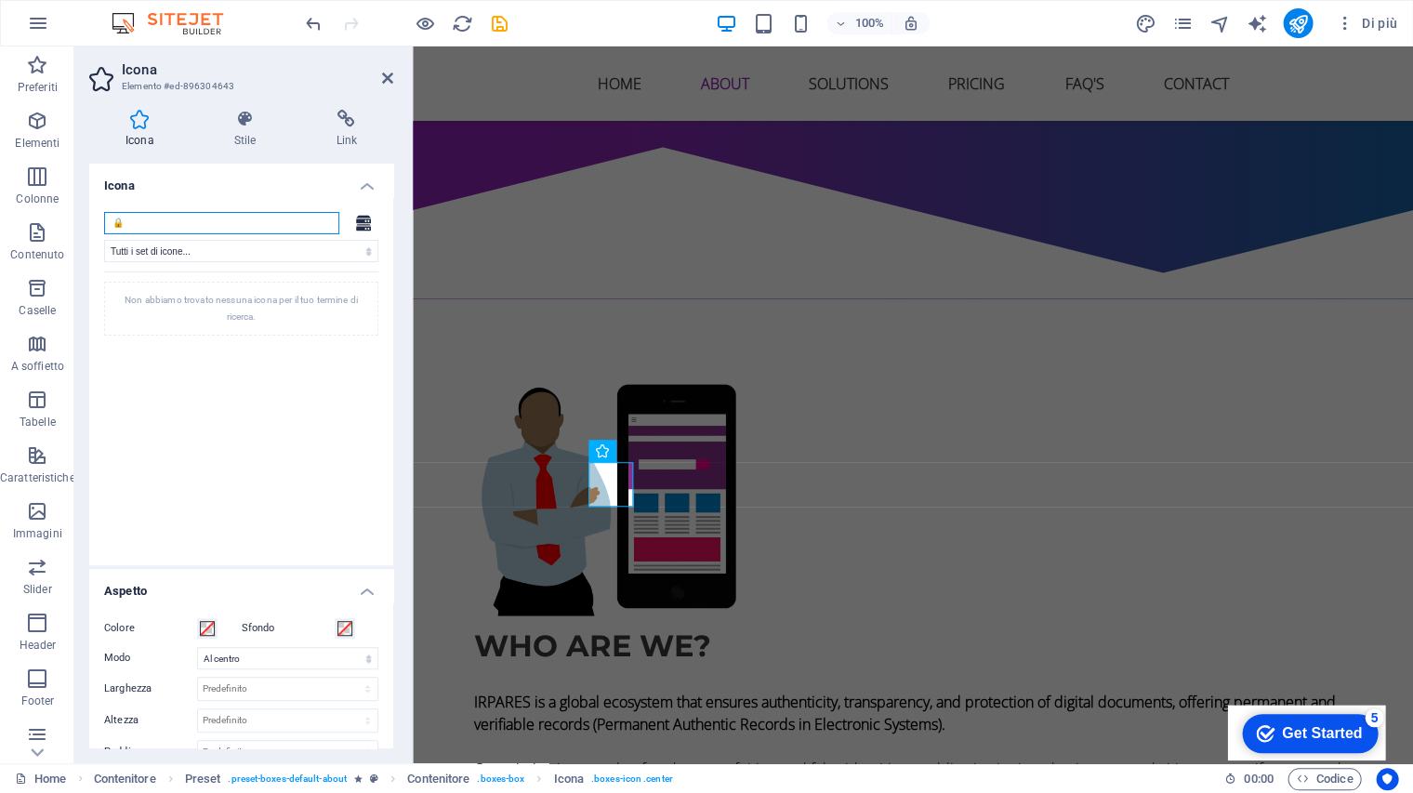
drag, startPoint x: 132, startPoint y: 222, endPoint x: -41, endPoint y: 224, distance: 172.9
click at [0, 224] on html "[DOMAIN_NAME] Home Preferiti Elementi Colonne Contenuto Caselle A soffietto Tab…" at bounding box center [706, 396] width 1413 height 793
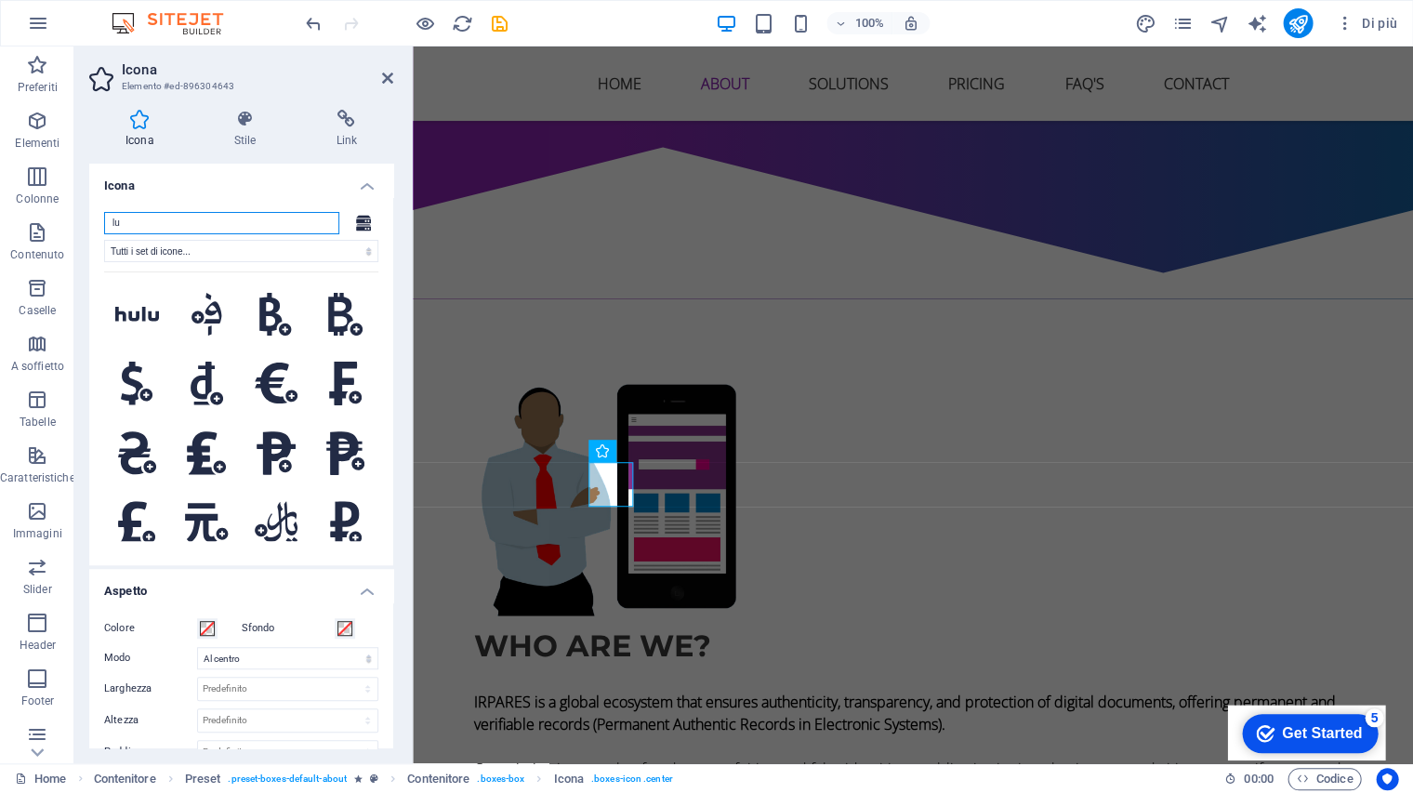
type input "l"
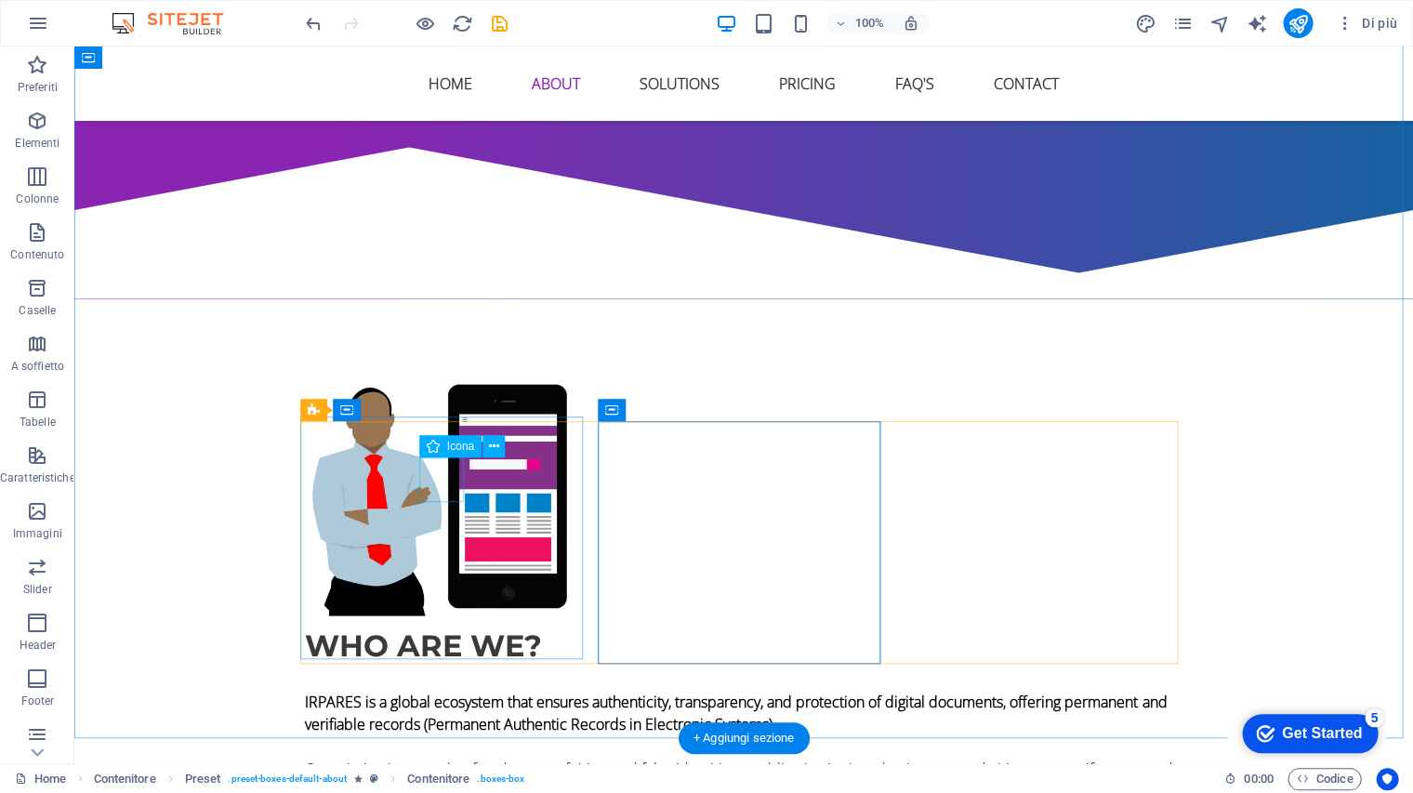
select select "xMidYMid"
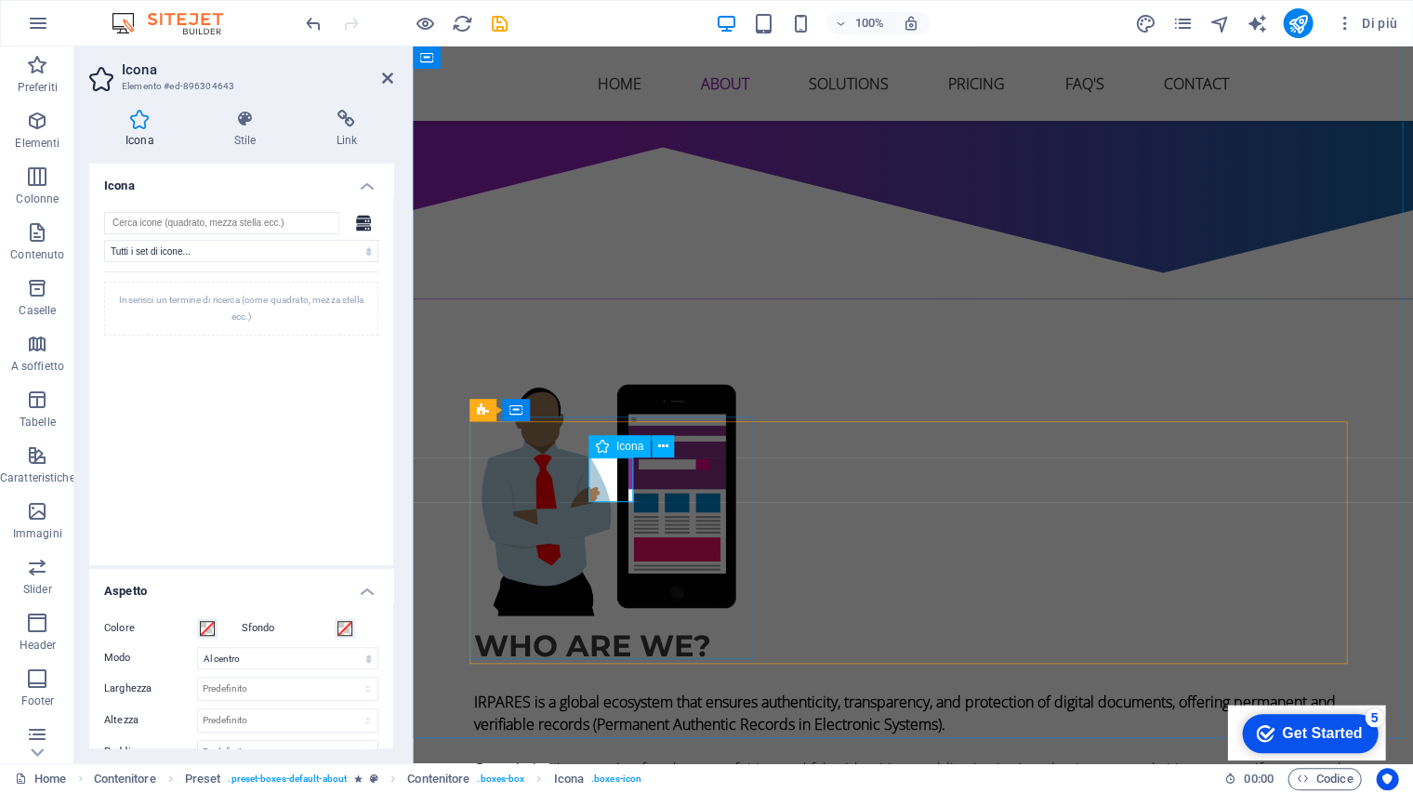
click at [358, 216] on icon at bounding box center [363, 223] width 15 height 16
click at [257, 218] on input "search" at bounding box center [221, 223] width 235 height 22
paste input "🔒"
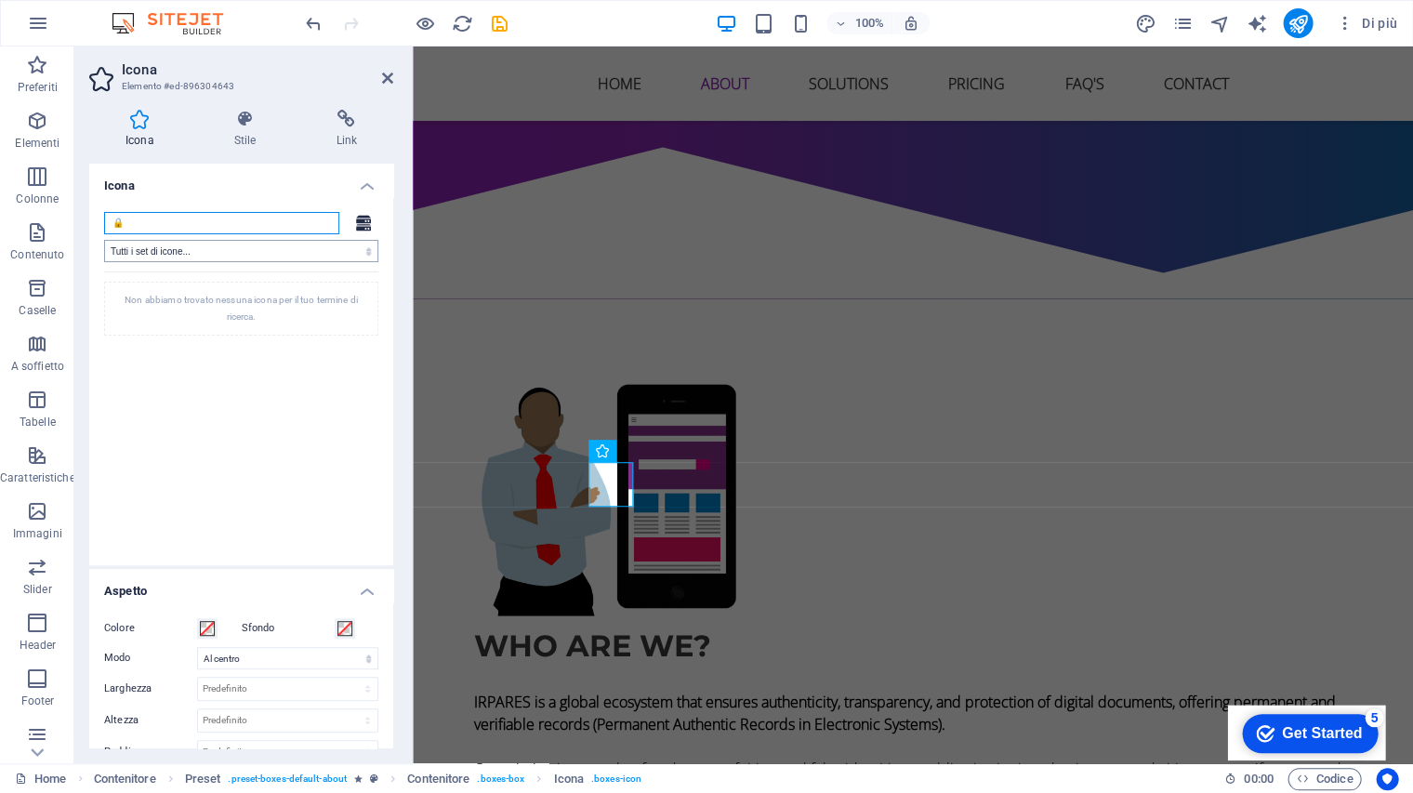
type input "🔒"
select select "icofont"
select select
click at [151, 216] on input "🔒" at bounding box center [221, 223] width 235 height 22
drag, startPoint x: 151, startPoint y: 216, endPoint x: -37, endPoint y: 220, distance: 187.9
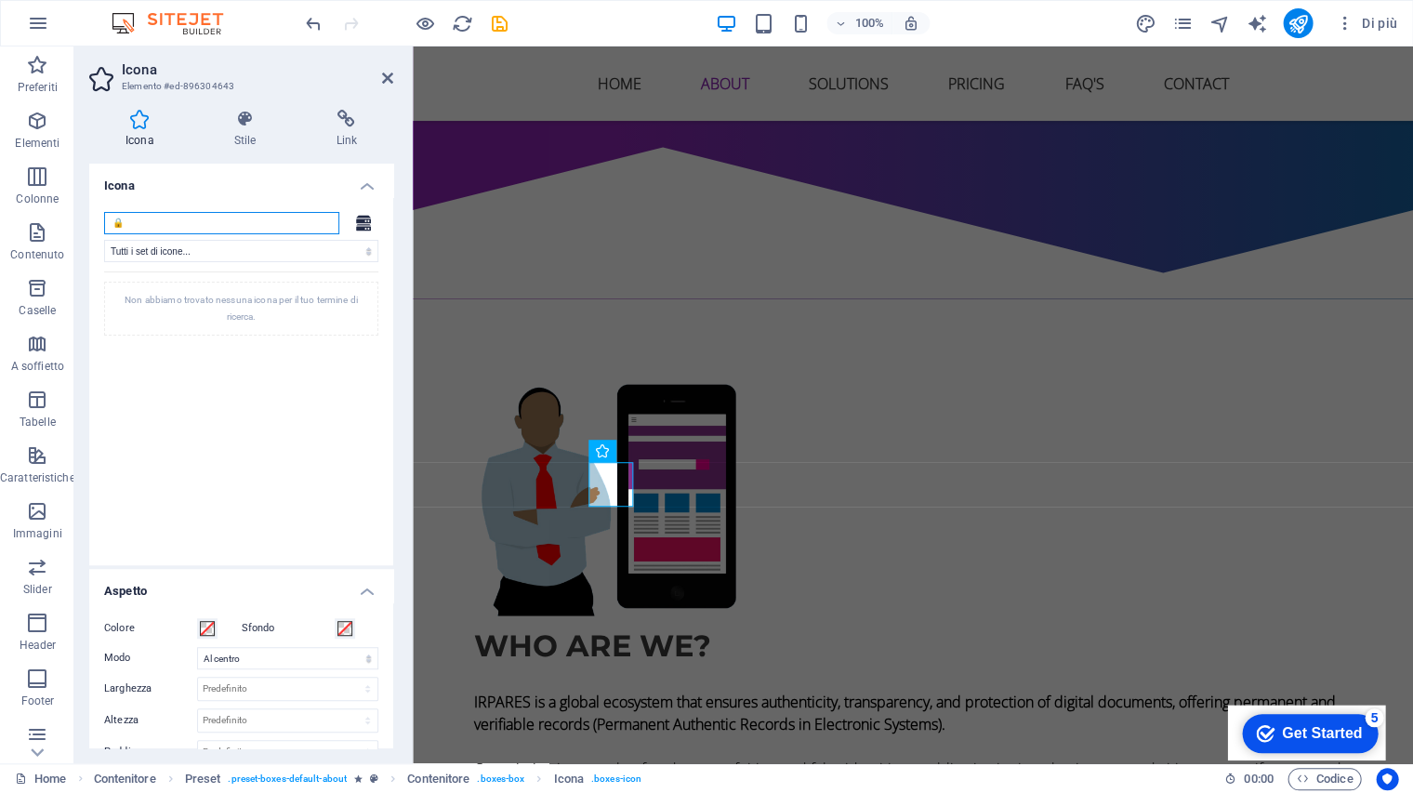
click at [0, 220] on html "[DOMAIN_NAME] Home Preferiti Elementi Colonne Contenuto Caselle A soffietto Tab…" at bounding box center [706, 396] width 1413 height 793
drag, startPoint x: 890, startPoint y: 338, endPoint x: 878, endPoint y: 335, distance: 12.6
click at [273, 417] on div "Non abbiamo trovato nessuna icona per il tuo termine di ricerca." at bounding box center [241, 406] width 274 height 270
click at [169, 220] on input "🔒" at bounding box center [221, 223] width 235 height 22
drag, startPoint x: 165, startPoint y: 222, endPoint x: 0, endPoint y: 201, distance: 166.9
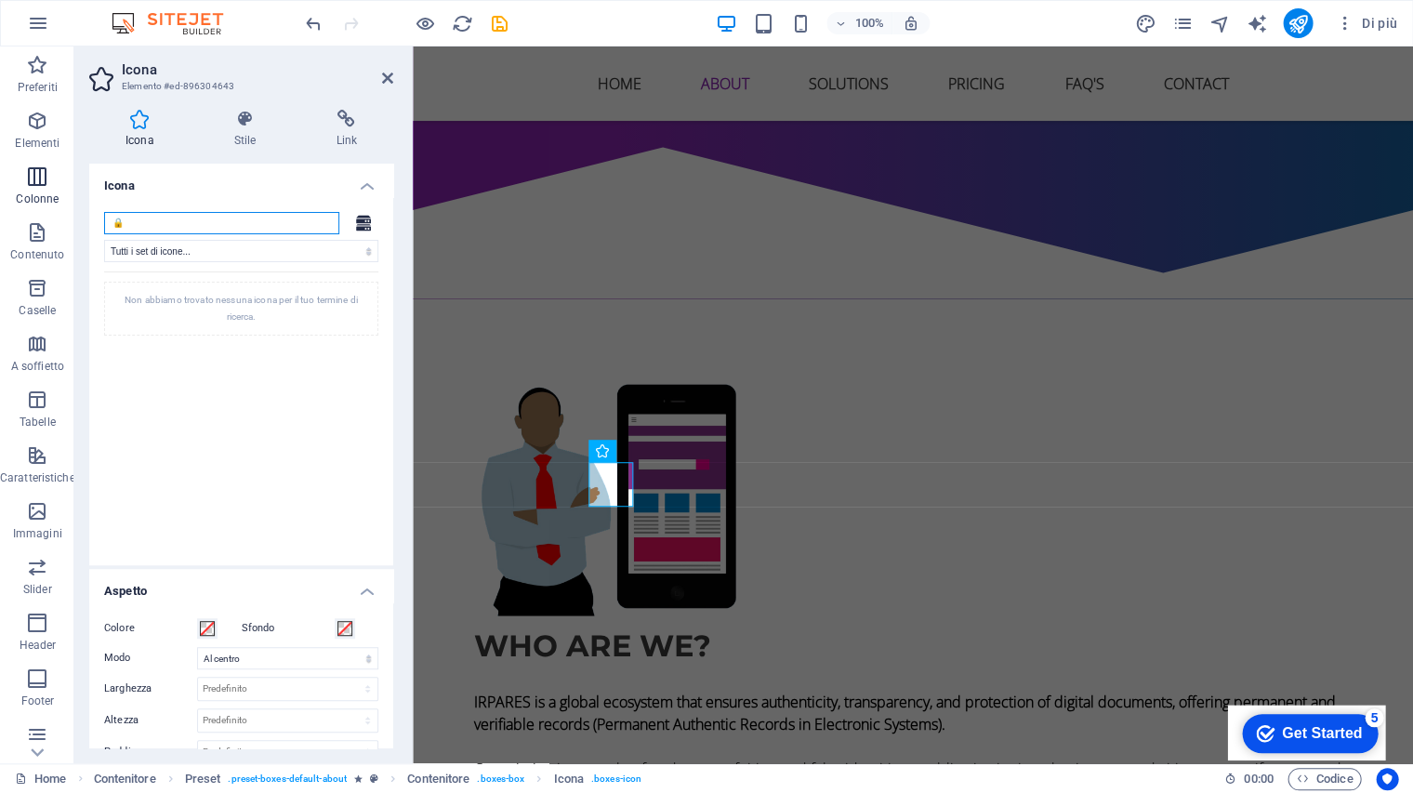
click at [0, 201] on section "Preferiti Elementi Colonne Contenuto Caselle A soffietto Tabelle Caratteristich…" at bounding box center [706, 404] width 1413 height 717
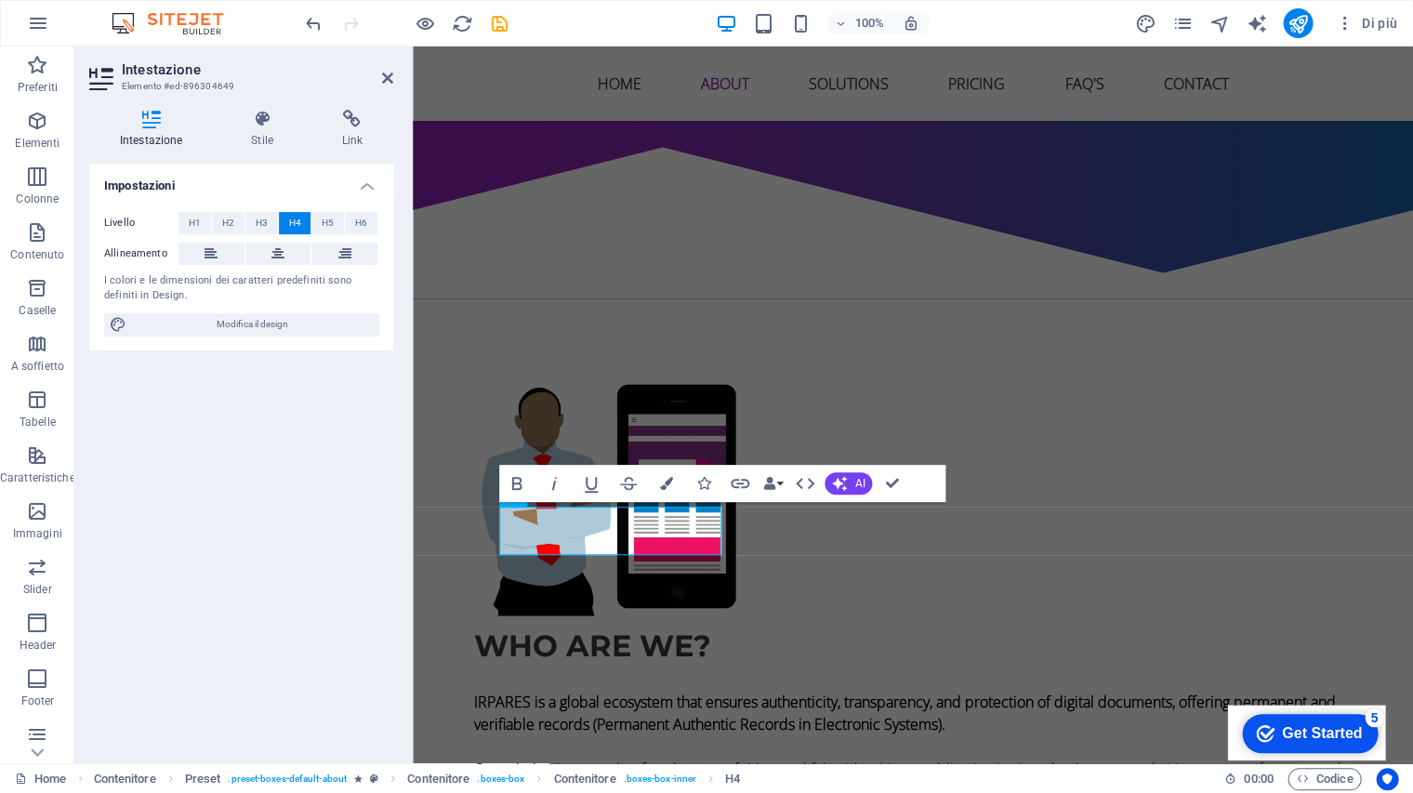
click at [150, 121] on icon at bounding box center [151, 119] width 124 height 19
click at [266, 123] on icon at bounding box center [261, 119] width 83 height 19
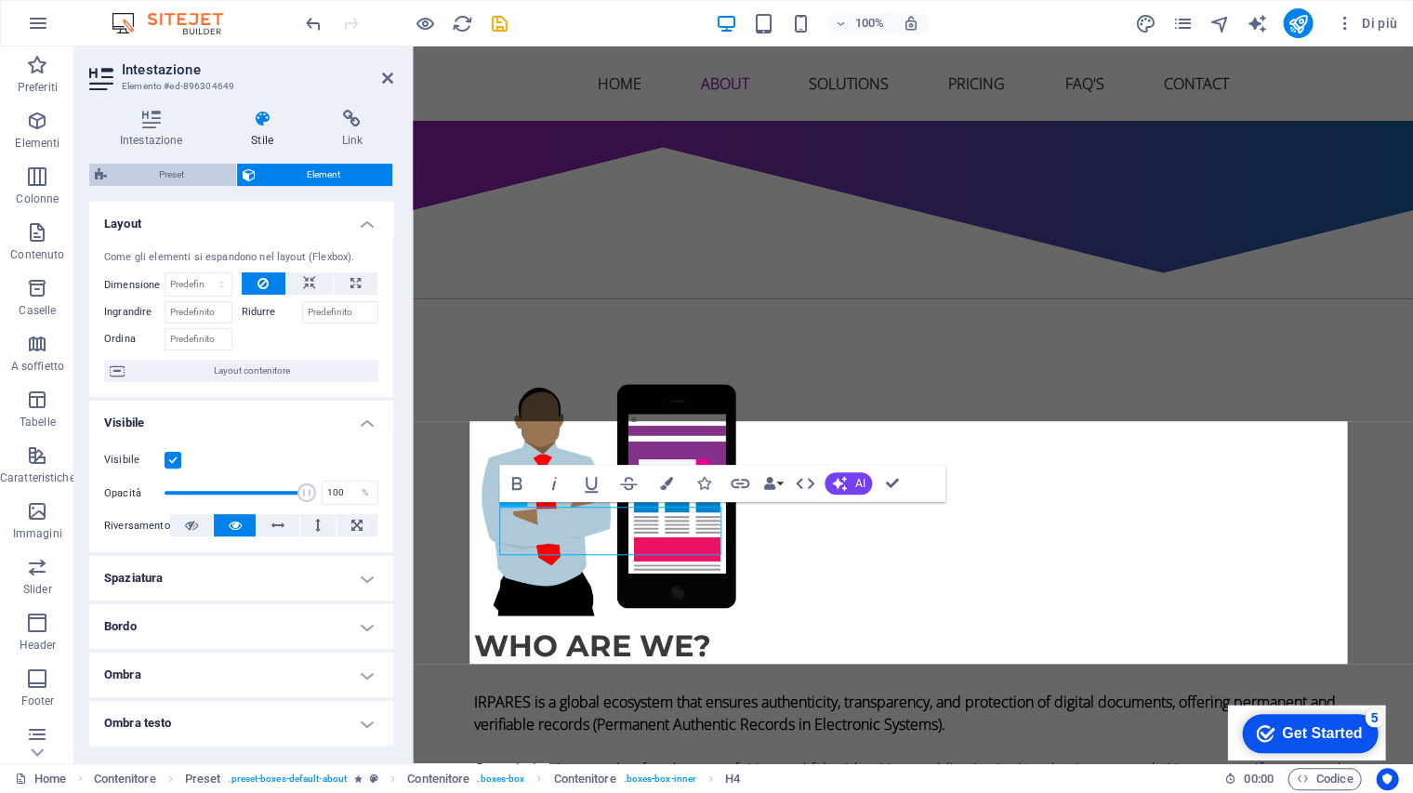
click at [165, 169] on span "Preset" at bounding box center [172, 175] width 118 height 22
select select "px"
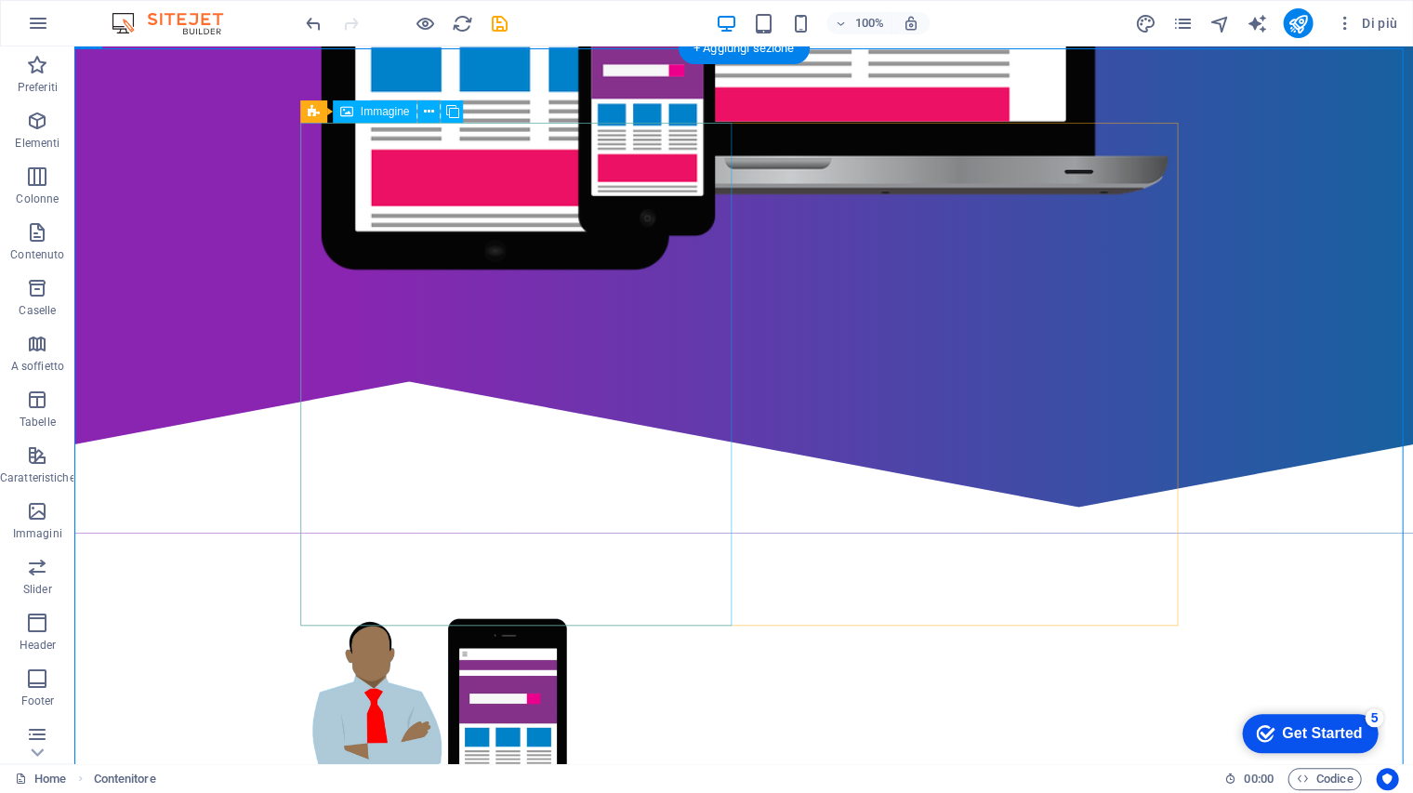
scroll to position [708, 0]
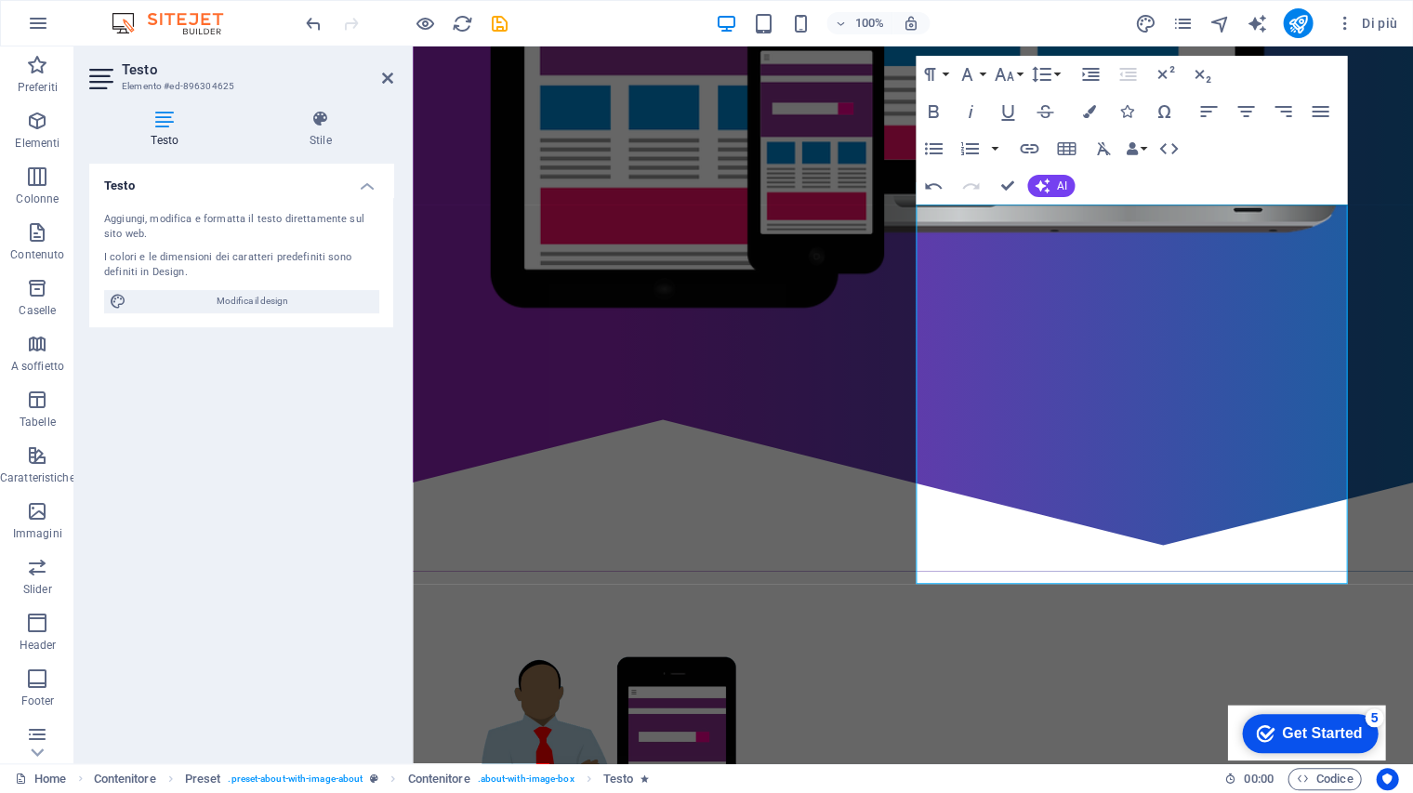
click at [305, 368] on div "Testo Aggiungi, modifica e formatta il testo direttamente sul sito web. I color…" at bounding box center [241, 456] width 304 height 585
click at [383, 78] on icon at bounding box center [387, 78] width 11 height 15
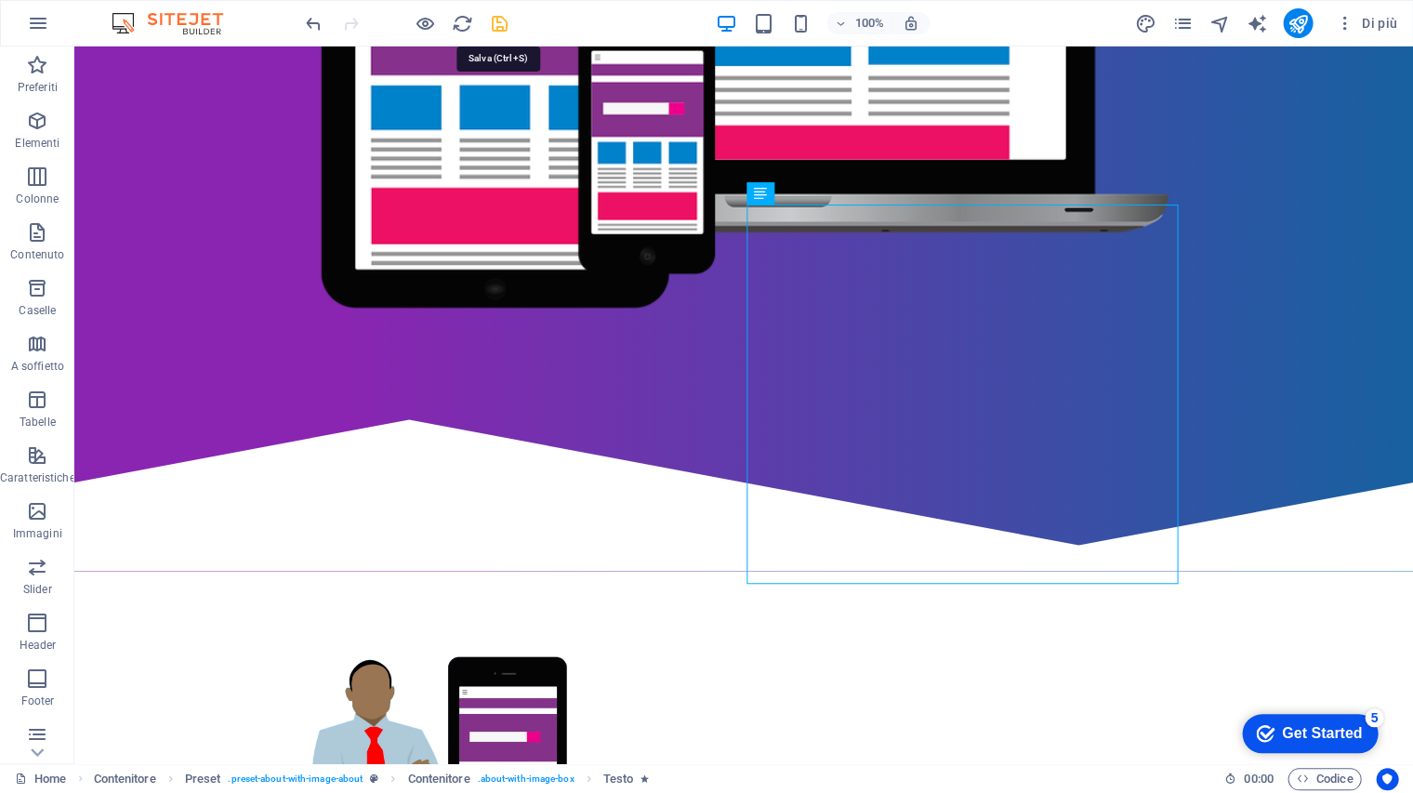
click at [497, 21] on icon "save" at bounding box center [499, 23] width 21 height 21
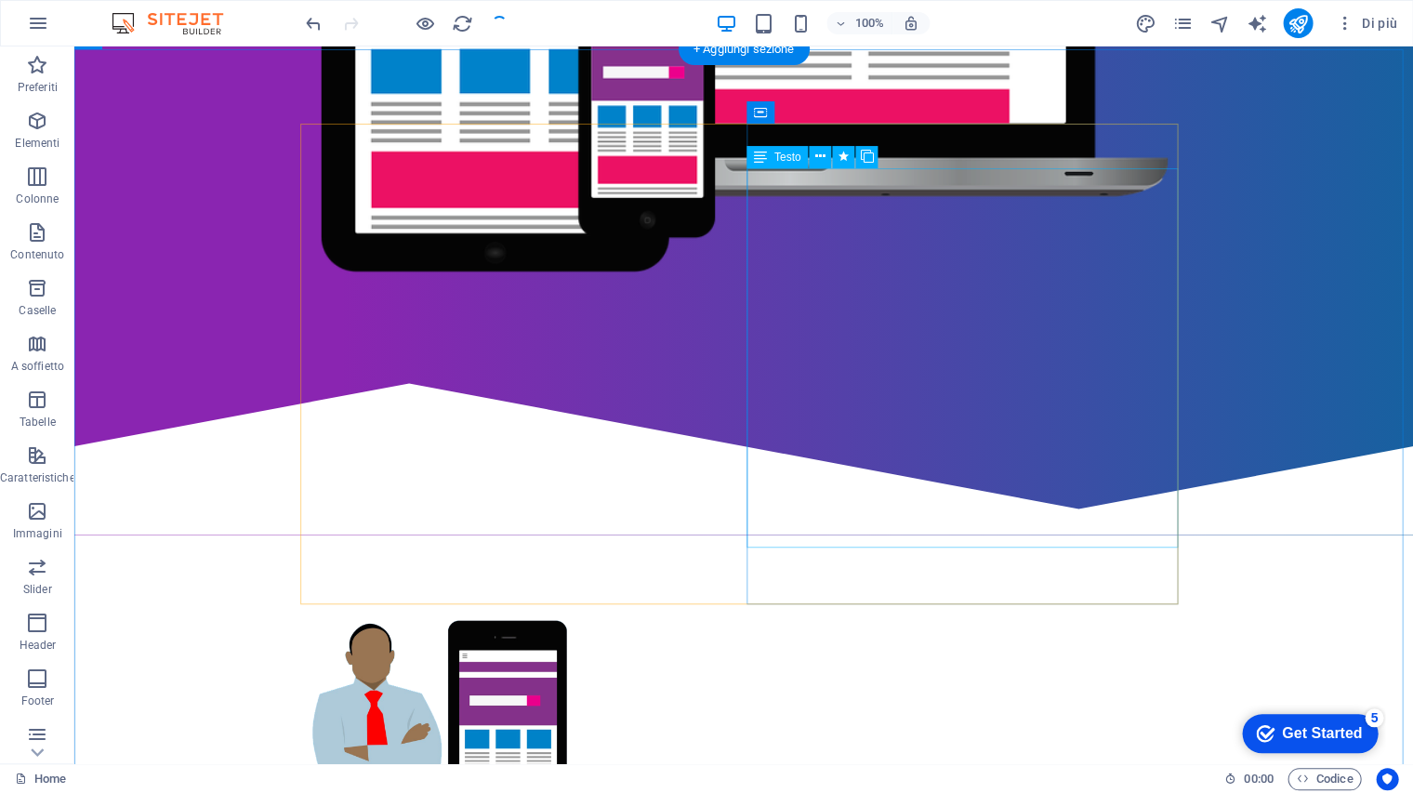
scroll to position [0, 0]
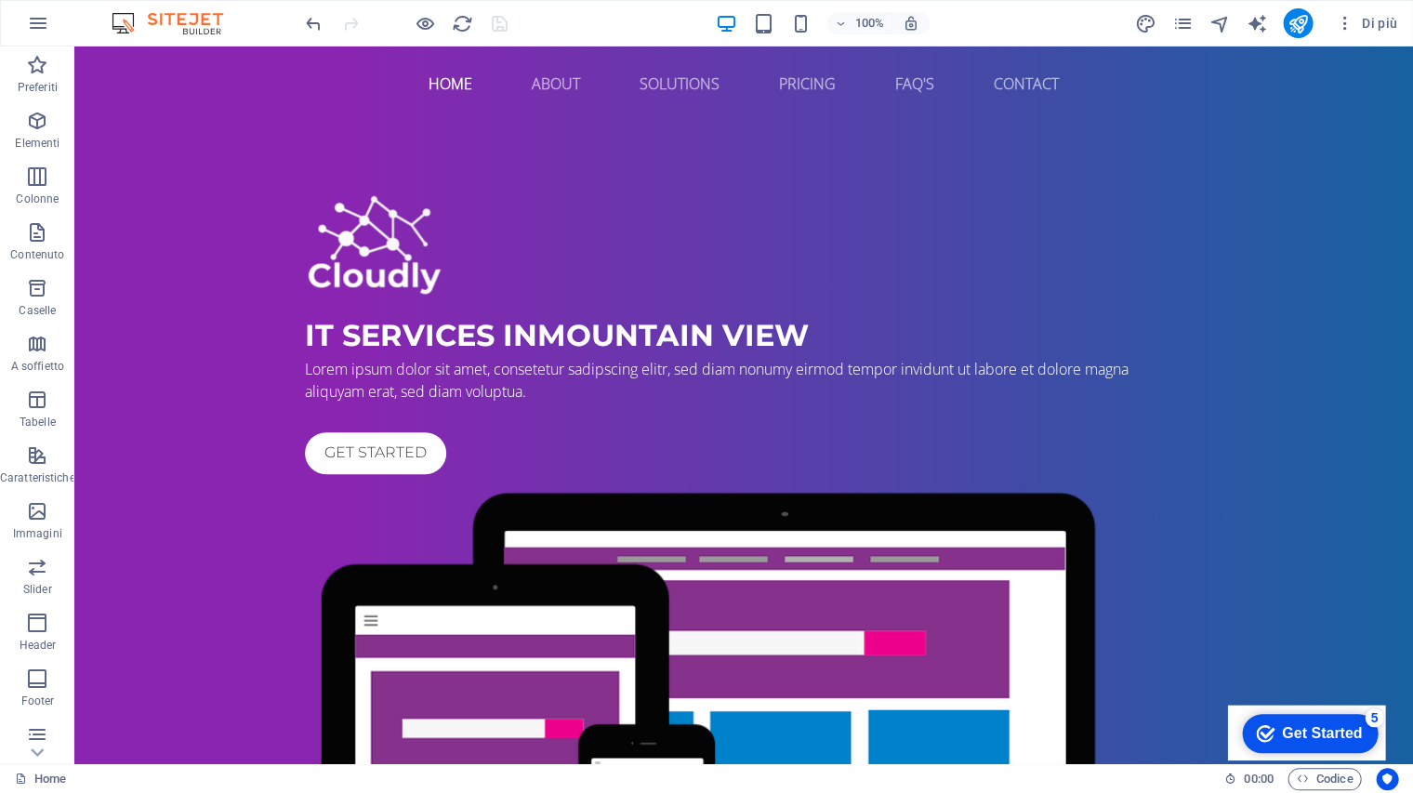
click at [366, 331] on div "IT Services in [GEOGRAPHIC_DATA]" at bounding box center [744, 335] width 878 height 45
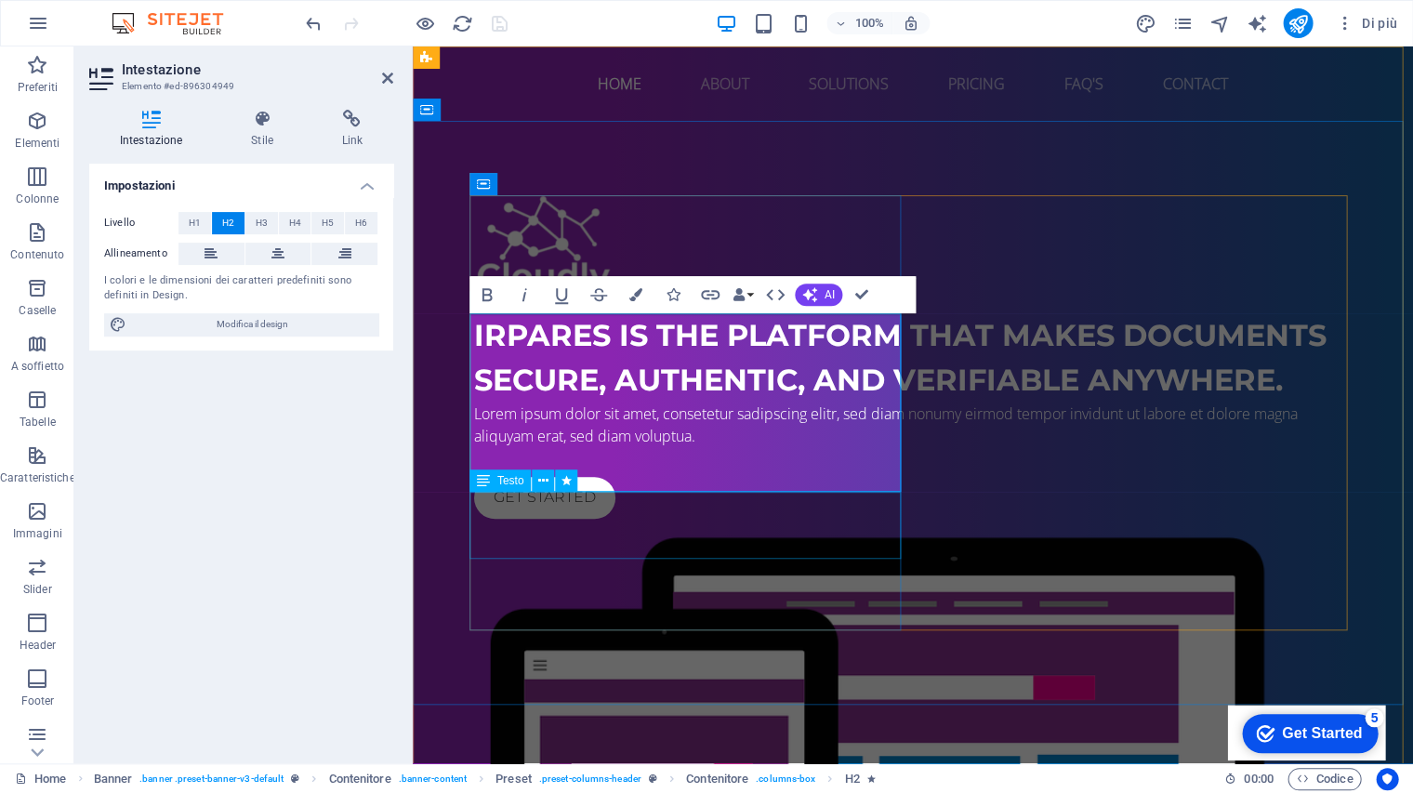
click at [893, 447] on div "Lorem ipsum dolor sit amet, consetetur sadipscing elitr, sed diam nonumy eirmod…" at bounding box center [913, 425] width 878 height 45
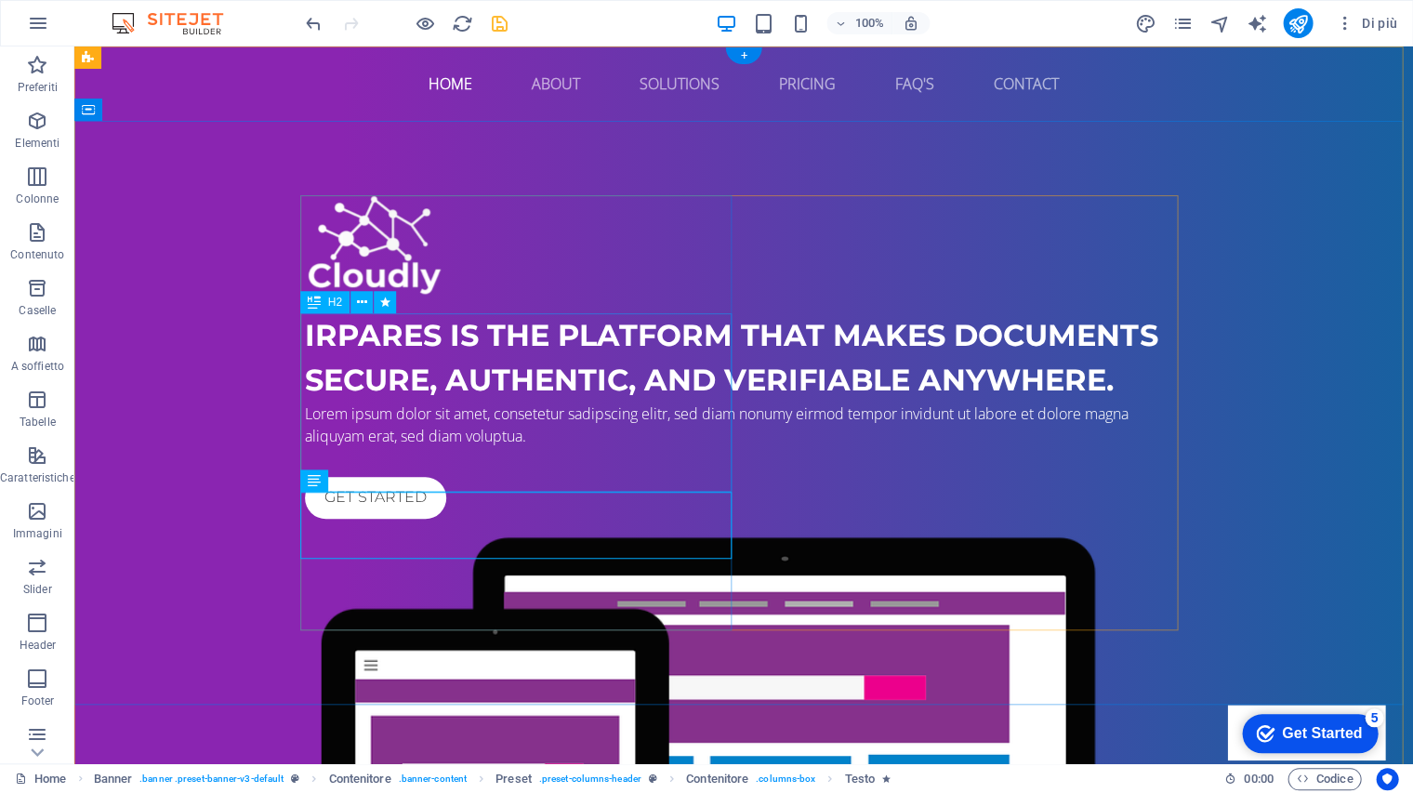
click at [543, 329] on div "IRPARES is the platform that makes documents secure, authentic, and verifiable …" at bounding box center [744, 357] width 878 height 89
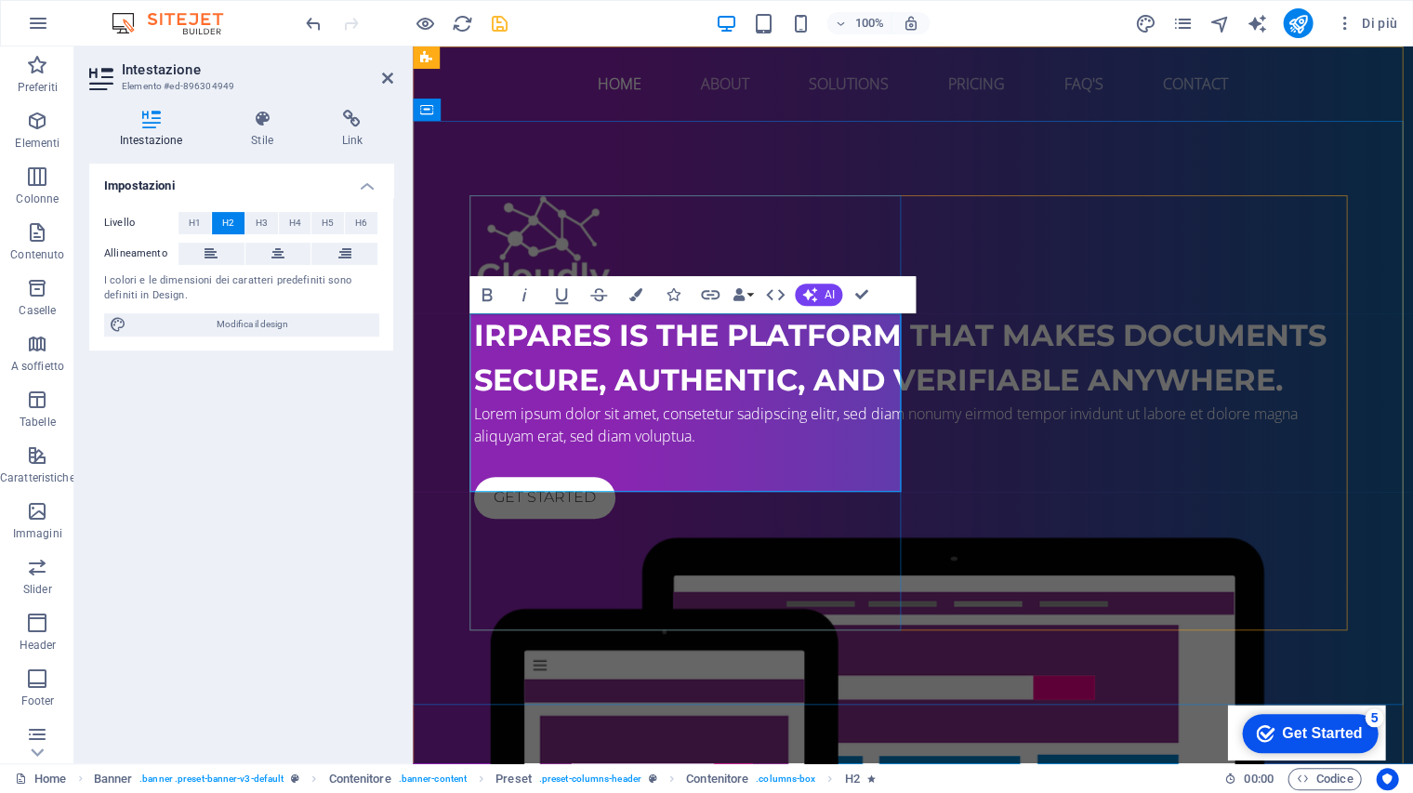
click at [527, 364] on span "IRPARES is the platform that makes documents secure, authentic, and verifiable …" at bounding box center [900, 357] width 853 height 81
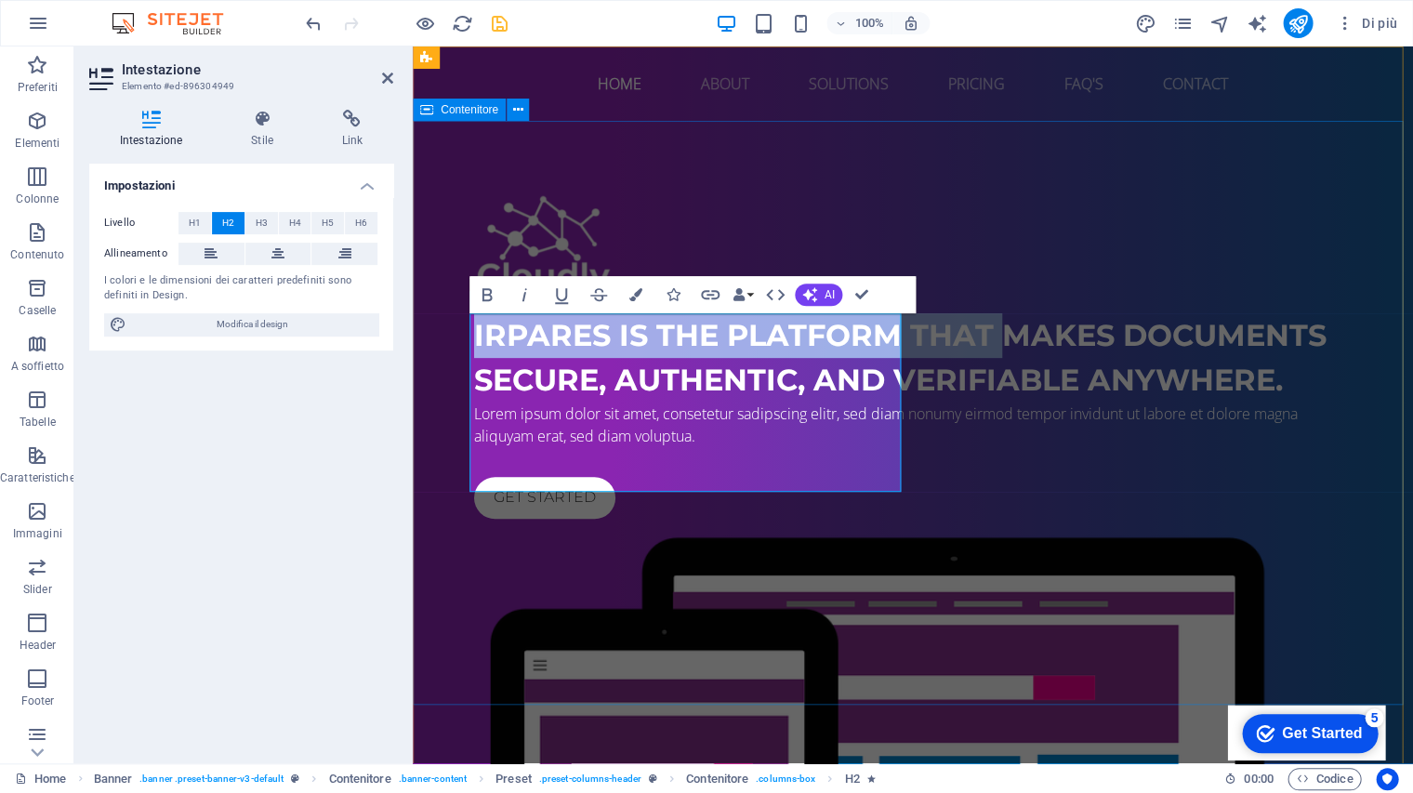
drag, startPoint x: 558, startPoint y: 387, endPoint x: 463, endPoint y: 335, distance: 108.2
click at [463, 335] on div "IRPARES is the platform that makes documents secure, authentic, and verifiable …" at bounding box center [913, 633] width 1000 height 1024
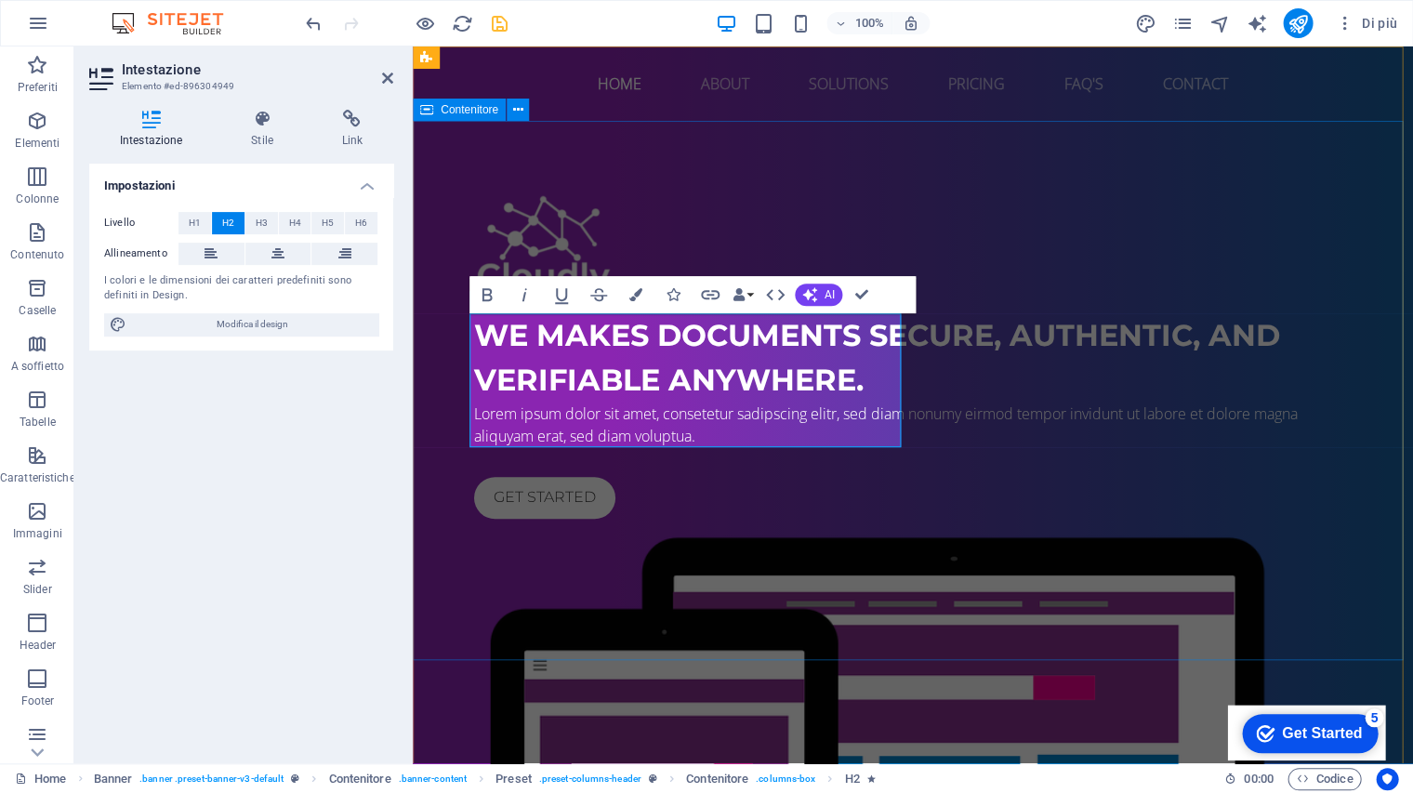
click at [720, 649] on div "We makes documents secure, authentic, and verifiable anywhere. Lorem ipsum dolo…" at bounding box center [913, 633] width 1000 height 1024
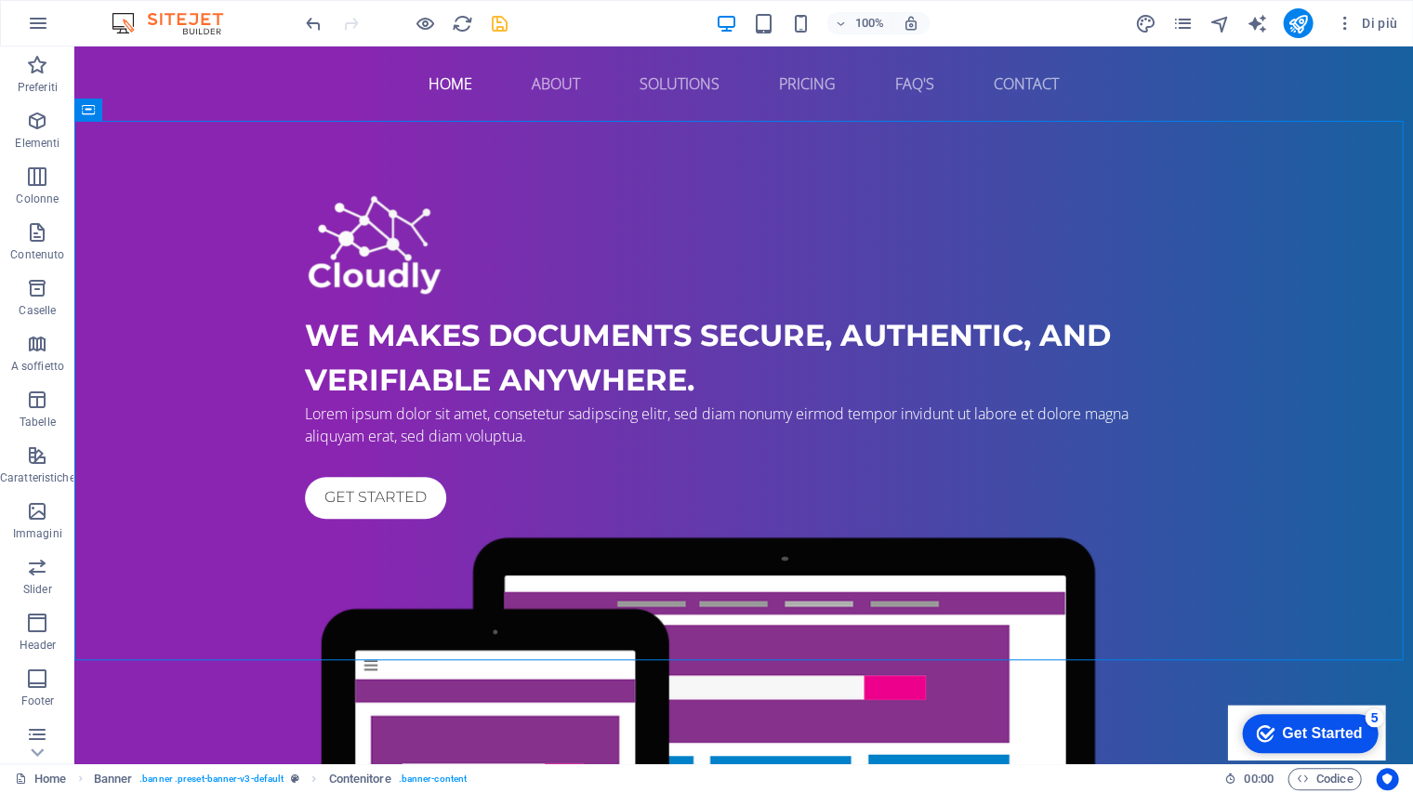
click at [368, 277] on div at bounding box center [744, 246] width 878 height 103
select select "px"
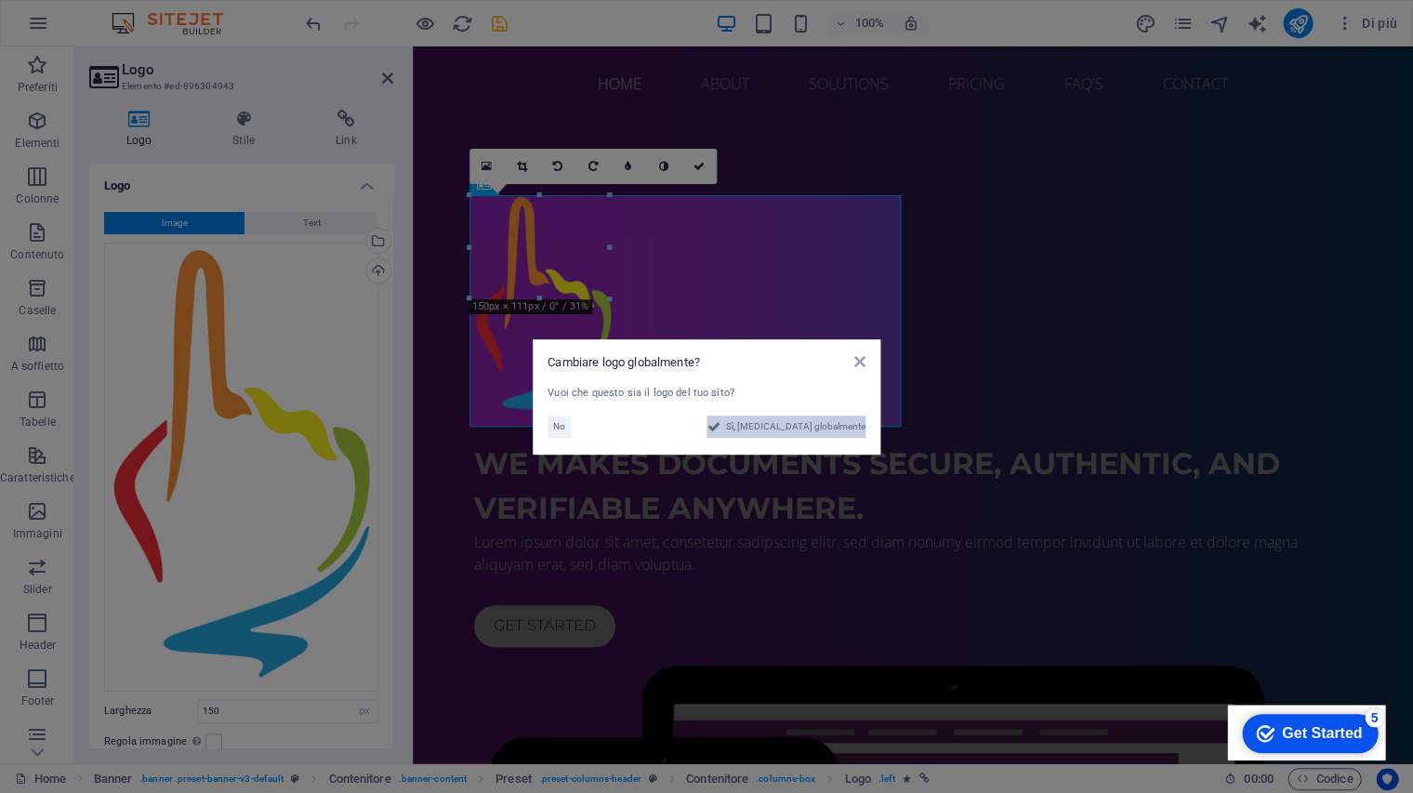
click at [814, 425] on span "Sì, [MEDICAL_DATA] globalmente" at bounding box center [795, 427] width 139 height 22
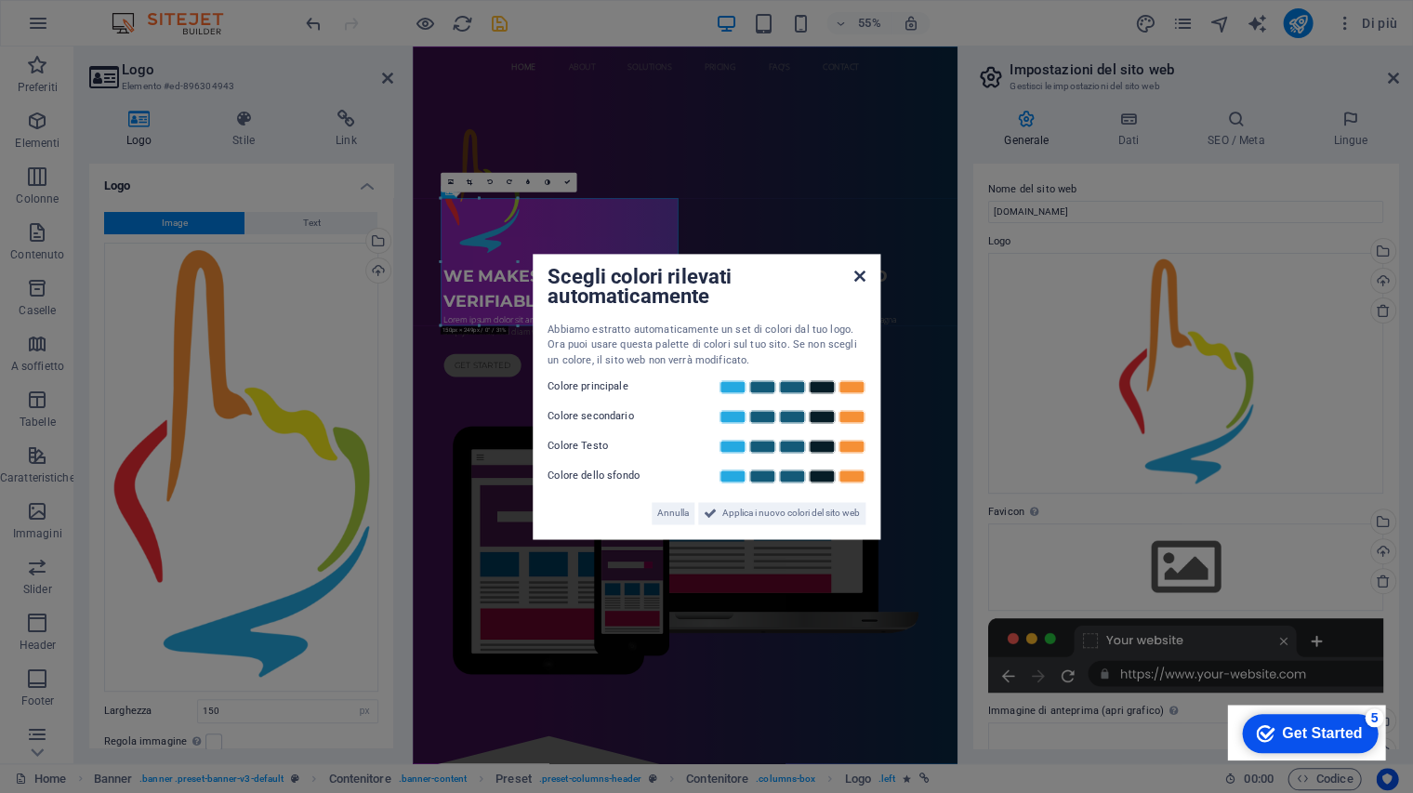
click at [854, 275] on icon at bounding box center [859, 276] width 11 height 15
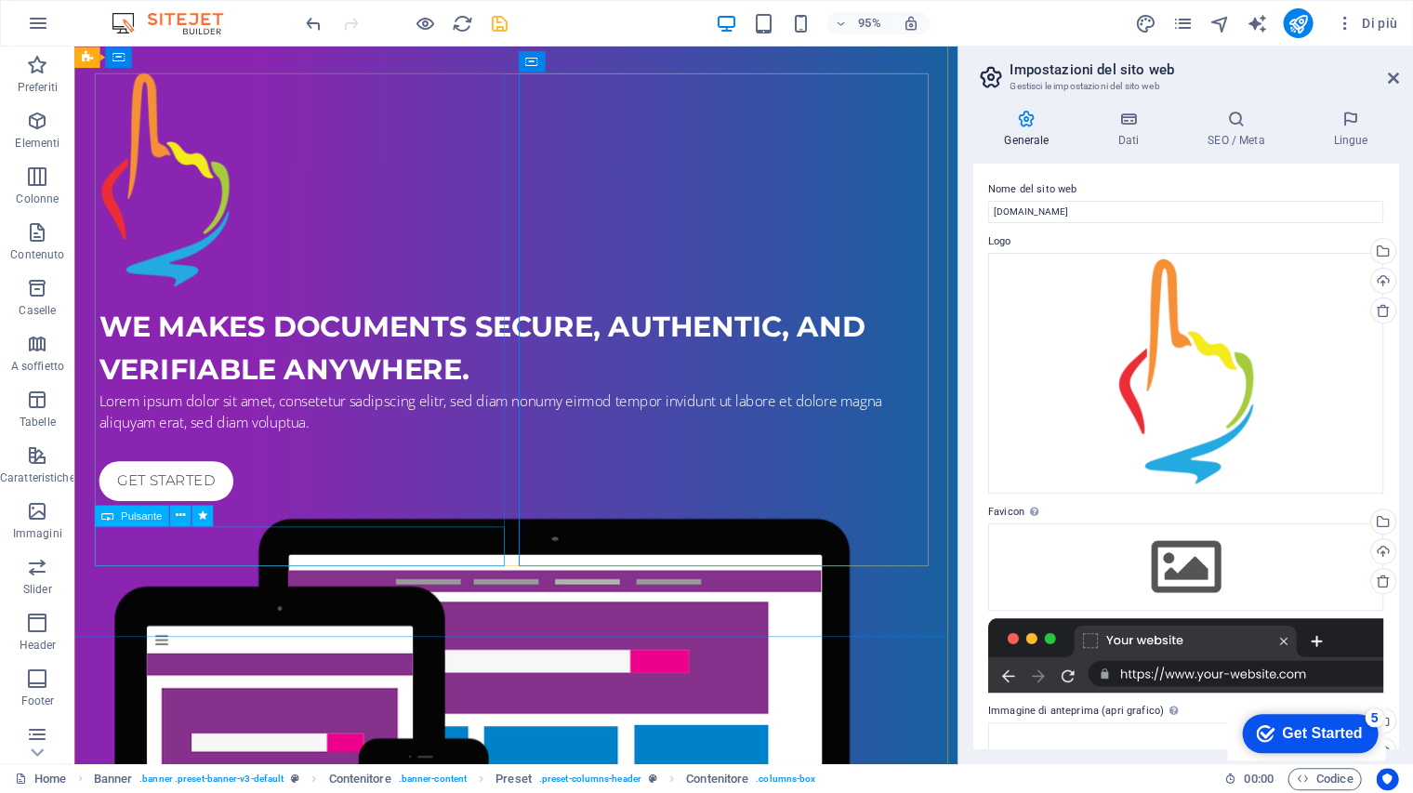
scroll to position [83, 0]
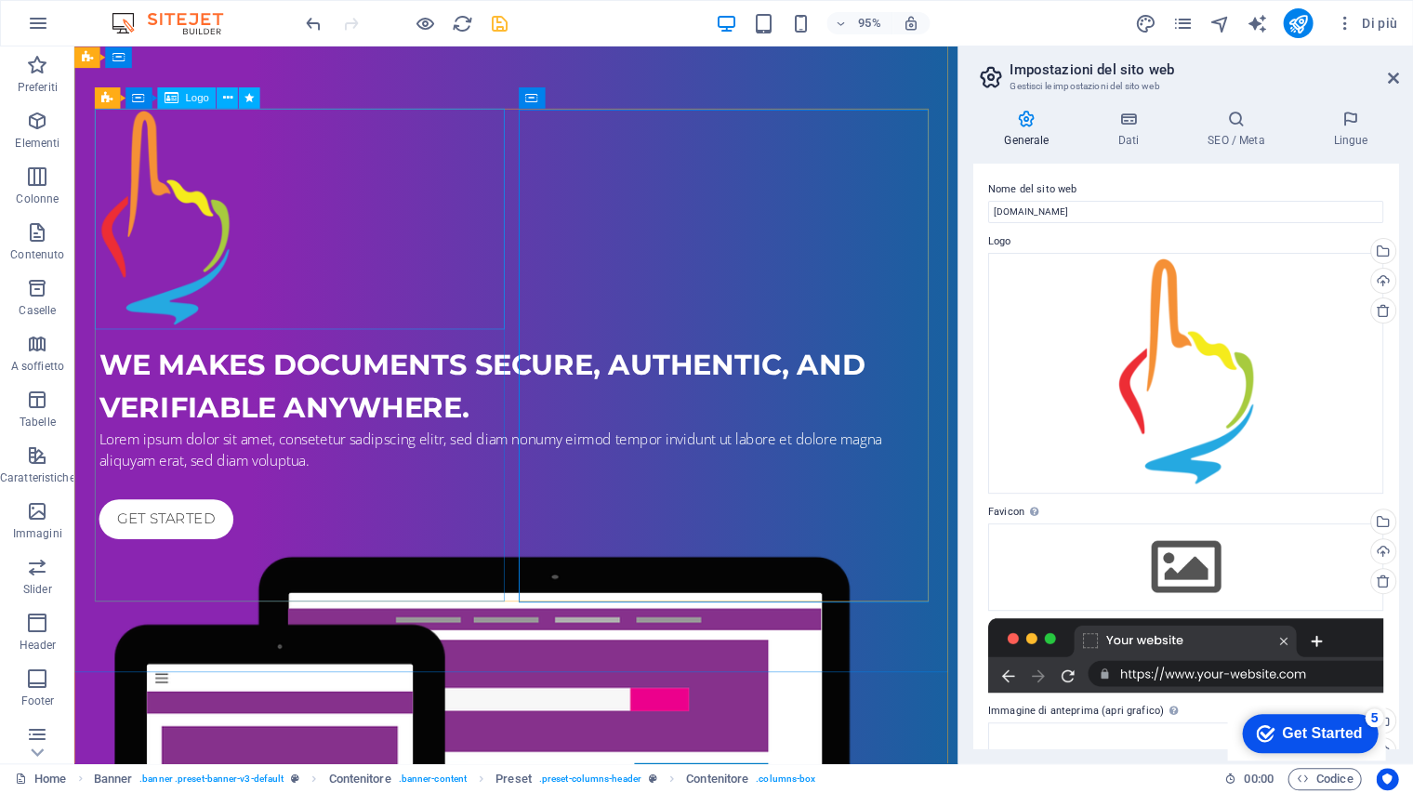
click at [165, 313] on div at bounding box center [539, 229] width 878 height 232
select select "px"
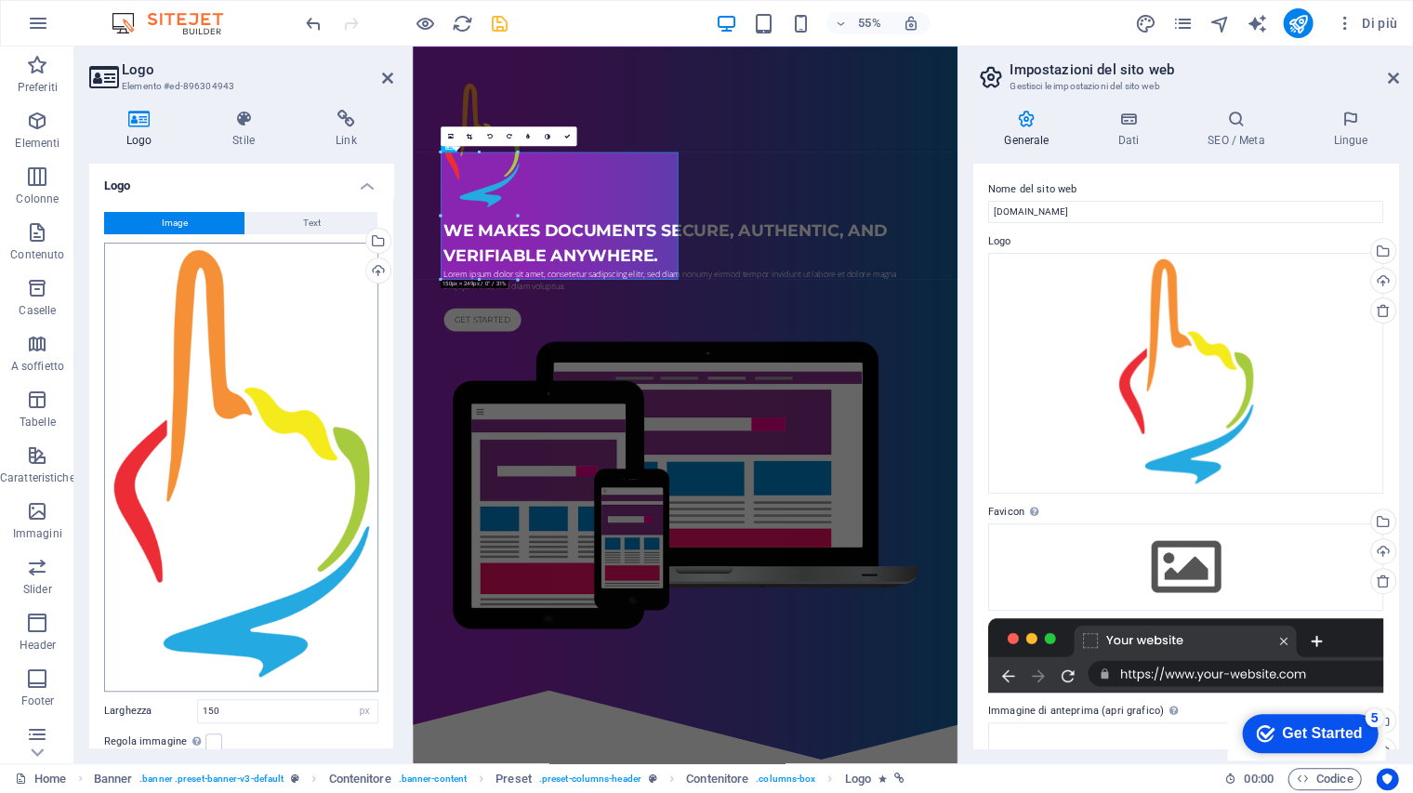
scroll to position [46, 0]
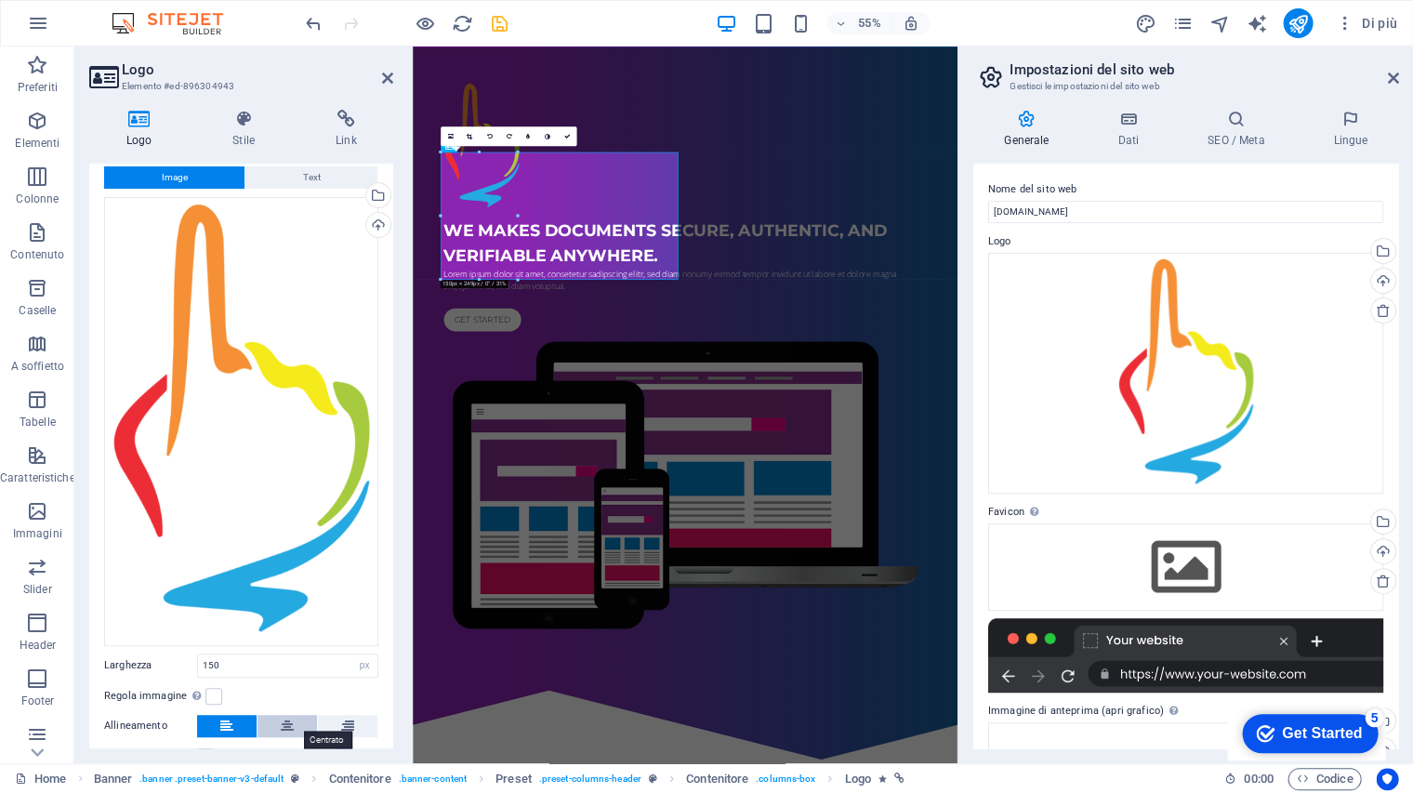
click at [281, 723] on icon at bounding box center [287, 726] width 13 height 22
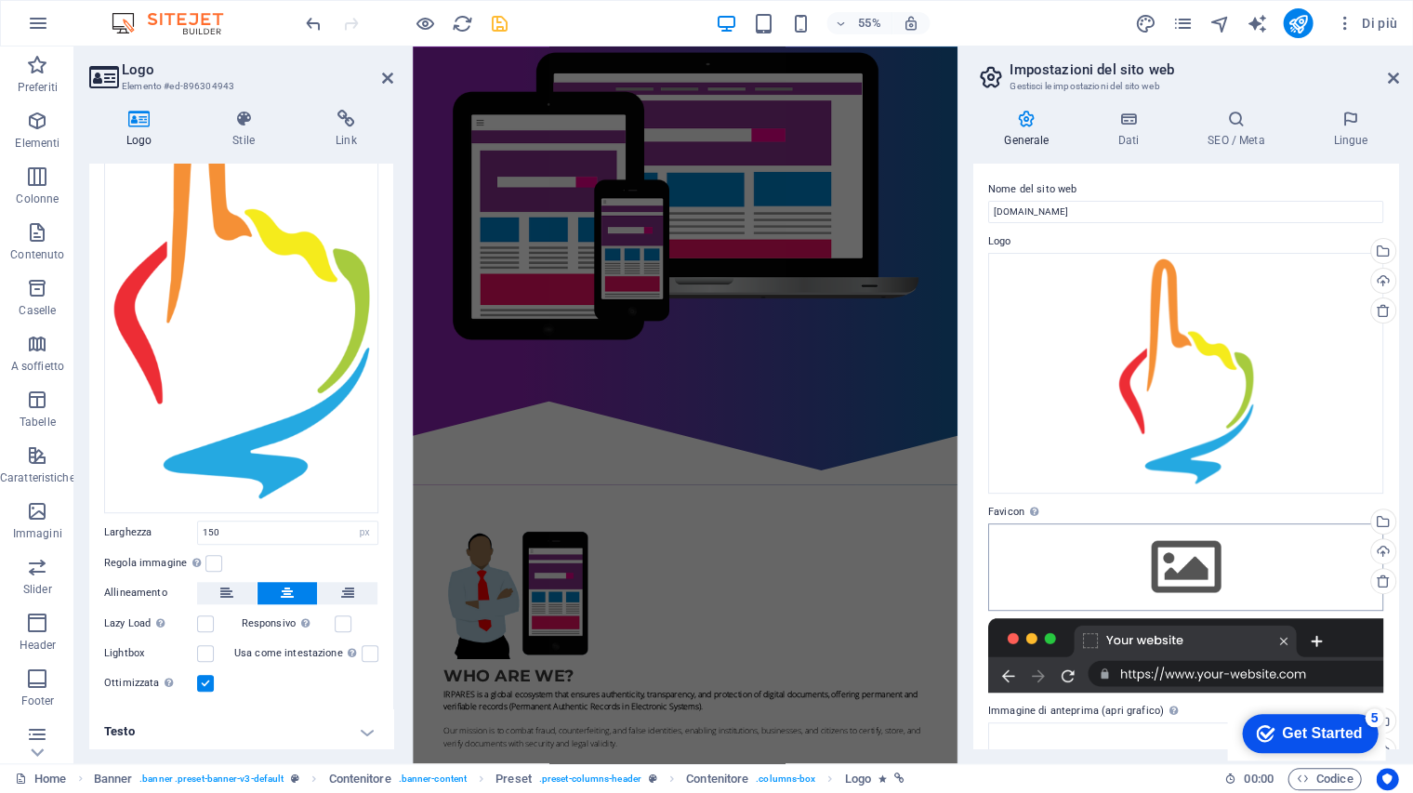
scroll to position [3, 0]
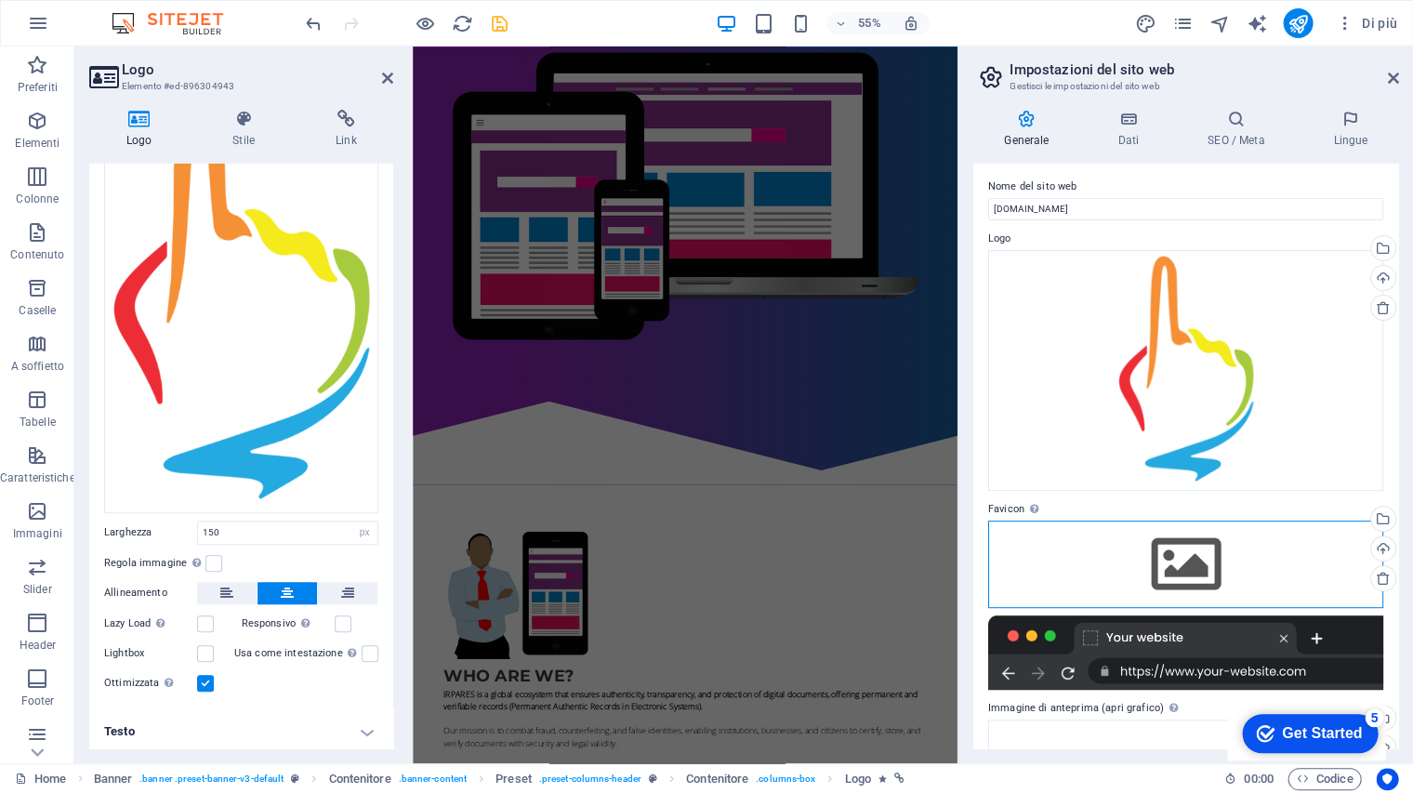
click at [1181, 568] on div "Trascina qui i file, fai clic per sceglierli o selezionali da File o dalle nost…" at bounding box center [1185, 564] width 395 height 87
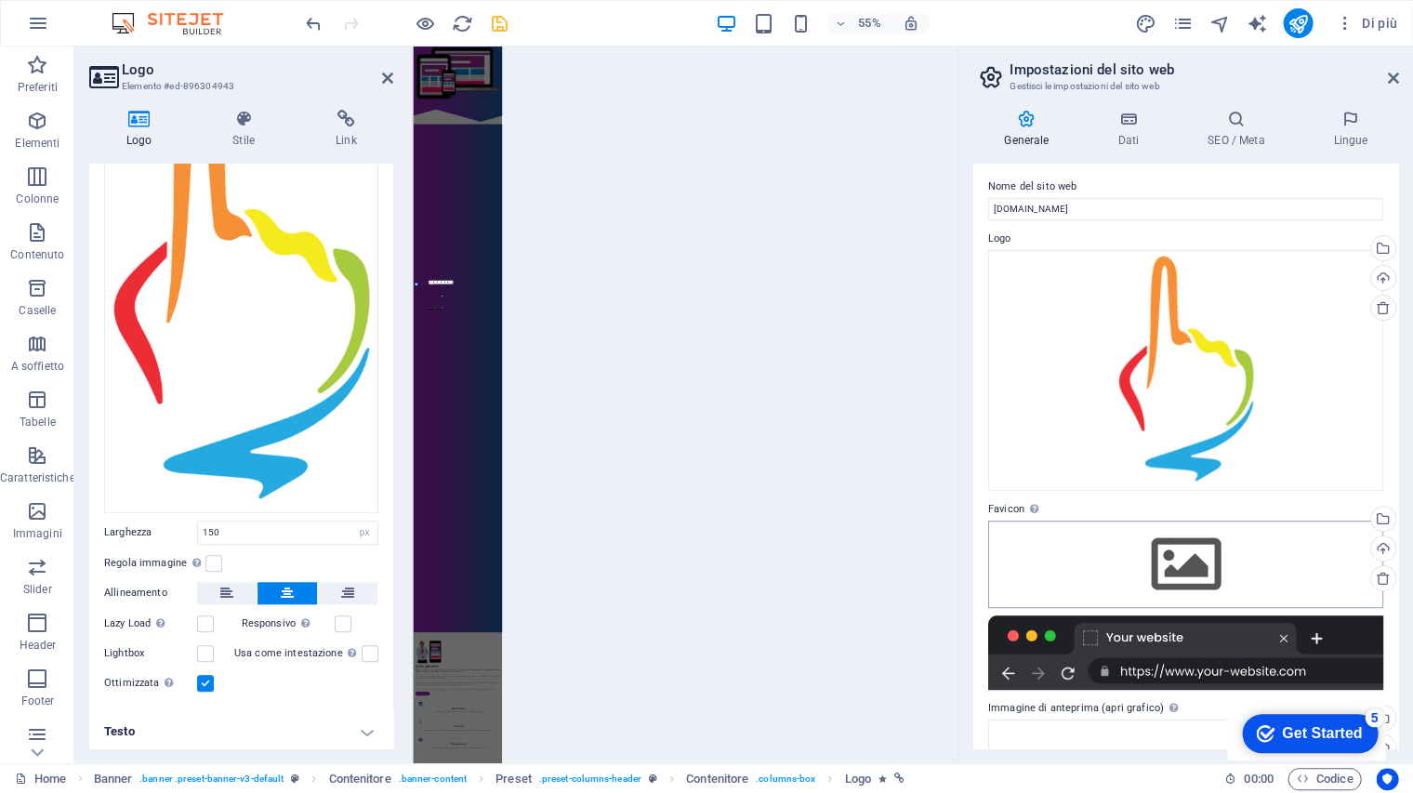
click at [1181, 568] on body "[DOMAIN_NAME] Home Preferiti Elementi Colonne Contenuto Caselle A soffietto Tab…" at bounding box center [706, 396] width 1413 height 793
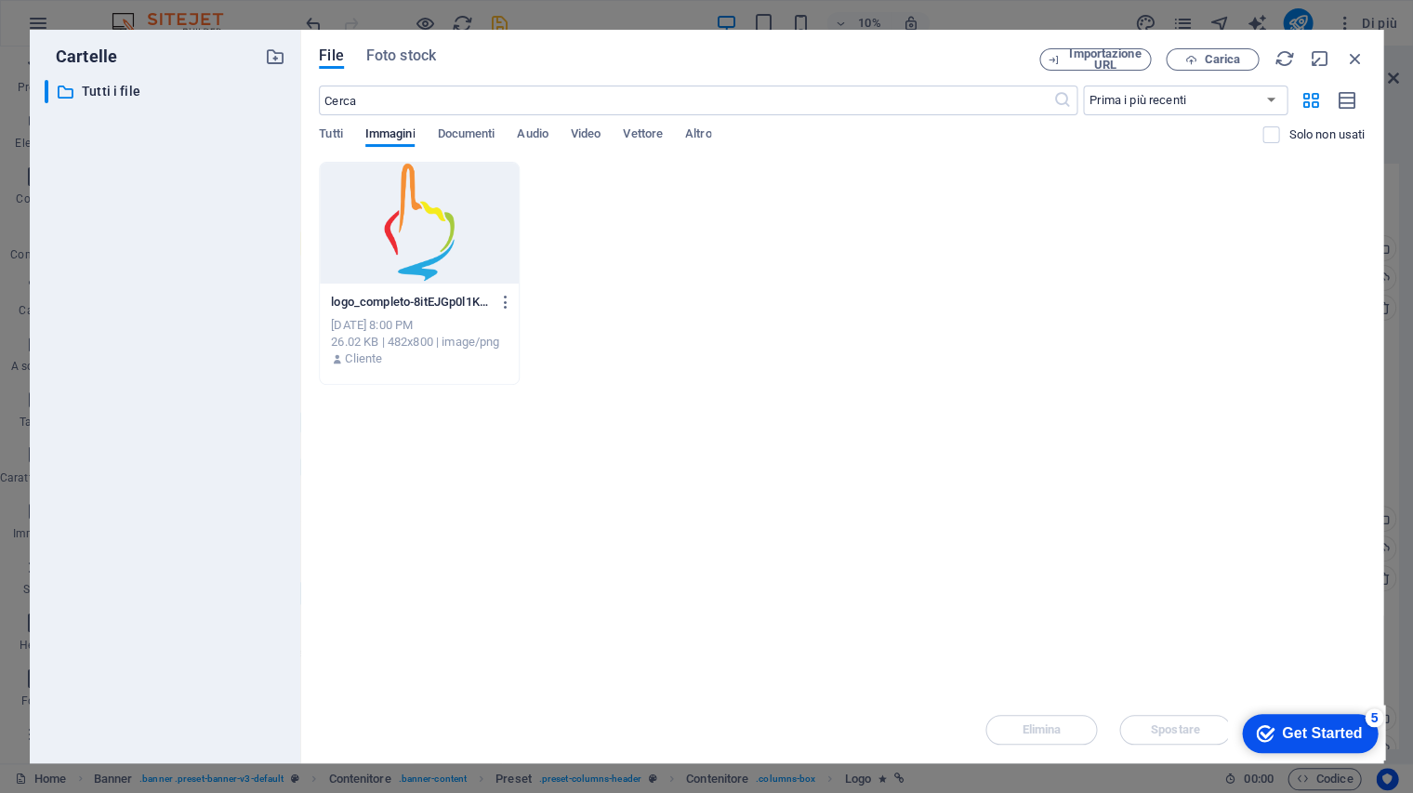
click at [435, 217] on div at bounding box center [419, 223] width 198 height 121
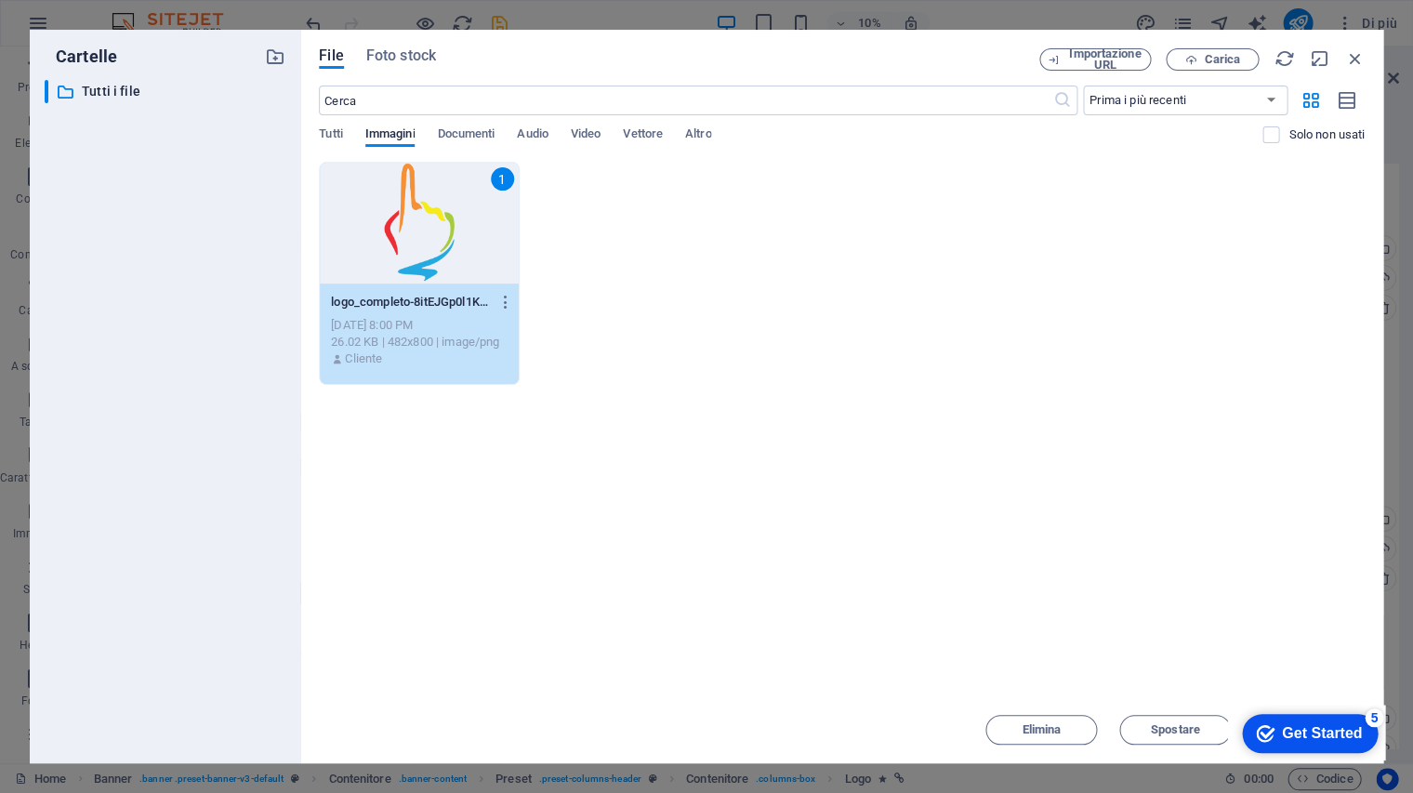
click at [1276, 727] on div "checkmark Get Started 5" at bounding box center [1309, 733] width 106 height 19
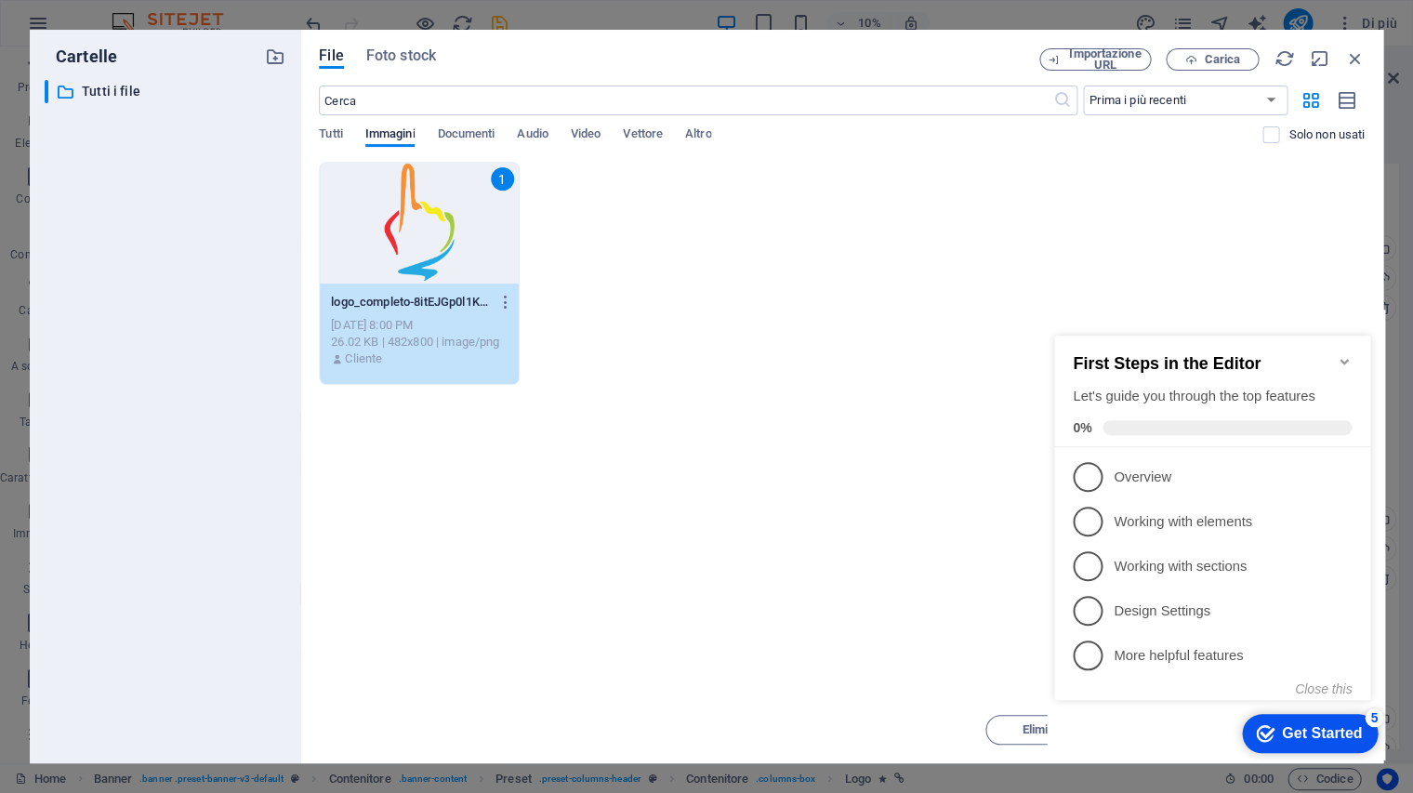
click at [1337, 356] on icon "Minimize checklist" at bounding box center [1344, 361] width 15 height 15
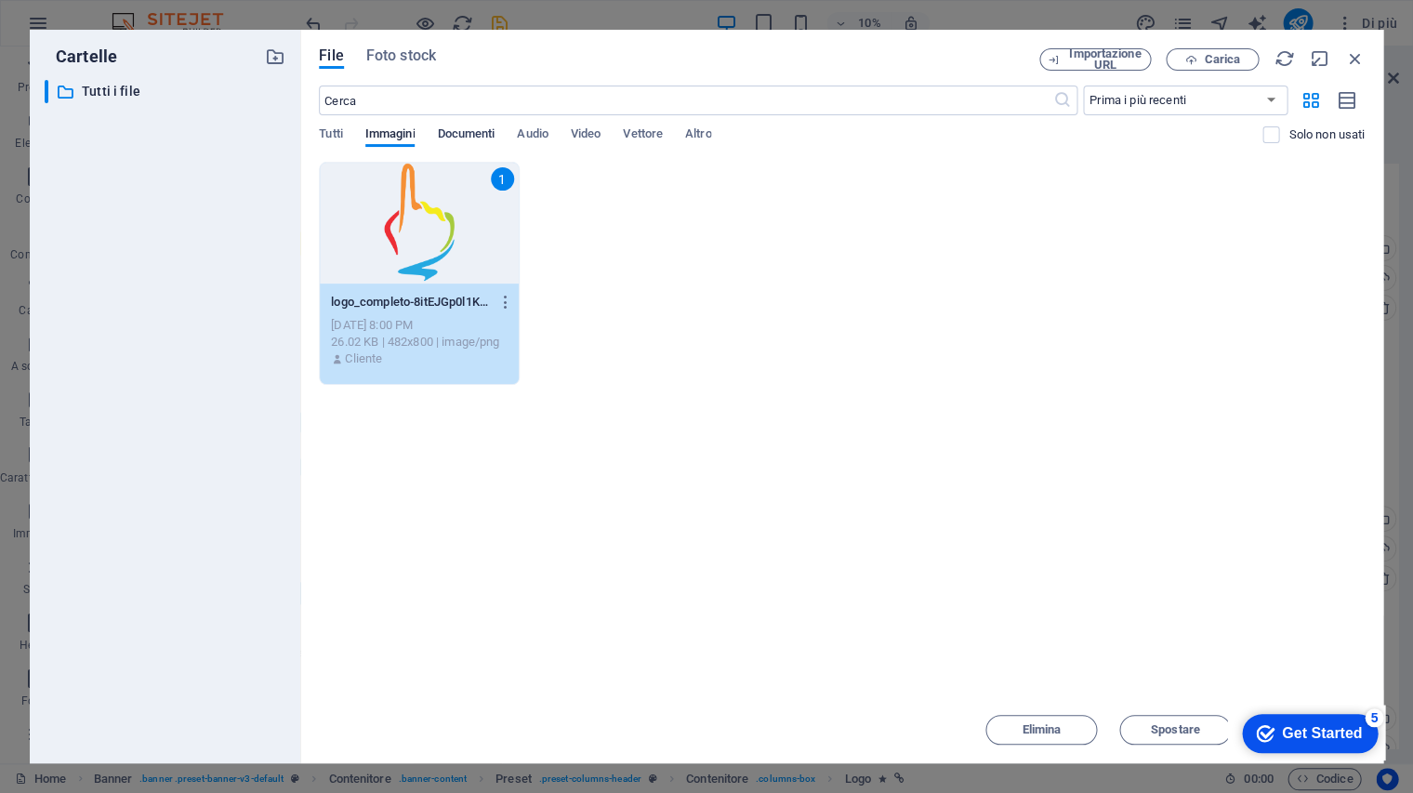
click at [463, 130] on span "Documenti" at bounding box center [466, 136] width 58 height 26
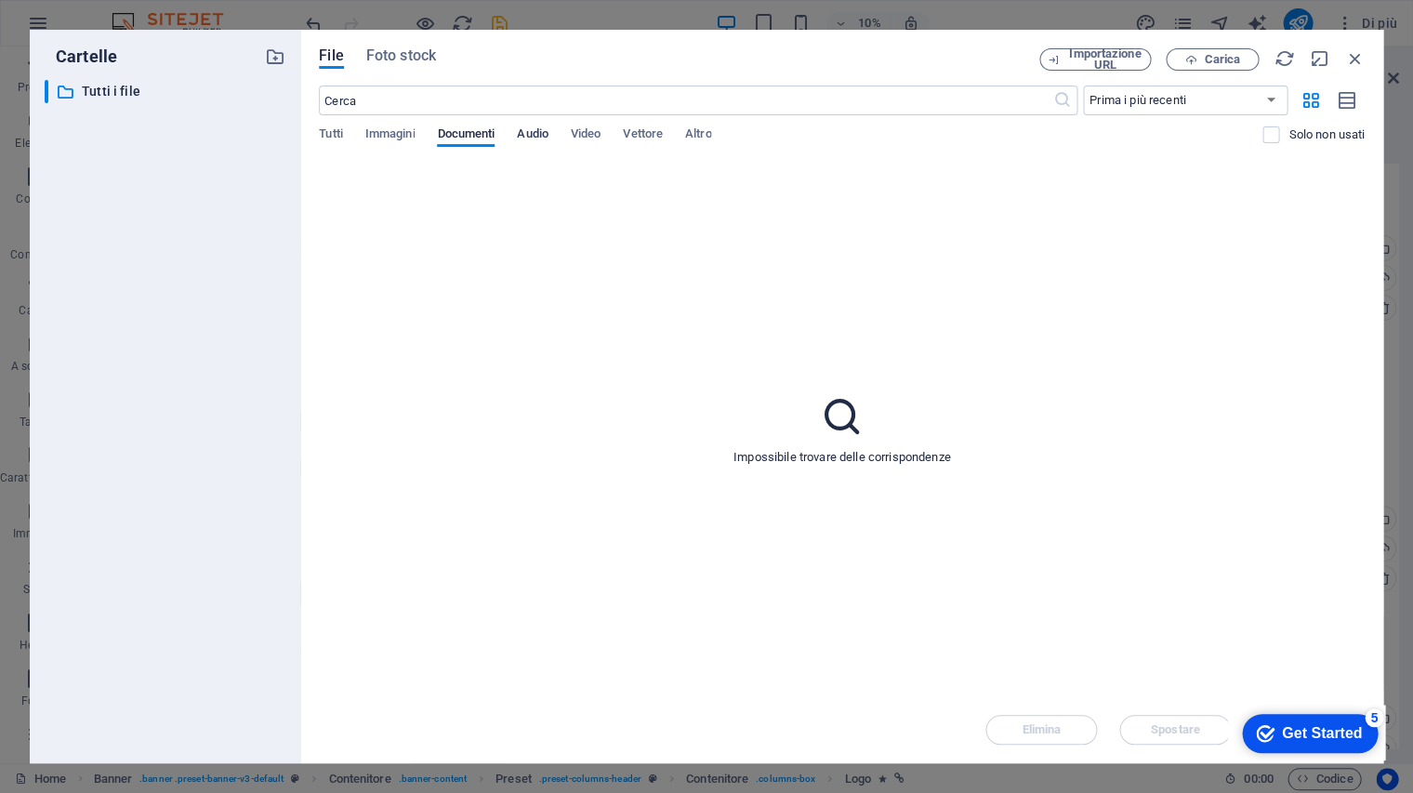
click at [533, 130] on span "Audio" at bounding box center [532, 136] width 31 height 26
click at [581, 127] on span "Video" at bounding box center [586, 136] width 30 height 26
click at [649, 136] on span "Vettore" at bounding box center [643, 136] width 40 height 26
click at [711, 136] on span "Altro" at bounding box center [698, 136] width 26 height 26
click at [398, 127] on span "Immagini" at bounding box center [390, 136] width 50 height 26
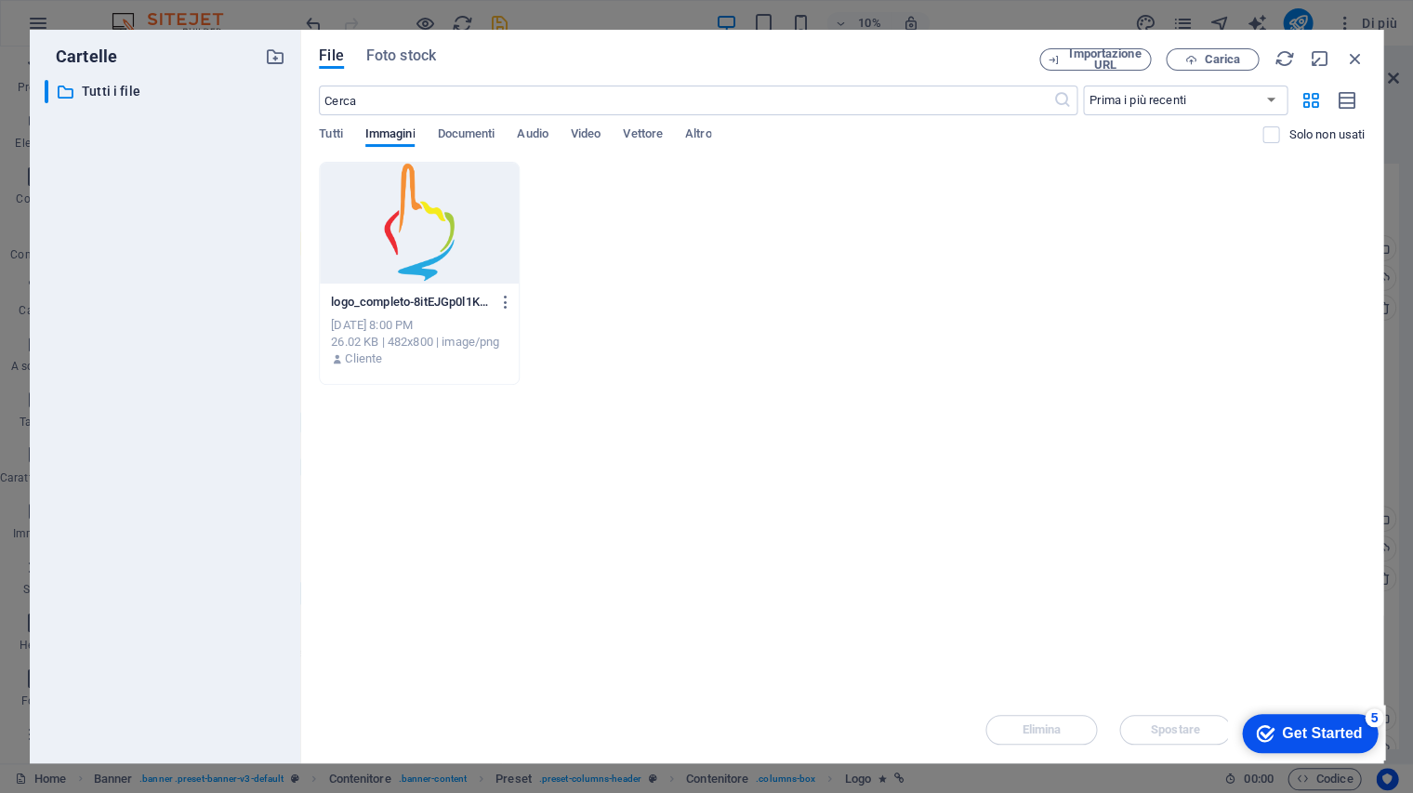
click at [348, 128] on div "Tutti Immagini Documenti Audio Video Vettore Altro" at bounding box center [791, 143] width 944 height 35
click at [336, 128] on span "Tutti" at bounding box center [330, 136] width 23 height 26
click at [995, 409] on div "Lascia i file qui per caricarli all'istante logo_completo-8itEJGp0l1Kk9cnY-V6Ak…" at bounding box center [842, 429] width 1046 height 535
click at [128, 89] on p "Tutti i file" at bounding box center [166, 91] width 169 height 21
click at [400, 53] on span "Foto stock" at bounding box center [401, 56] width 70 height 22
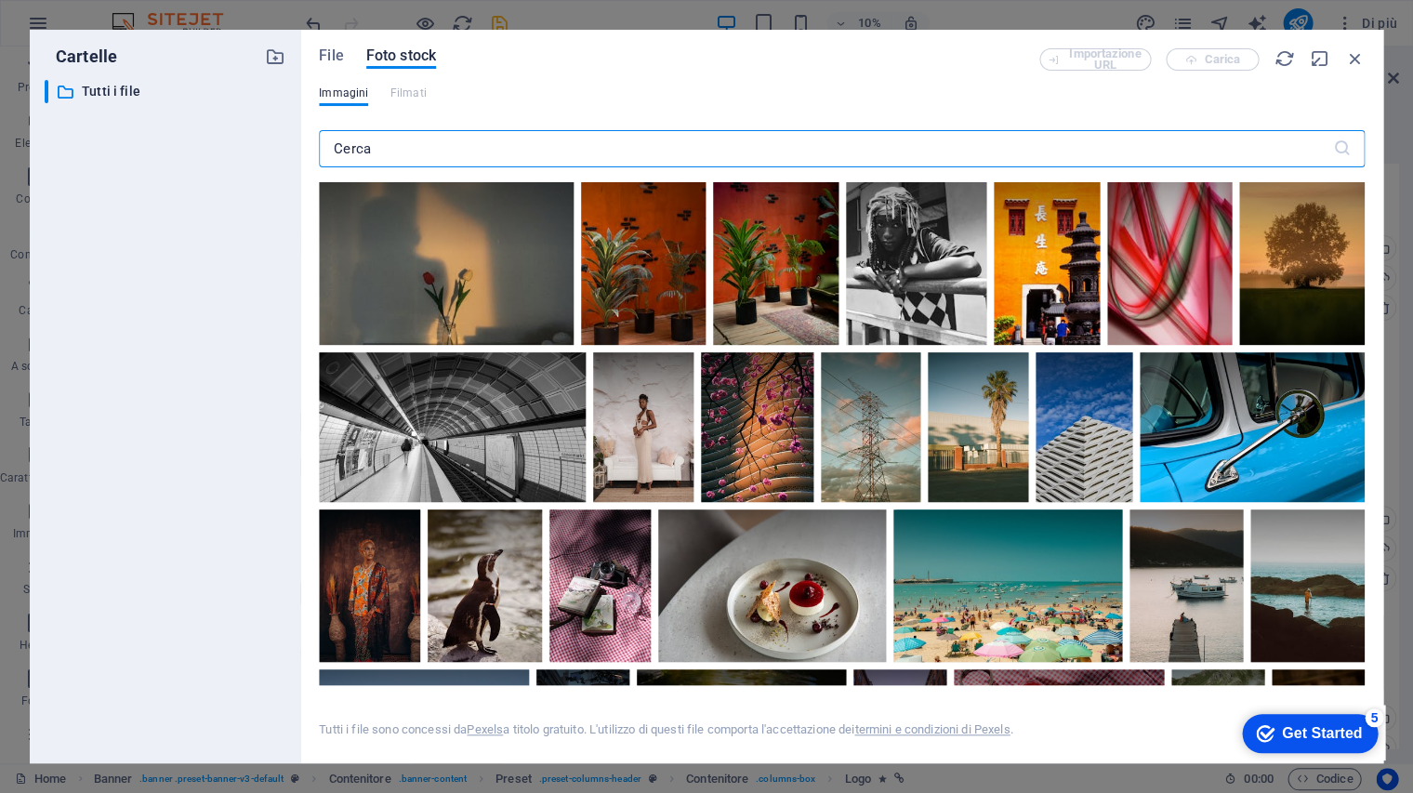
scroll to position [7949, 0]
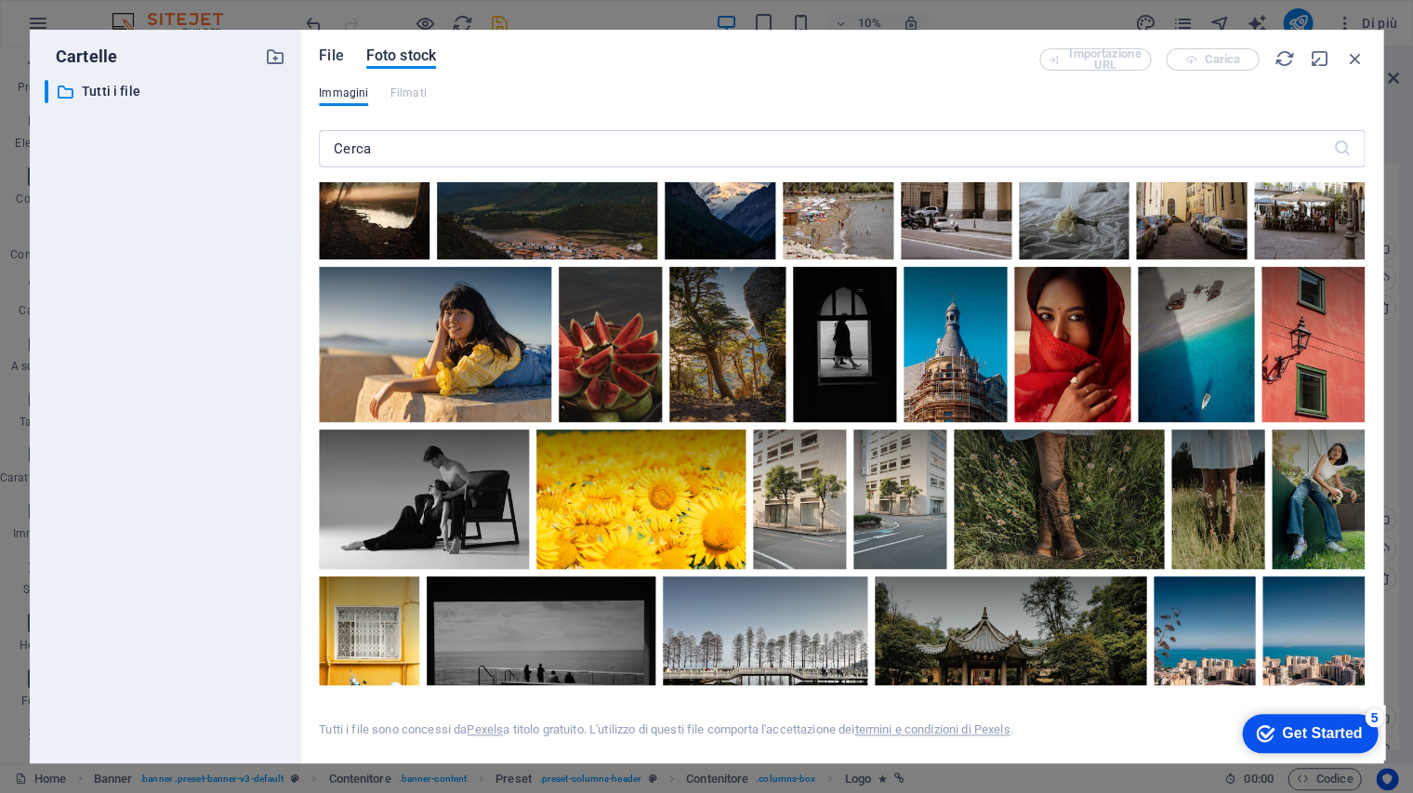
click at [328, 56] on span "File" at bounding box center [331, 56] width 24 height 22
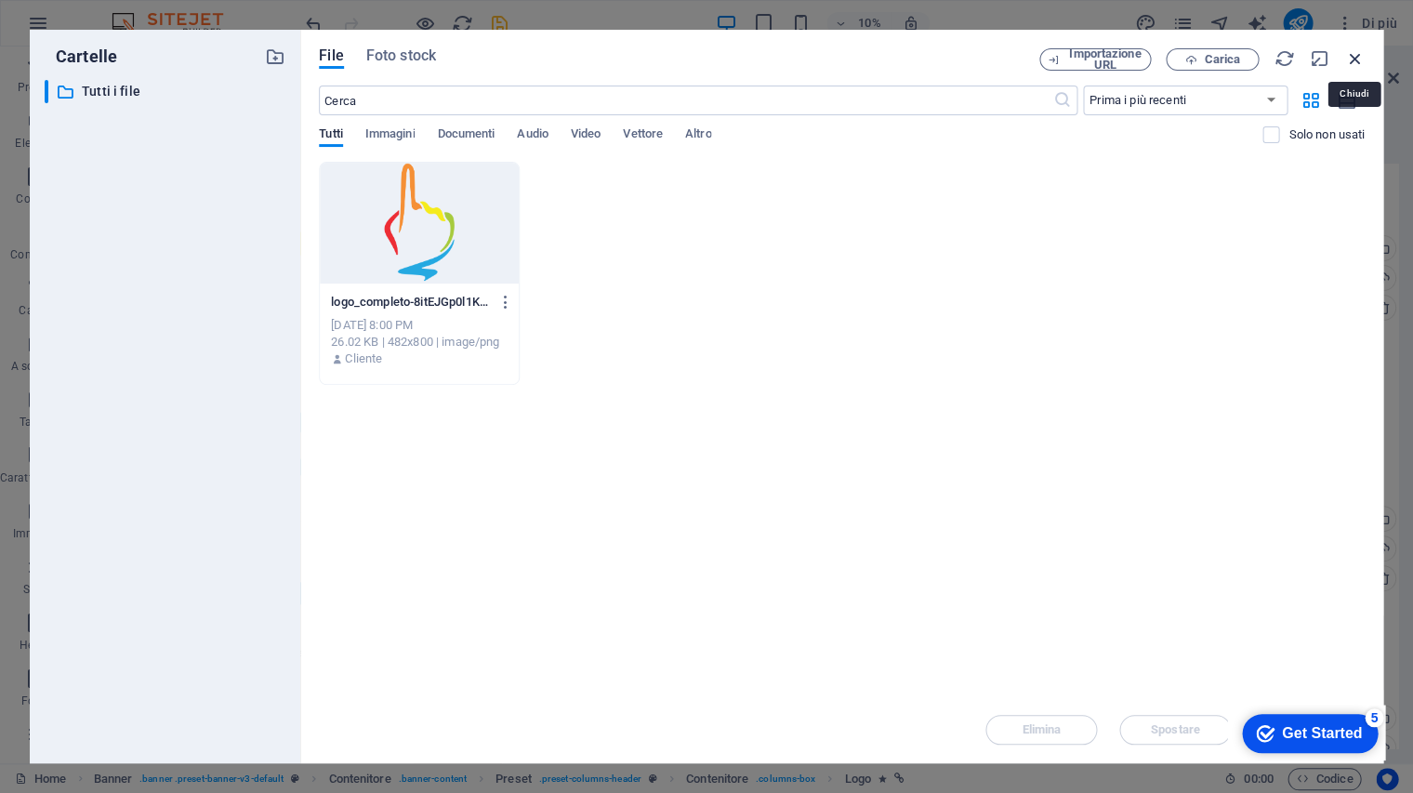
click at [1356, 61] on icon "button" at bounding box center [1354, 58] width 20 height 20
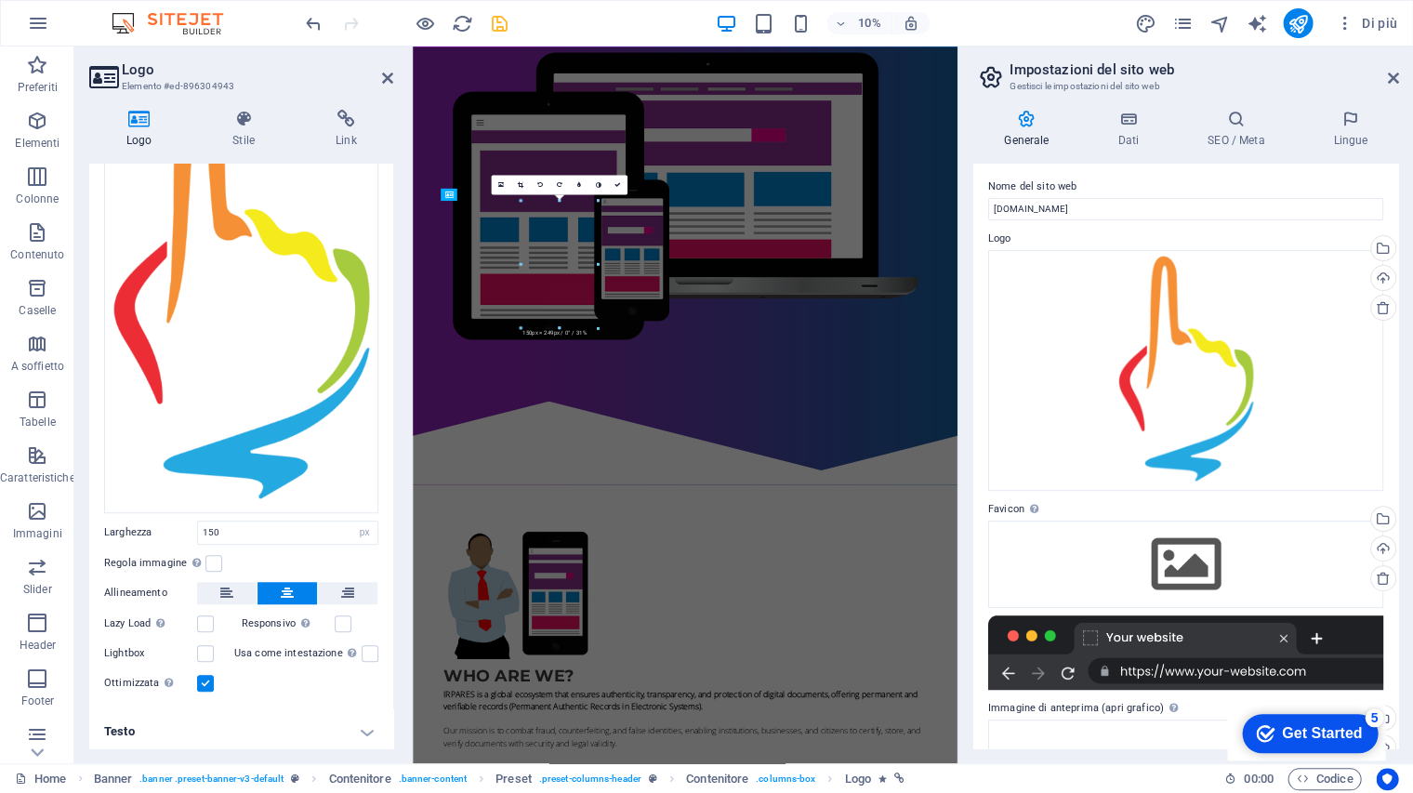
scroll to position [0, 0]
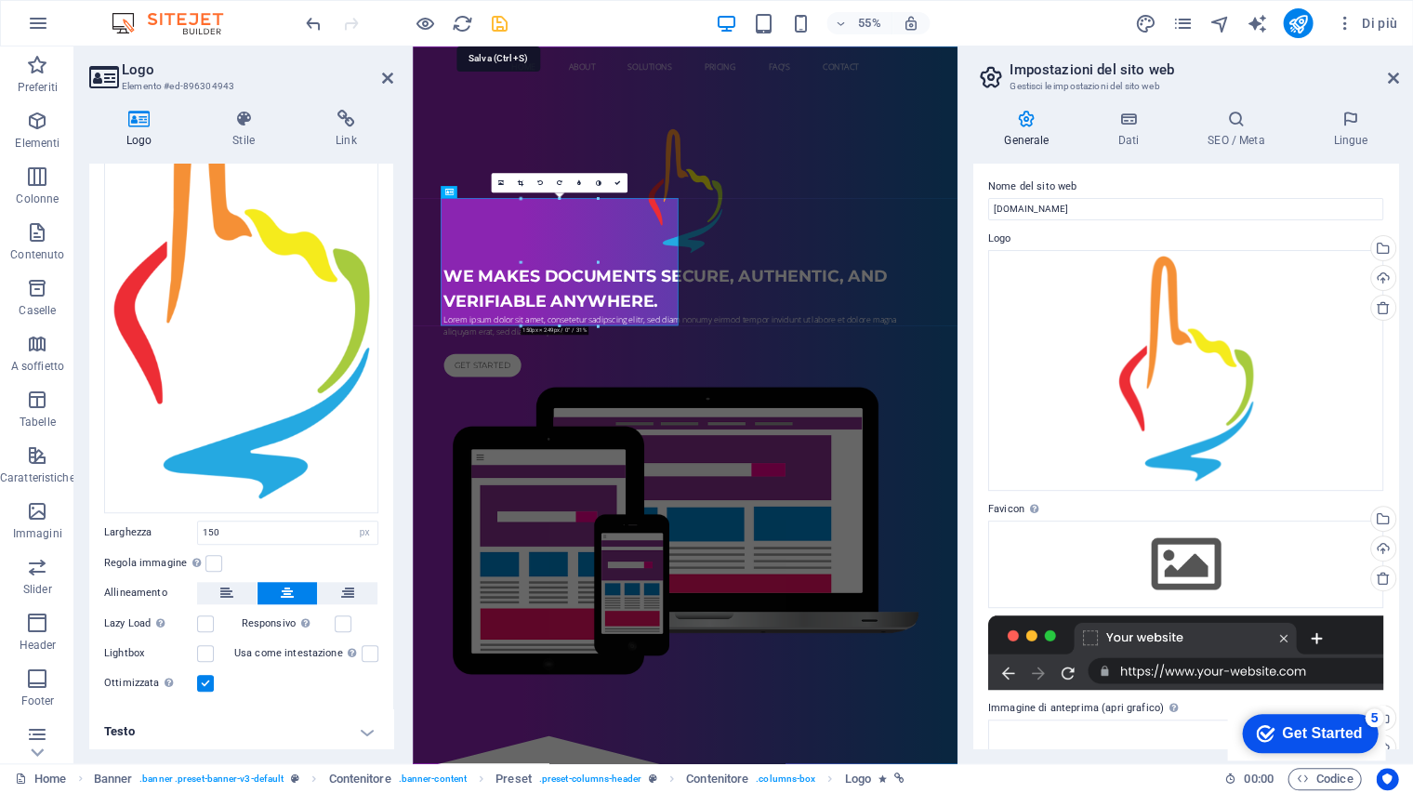
click at [500, 21] on icon "save" at bounding box center [499, 23] width 21 height 21
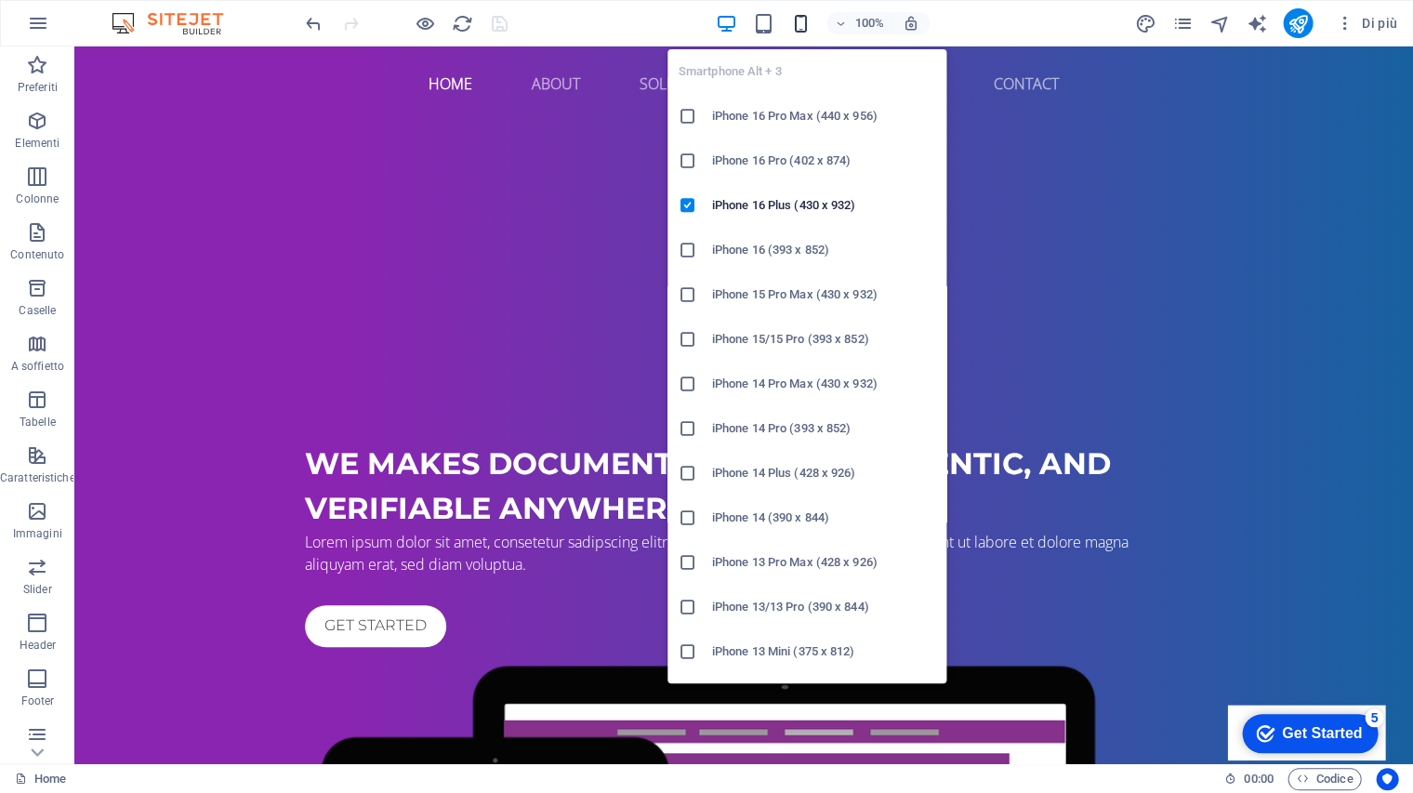
click at [794, 20] on icon "button" at bounding box center [800, 23] width 21 height 21
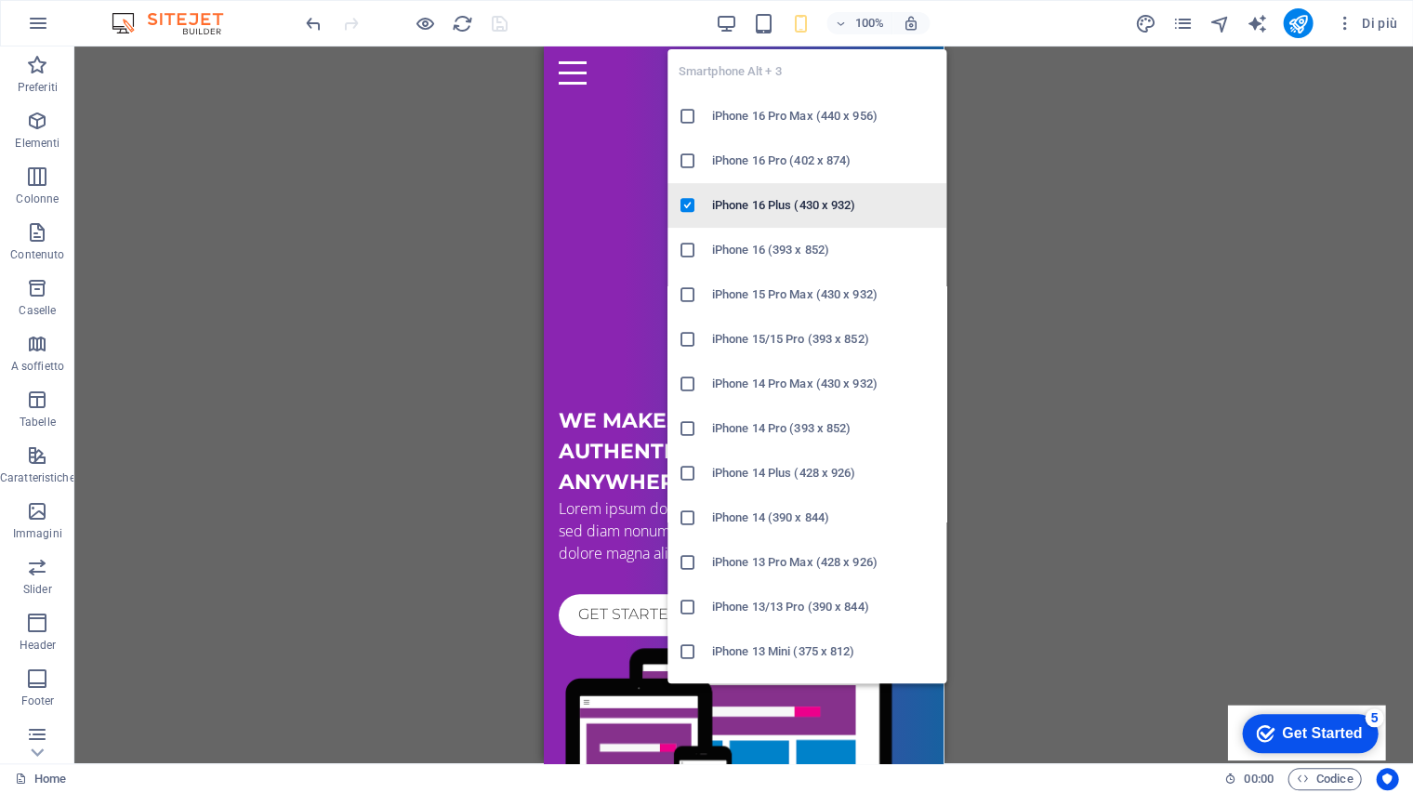
click at [803, 206] on h6 "iPhone 16 Plus (430 x 932)" at bounding box center [823, 205] width 223 height 22
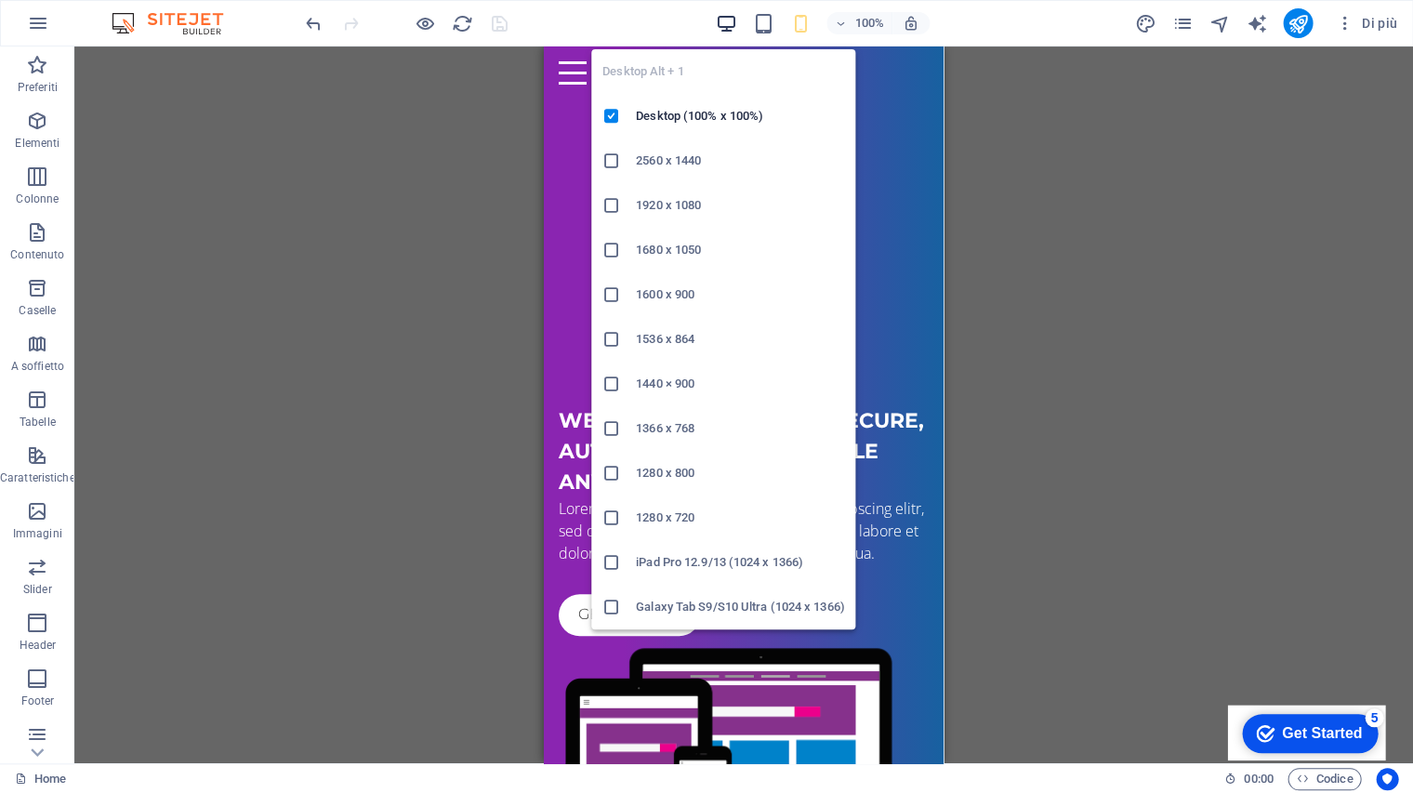
click at [721, 18] on icon "button" at bounding box center [726, 23] width 21 height 21
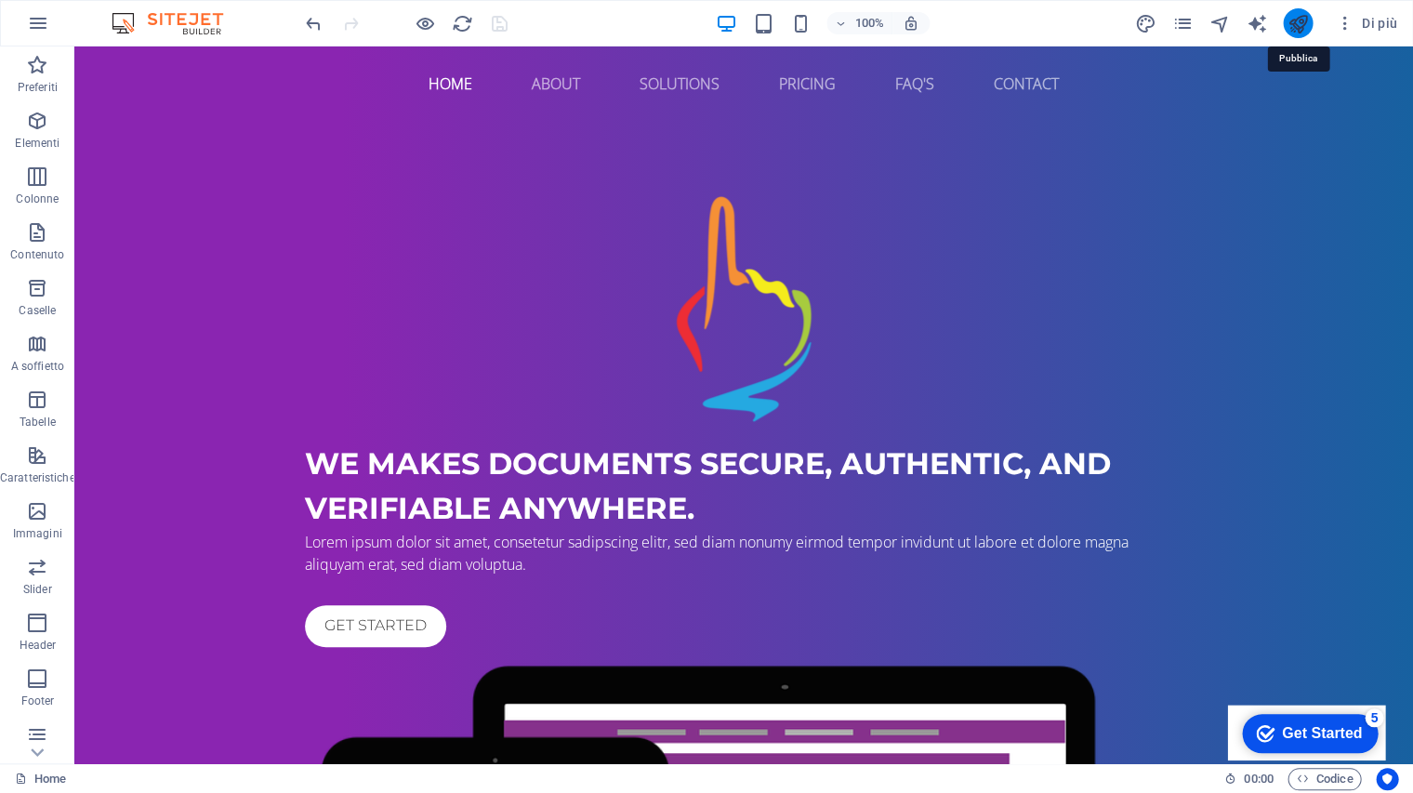
click at [1295, 20] on icon "publish" at bounding box center [1298, 23] width 21 height 21
